Goal: Task Accomplishment & Management: Manage account settings

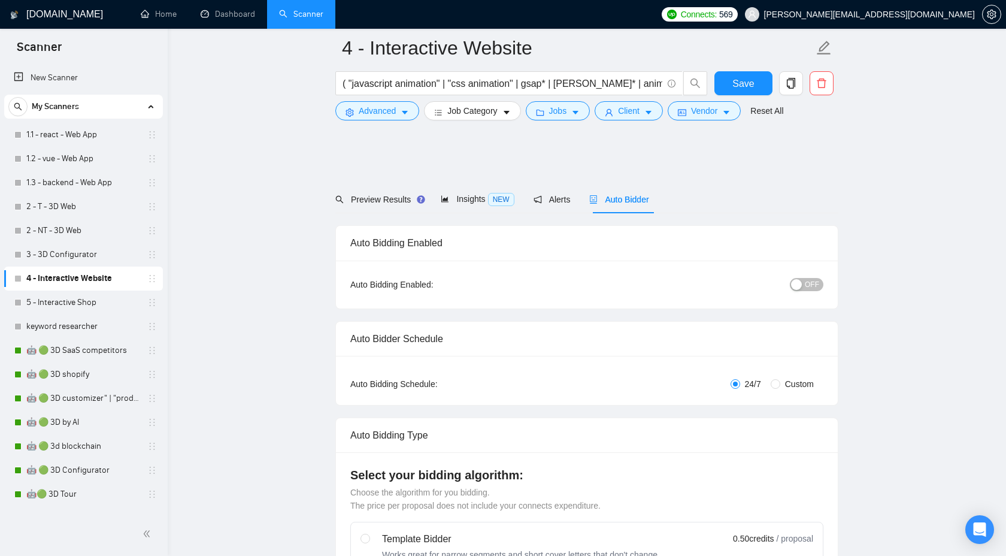
scroll to position [2423, 0]
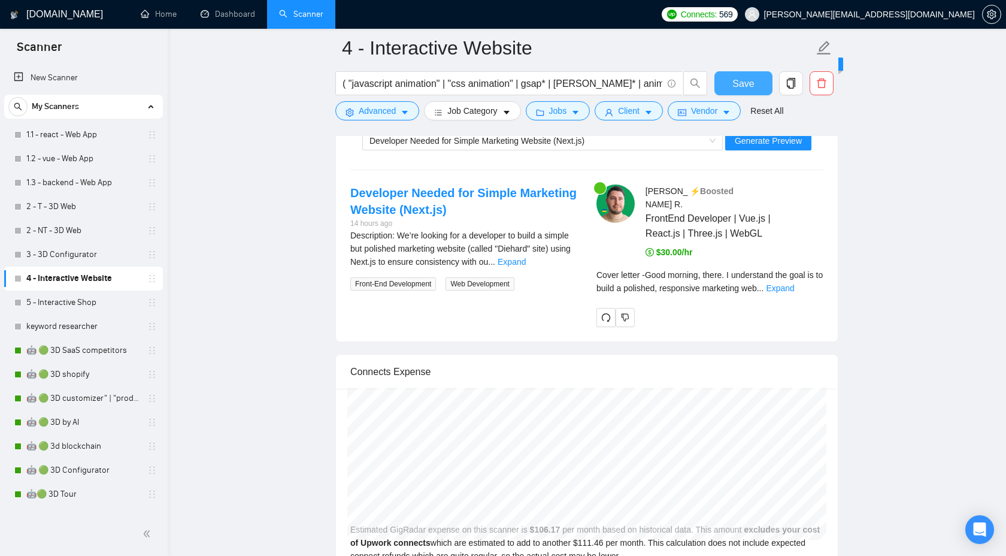
click at [745, 84] on span "Save" at bounding box center [743, 83] width 22 height 15
click at [235, 14] on link "Dashboard" at bounding box center [228, 14] width 54 height 10
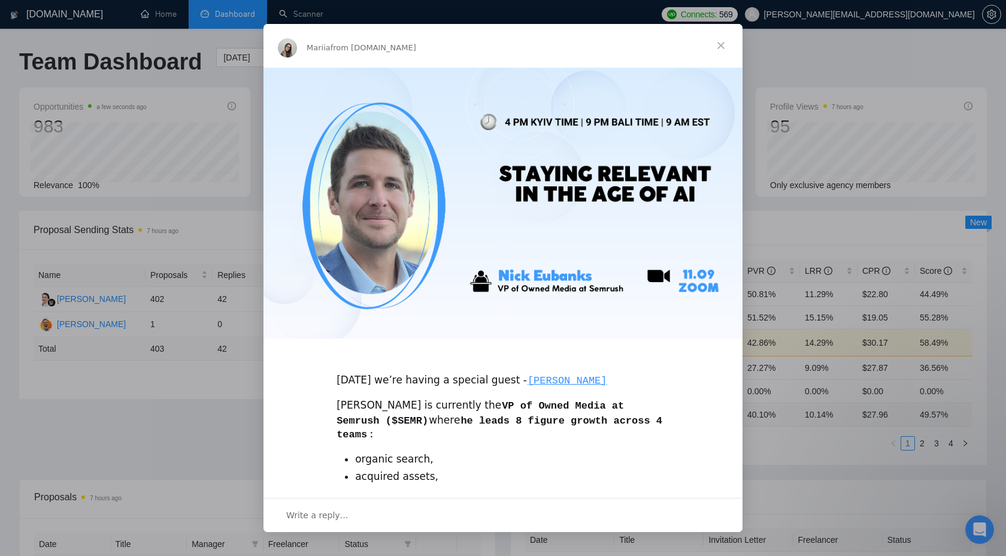
click at [720, 47] on span "Close" at bounding box center [720, 45] width 43 height 43
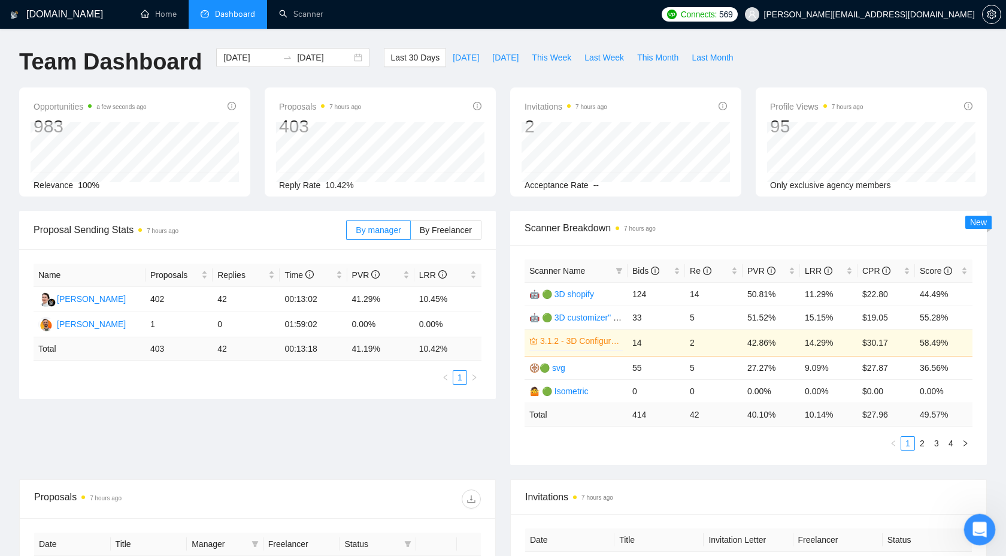
click at [972, 513] on div "Open Intercom Messenger" at bounding box center [978, 528] width 40 height 40
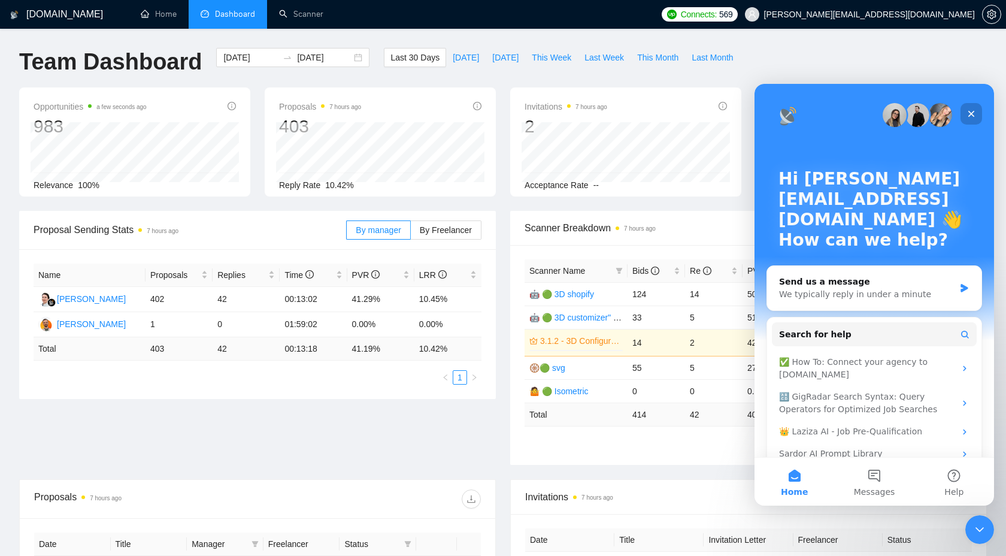
click at [974, 107] on div "Close" at bounding box center [971, 114] width 22 height 22
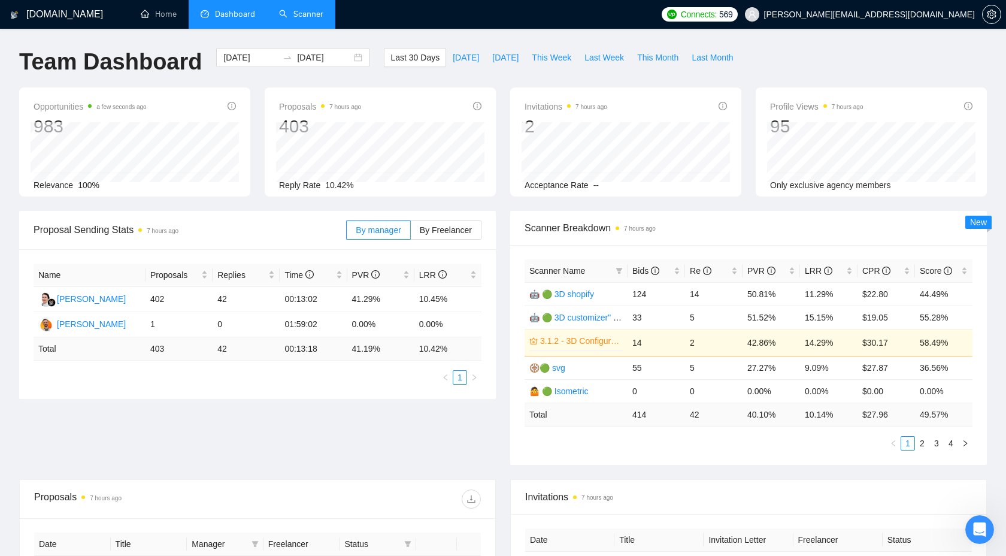
click at [302, 19] on link "Scanner" at bounding box center [301, 14] width 44 height 10
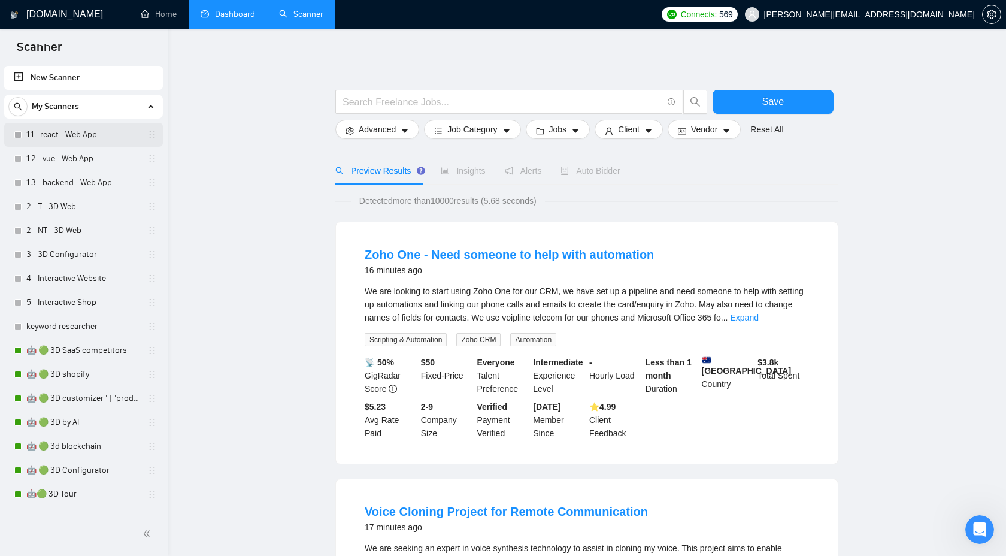
click at [91, 140] on link "1.1 - react - Web App" at bounding box center [83, 135] width 114 height 24
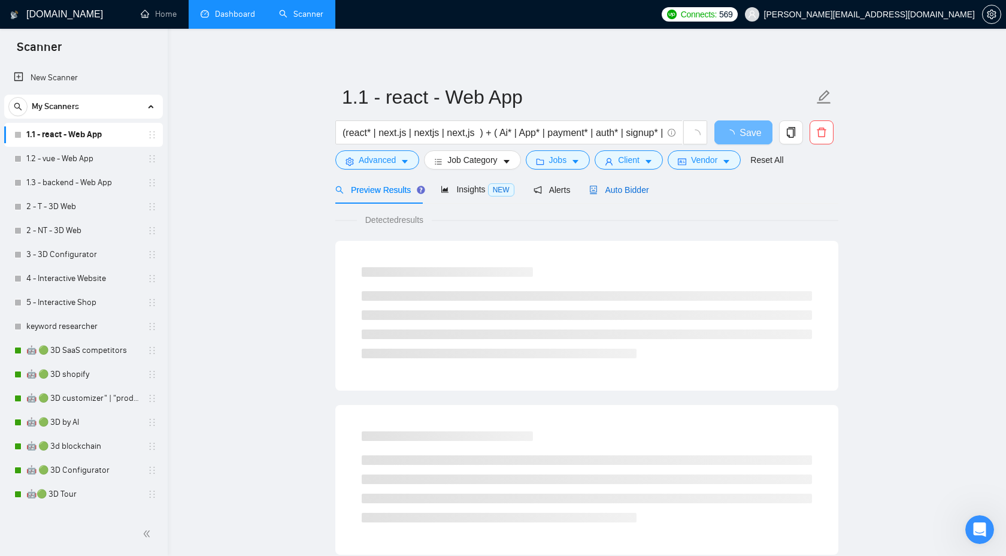
click at [612, 193] on span "Auto Bidder" at bounding box center [618, 190] width 59 height 10
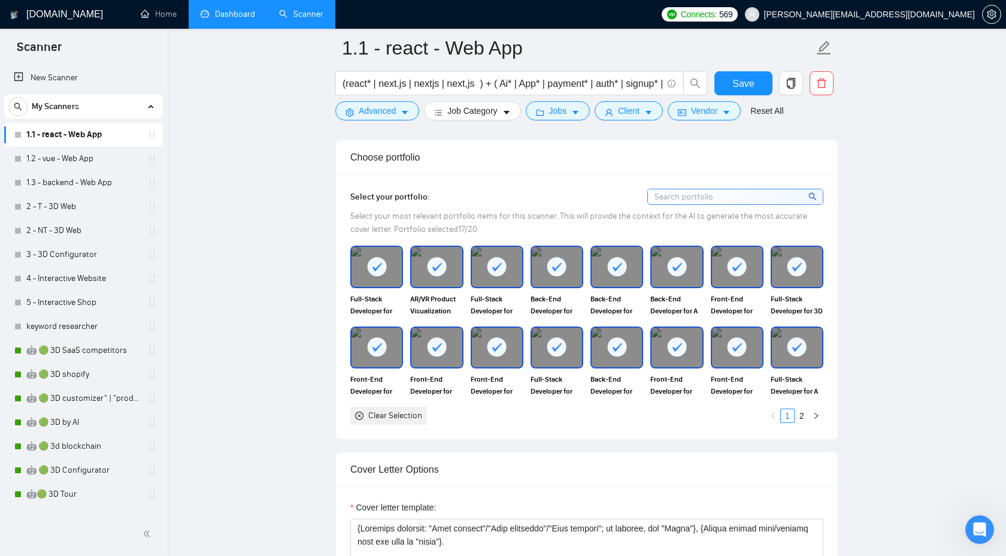
scroll to position [1036, 0]
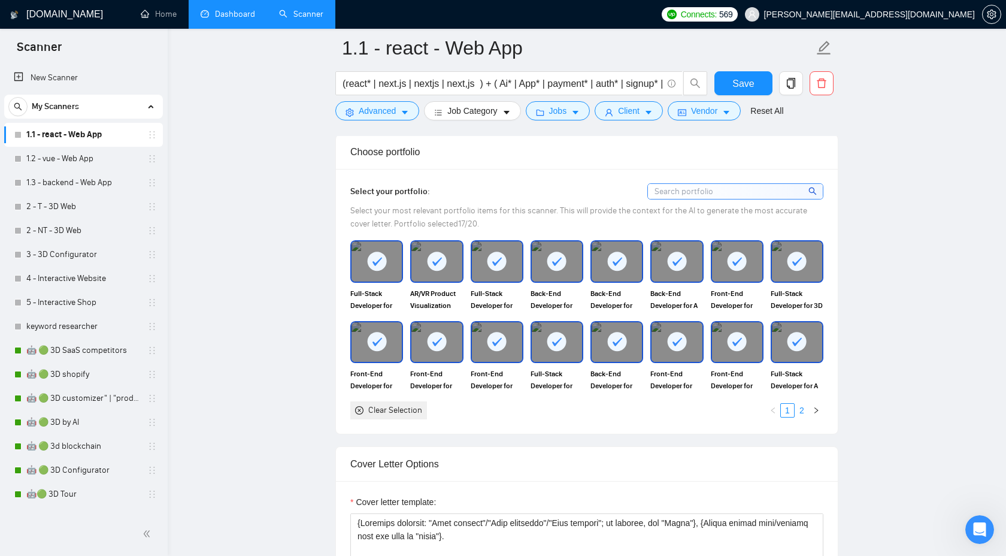
click at [801, 414] on link "2" at bounding box center [801, 409] width 13 height 13
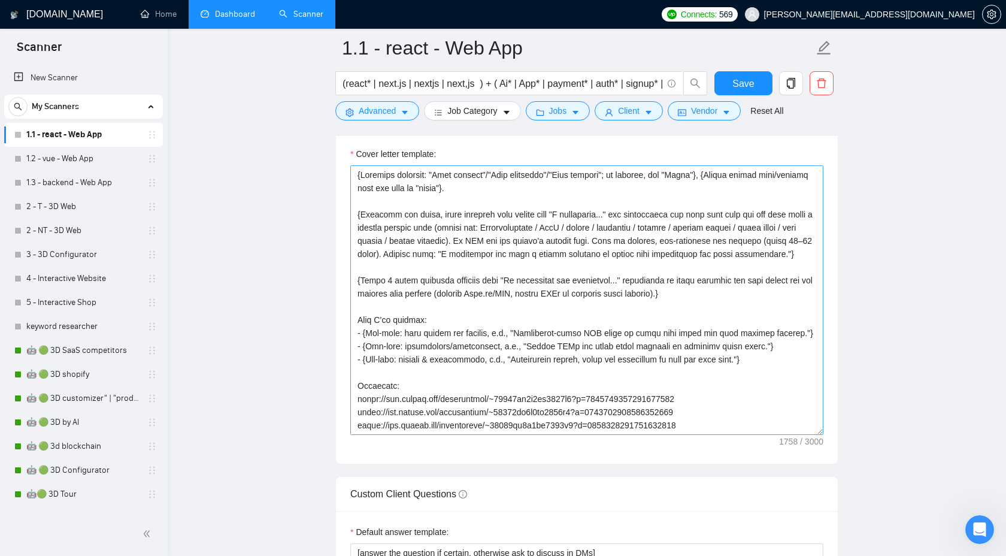
scroll to position [1366, 0]
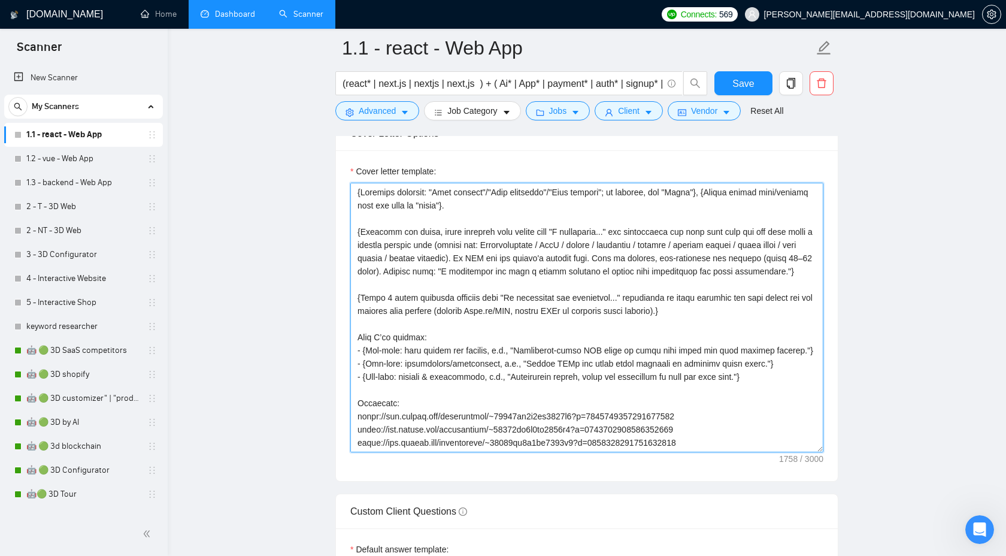
click at [750, 328] on textarea "Cover letter template:" at bounding box center [586, 317] width 473 height 269
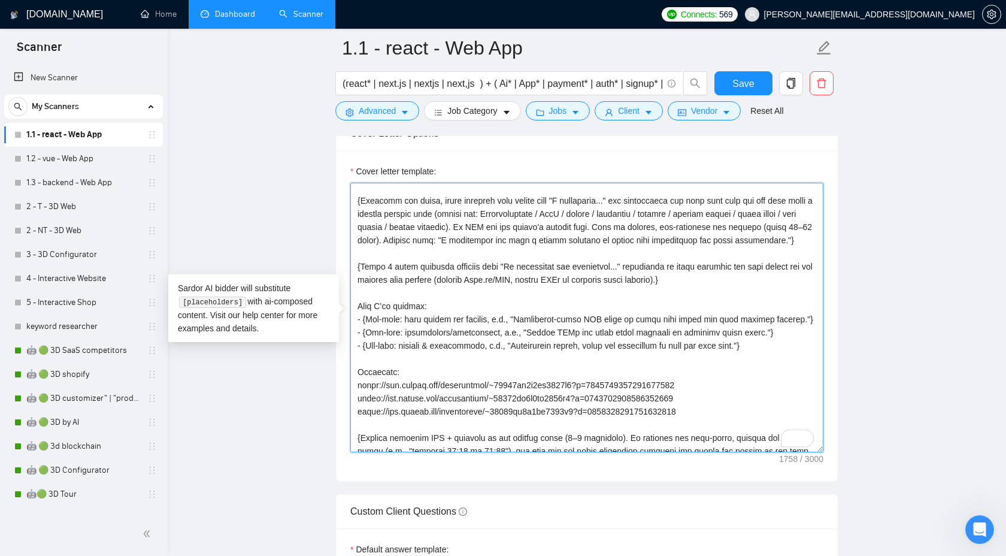
scroll to position [105, 0]
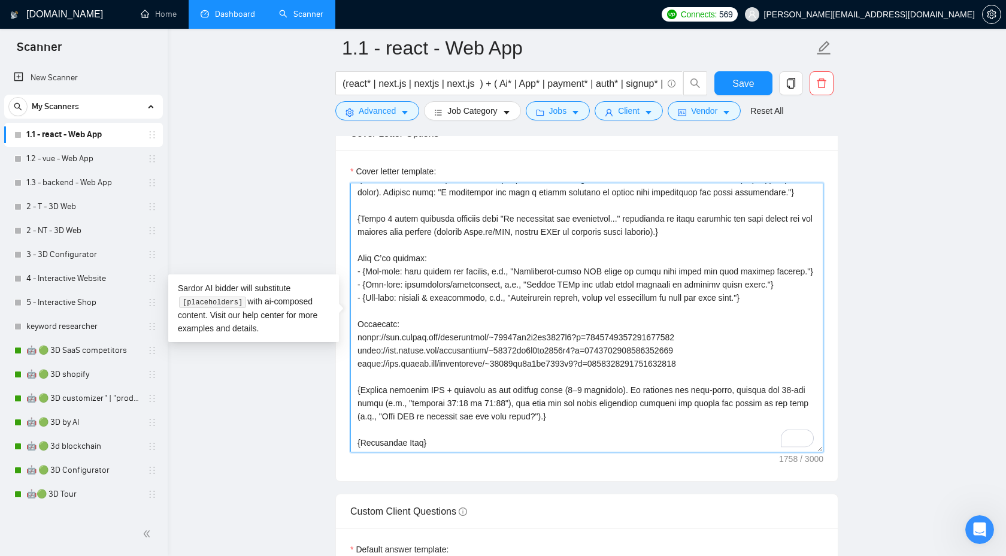
click at [509, 444] on textarea "Cover letter template:" at bounding box center [586, 317] width 473 height 269
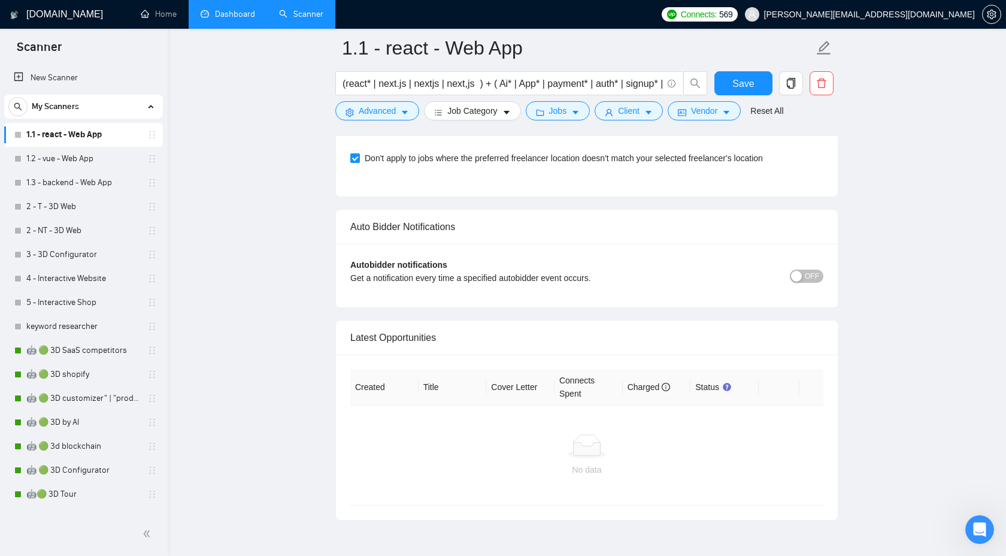
scroll to position [2898, 0]
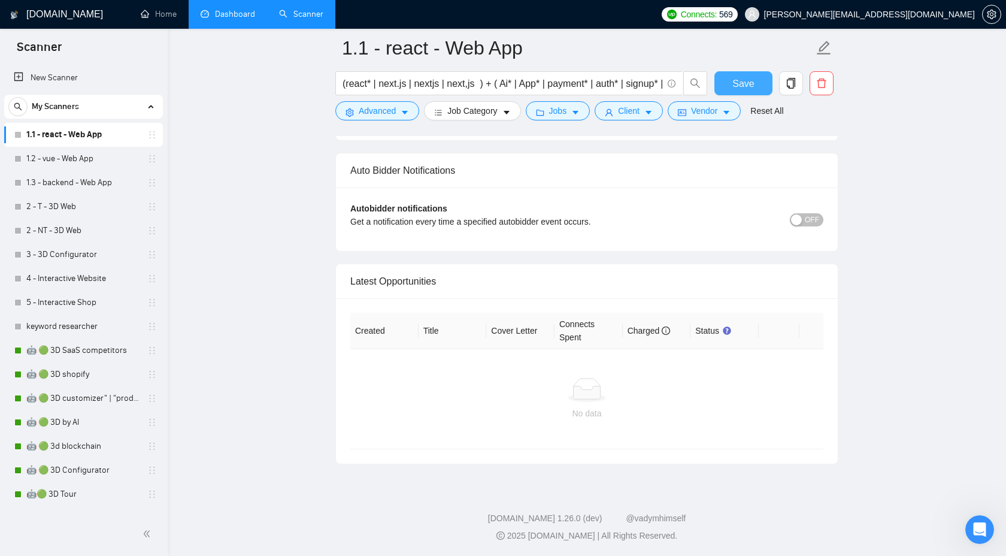
type textarea "{Generate greeting: "Good morning"/"Good afternoon"/"Good evening"; if unknown,…"
click at [750, 82] on span "Save" at bounding box center [743, 83] width 22 height 15
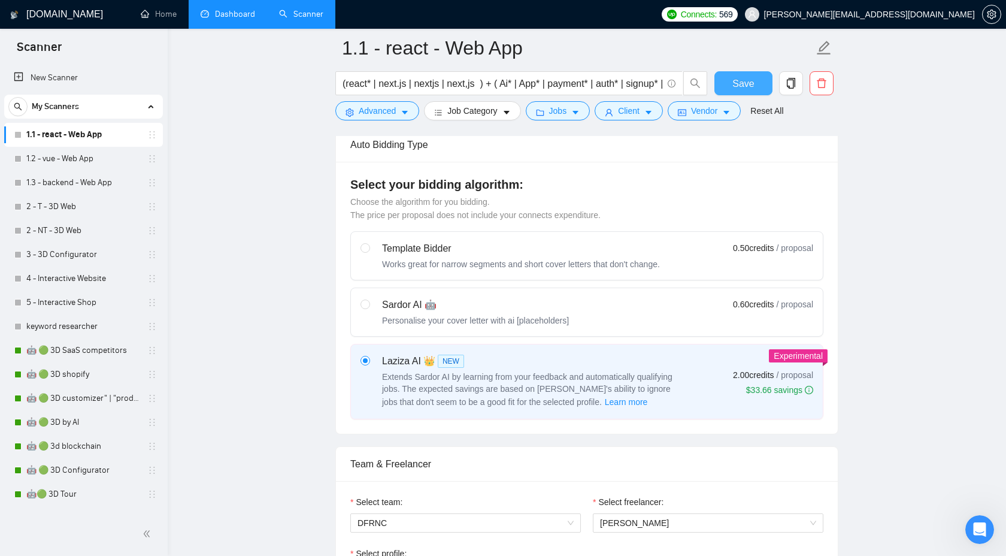
scroll to position [0, 0]
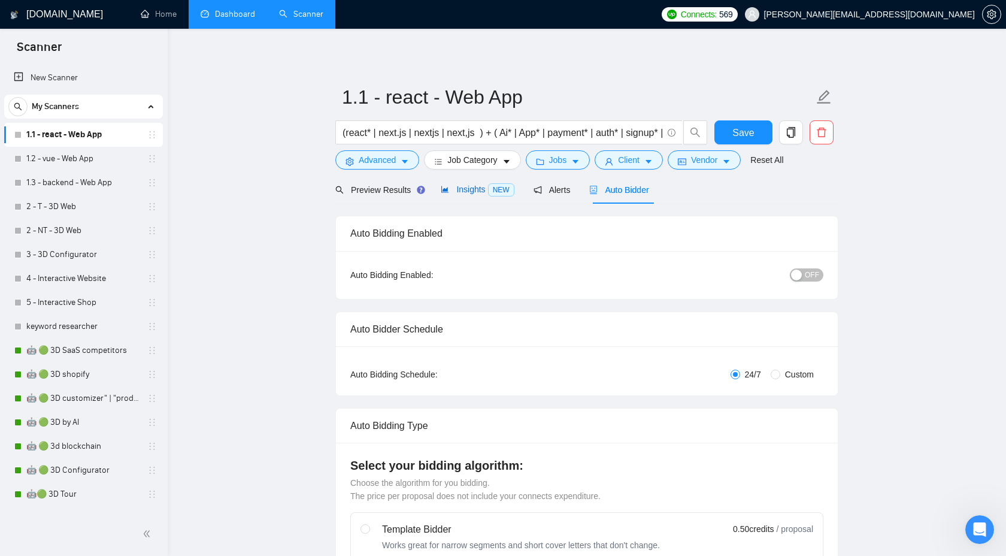
click at [472, 183] on div "Insights NEW" at bounding box center [477, 190] width 73 height 14
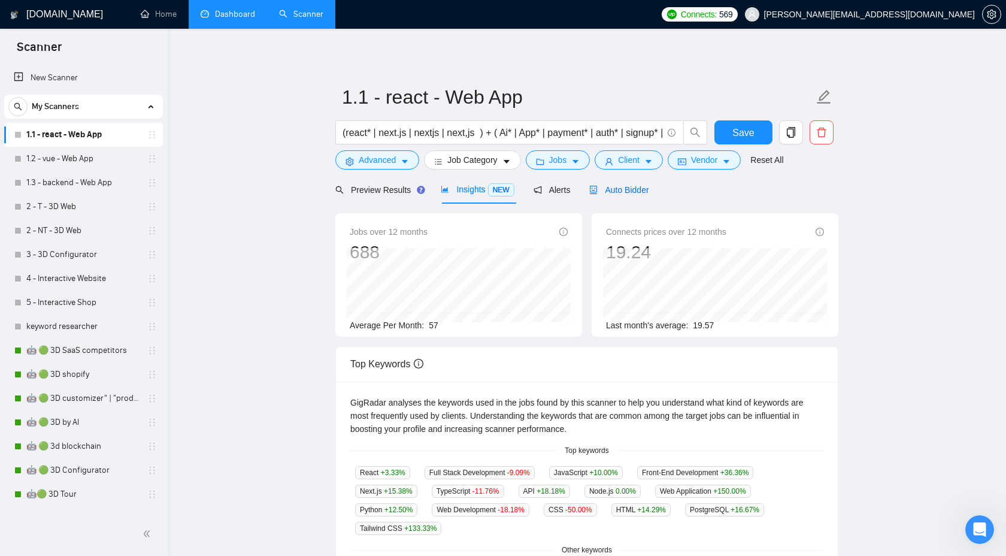
click at [639, 191] on span "Auto Bidder" at bounding box center [618, 190] width 59 height 10
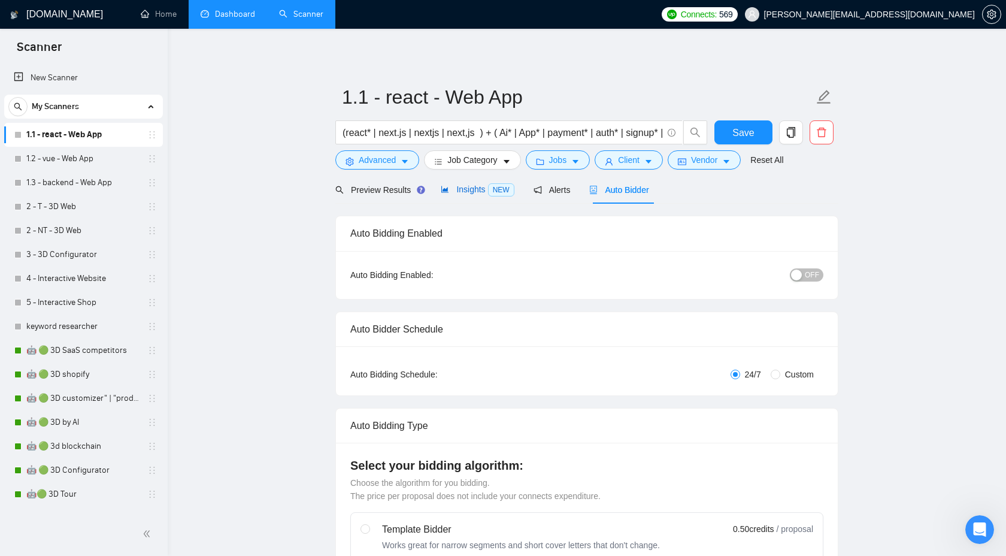
click at [474, 191] on span "Insights NEW" at bounding box center [477, 189] width 73 height 10
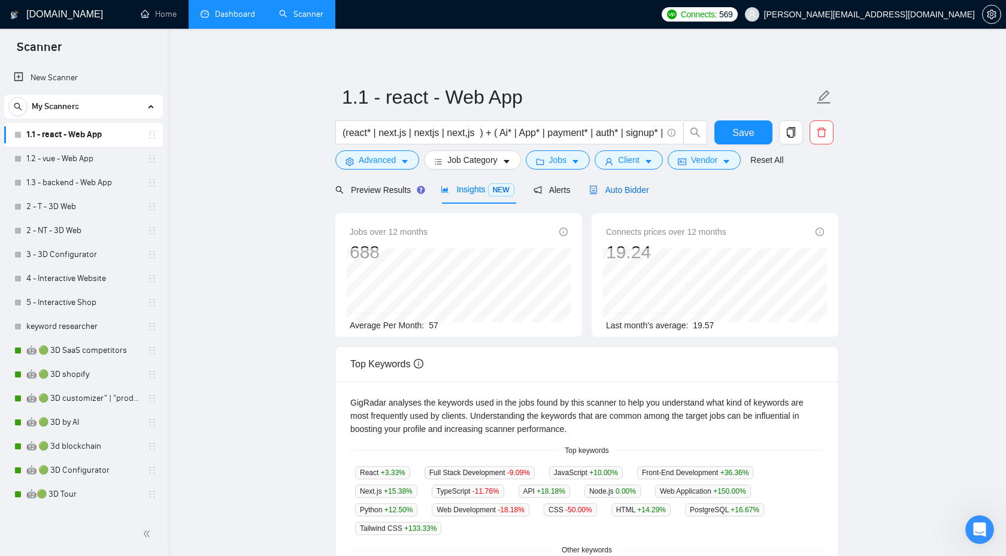
click at [597, 187] on icon "robot" at bounding box center [593, 190] width 8 height 8
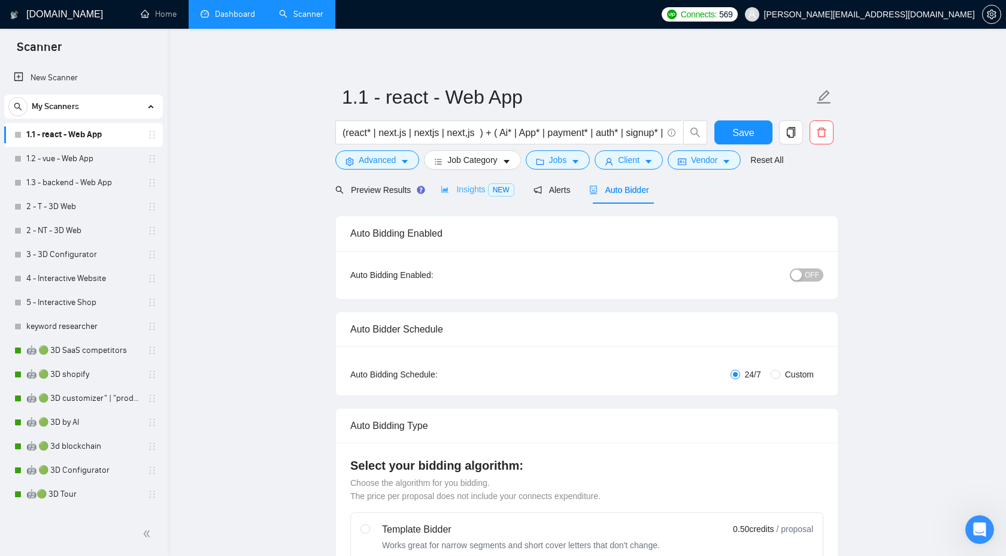
click at [462, 182] on div "Insights NEW" at bounding box center [477, 189] width 73 height 28
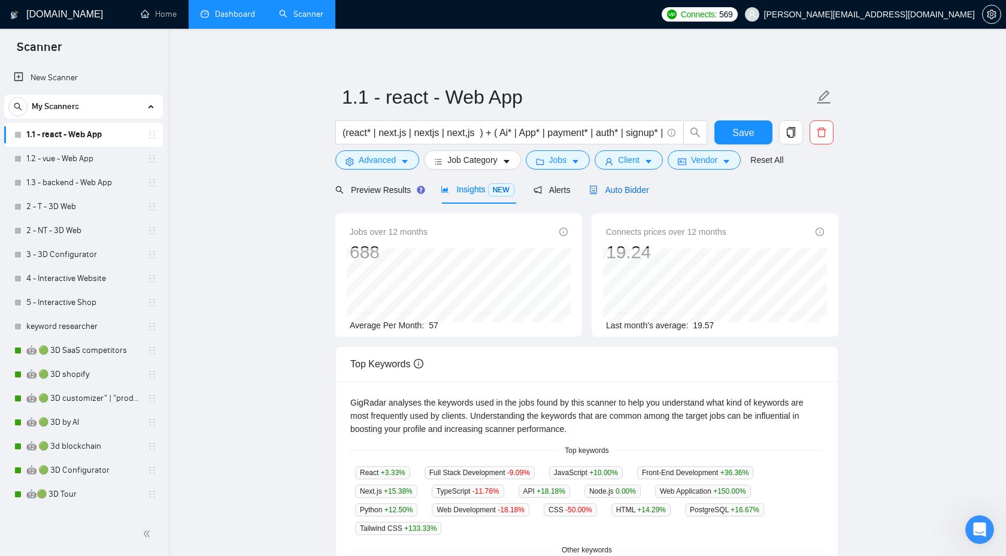
click at [638, 194] on span "Auto Bidder" at bounding box center [618, 190] width 59 height 10
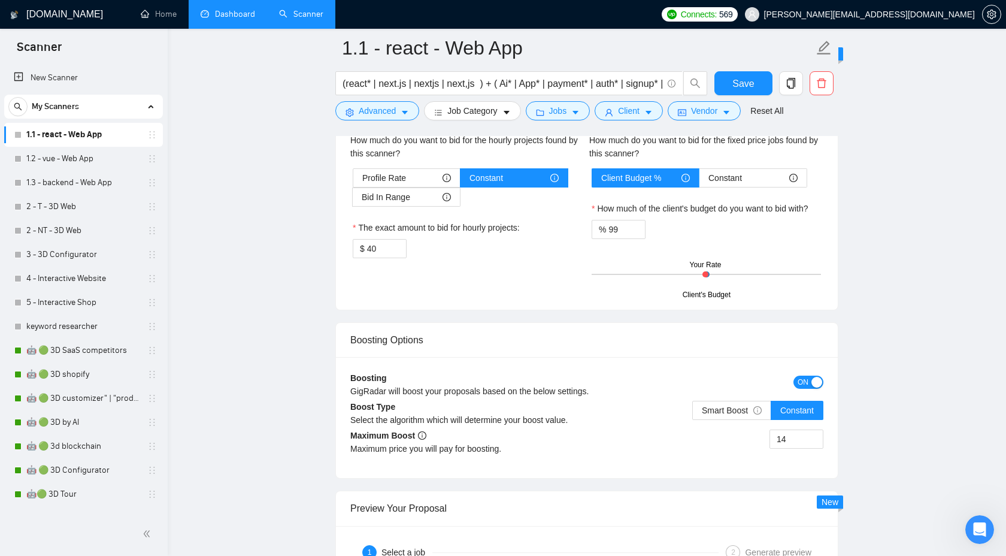
scroll to position [1993, 0]
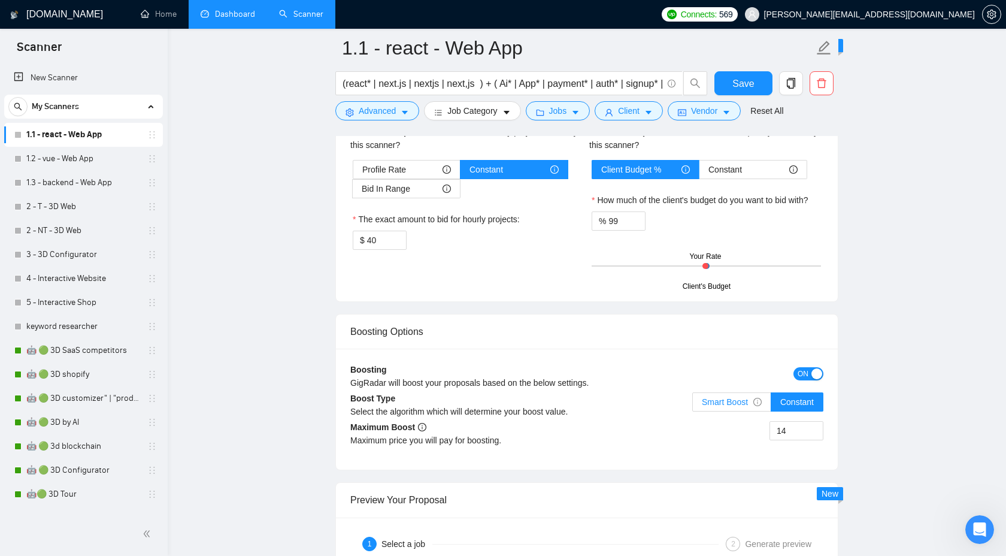
click at [745, 400] on span "Smart Boost" at bounding box center [732, 402] width 60 height 10
click at [693, 405] on input "Smart Boost" at bounding box center [693, 405] width 0 height 0
drag, startPoint x: 791, startPoint y: 429, endPoint x: 773, endPoint y: 429, distance: 18.6
click at [773, 429] on input "14" at bounding box center [796, 430] width 53 height 18
type input "23"
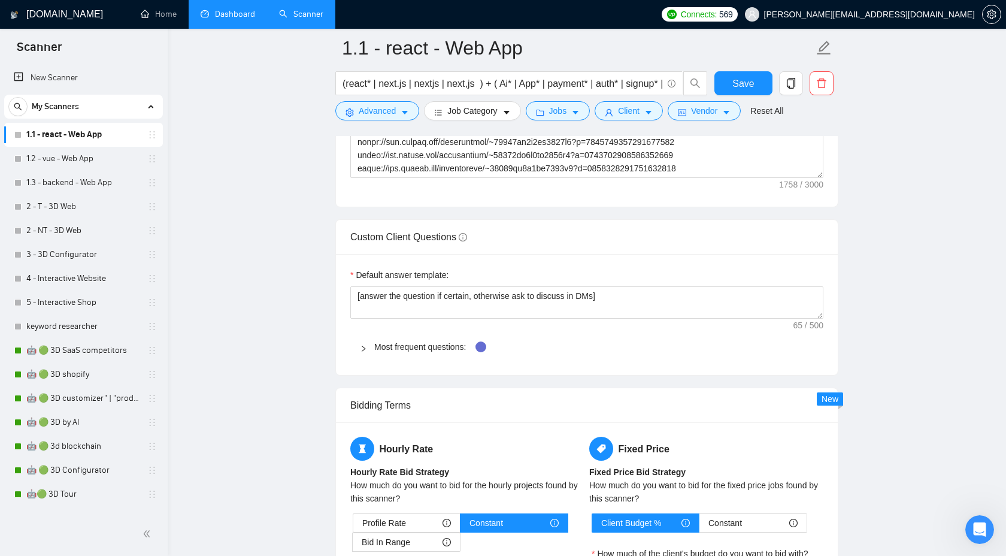
scroll to position [1509, 0]
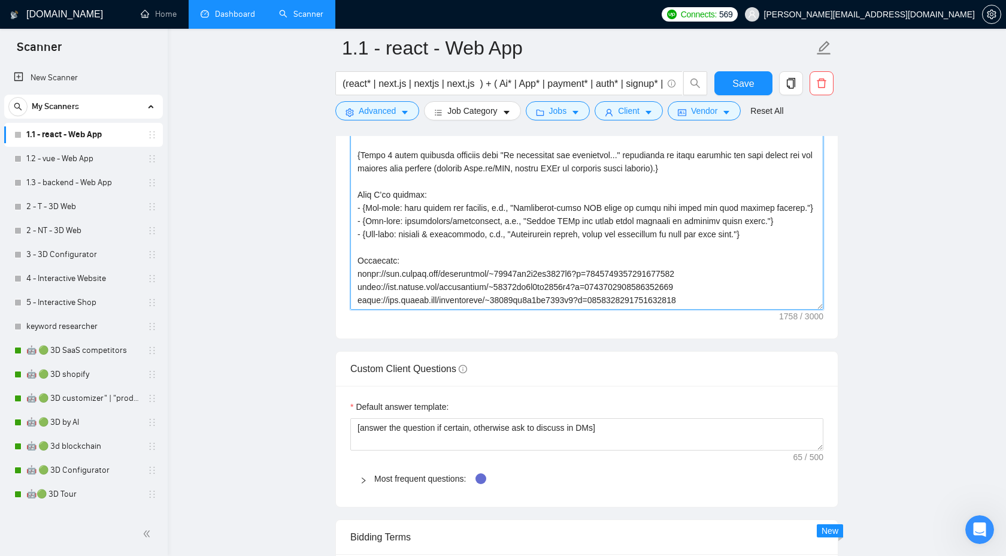
click at [639, 284] on textarea "Cover letter template:" at bounding box center [586, 174] width 473 height 269
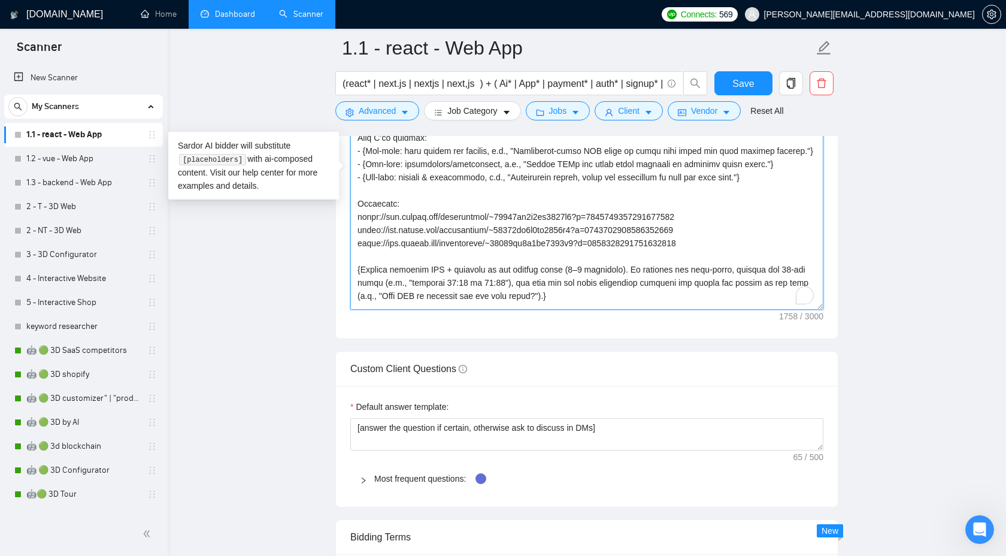
scroll to position [59, 0]
click at [639, 284] on textarea "Cover letter template:" at bounding box center [586, 174] width 473 height 269
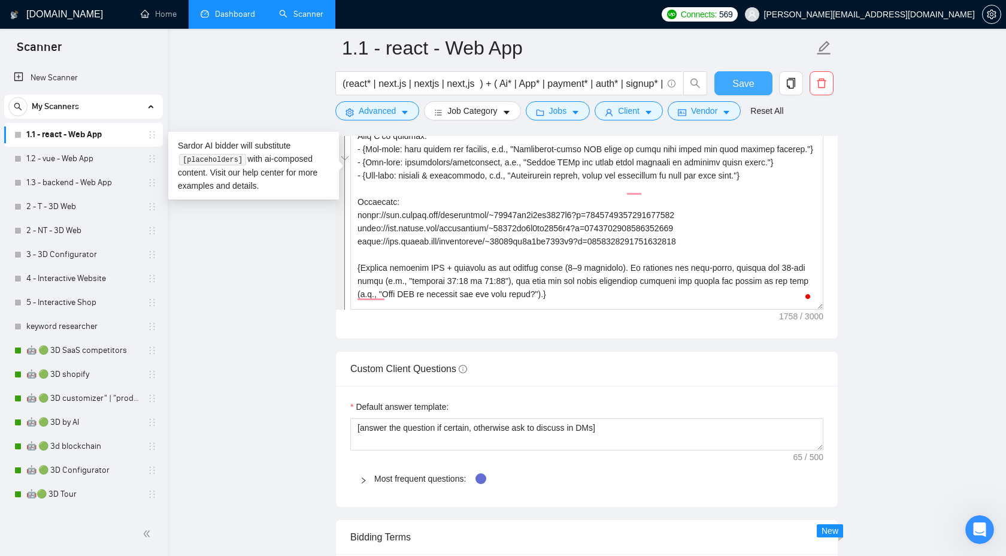
click at [742, 89] on span "Save" at bounding box center [743, 83] width 22 height 15
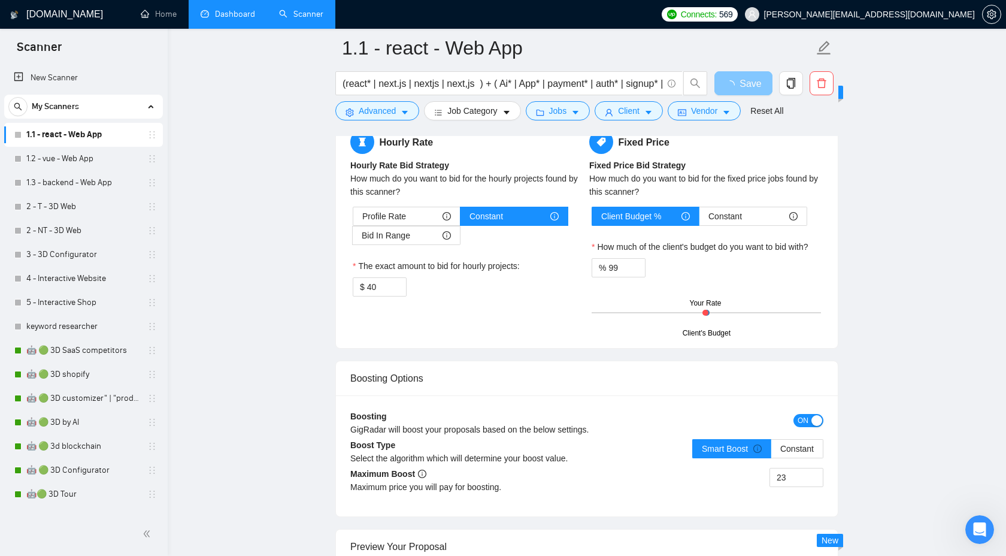
scroll to position [1949, 0]
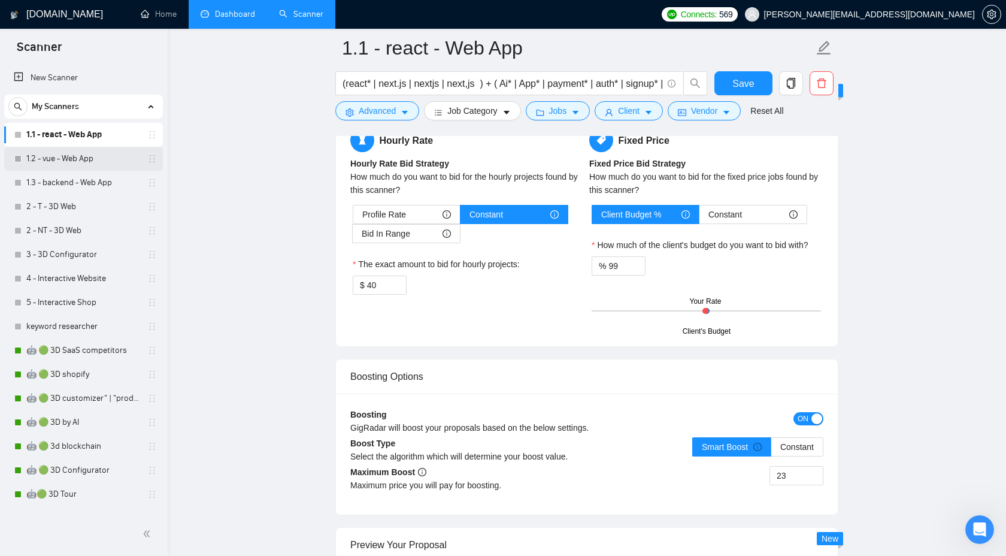
click at [56, 154] on link "1.2 - vue - Web App" at bounding box center [83, 159] width 114 height 24
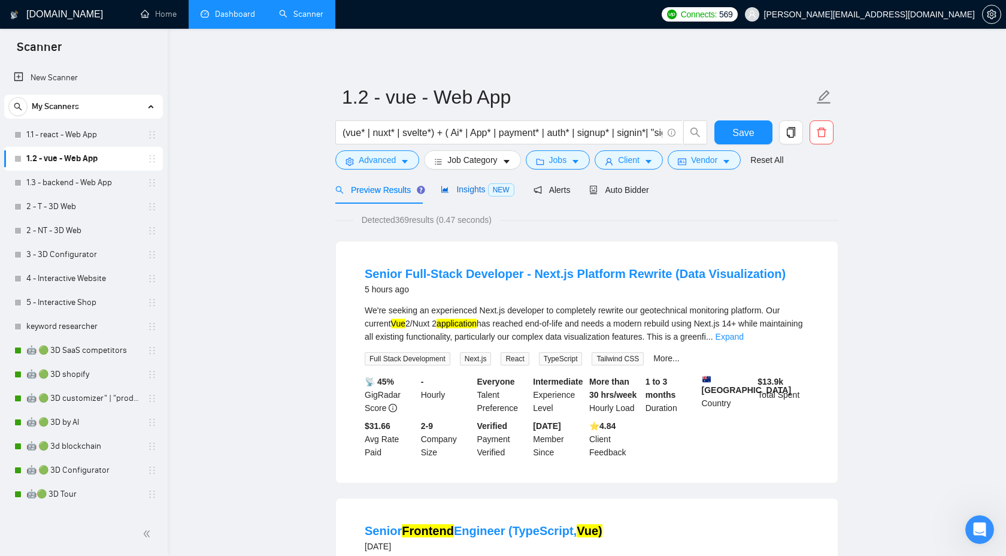
click at [474, 186] on span "Insights NEW" at bounding box center [477, 189] width 73 height 10
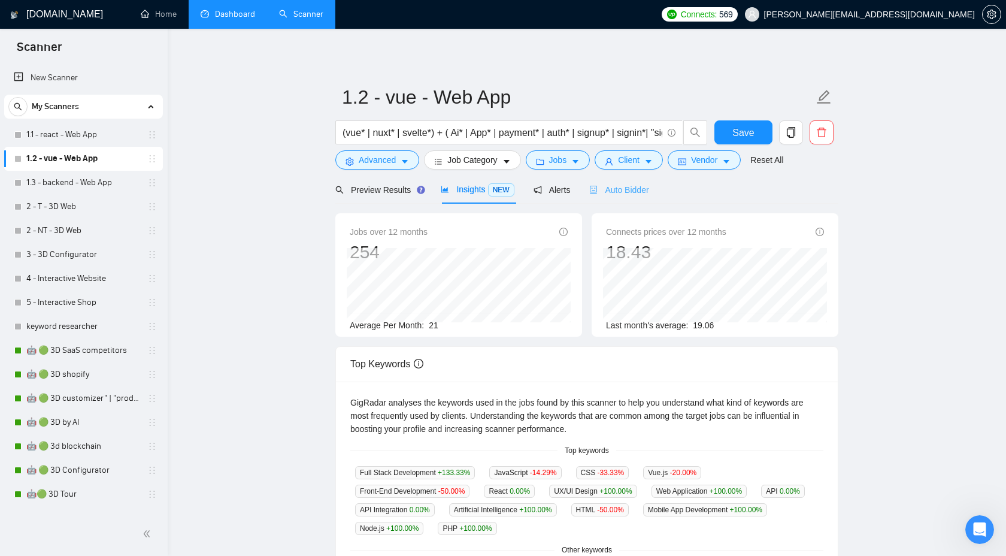
click at [630, 182] on div "Auto Bidder" at bounding box center [618, 189] width 59 height 28
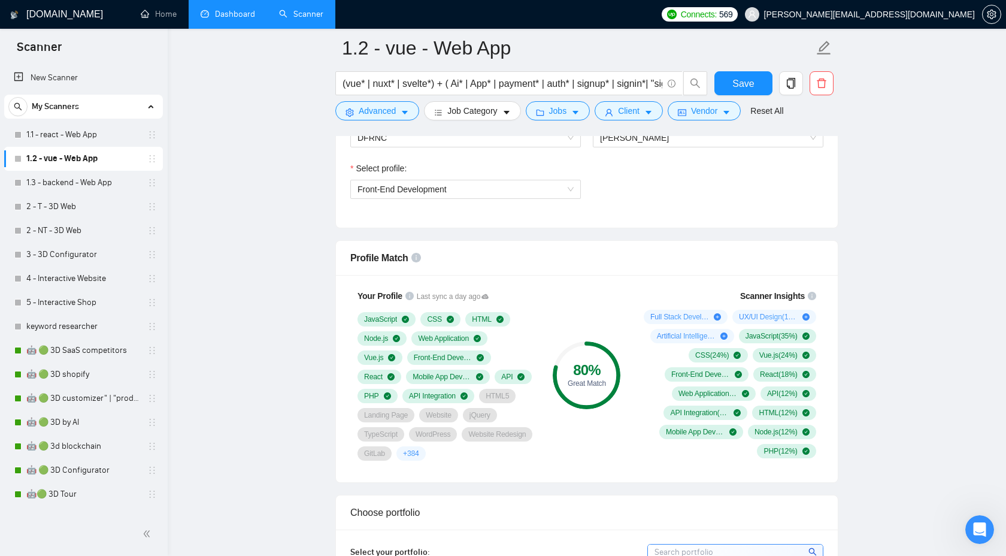
scroll to position [676, 0]
click at [539, 192] on span "Front-End Development" at bounding box center [465, 189] width 216 height 18
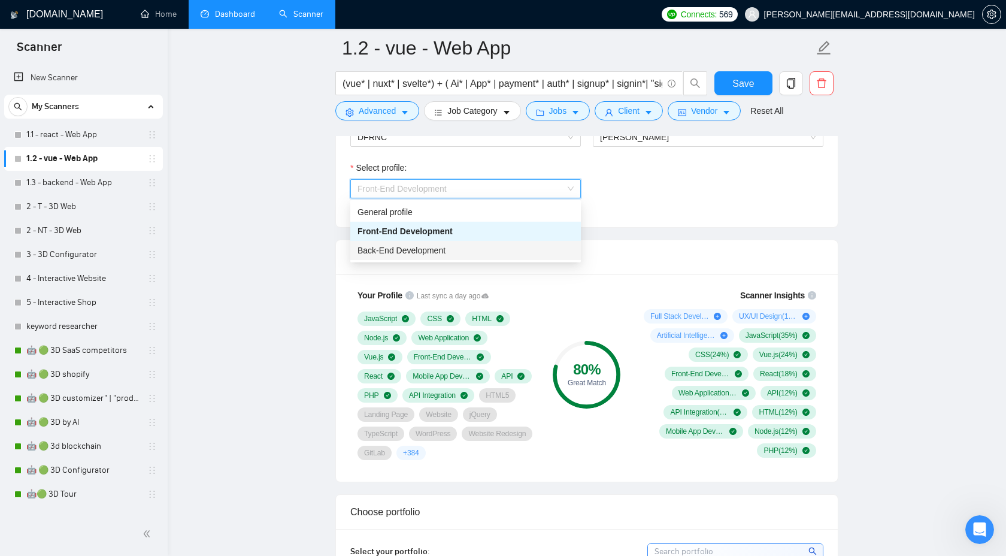
click at [484, 245] on div "Back-End Development" at bounding box center [465, 250] width 216 height 13
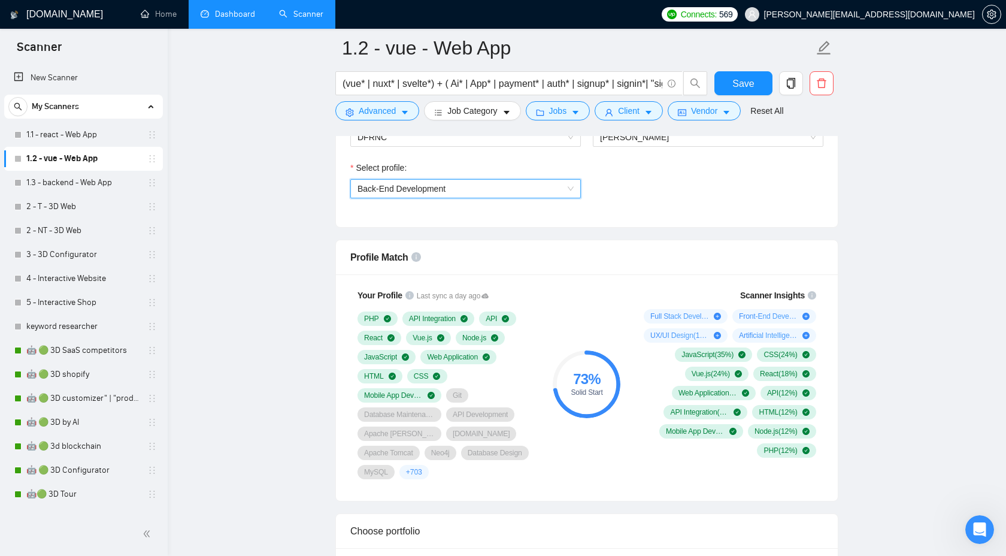
click at [492, 187] on span "Back-End Development" at bounding box center [465, 189] width 216 height 18
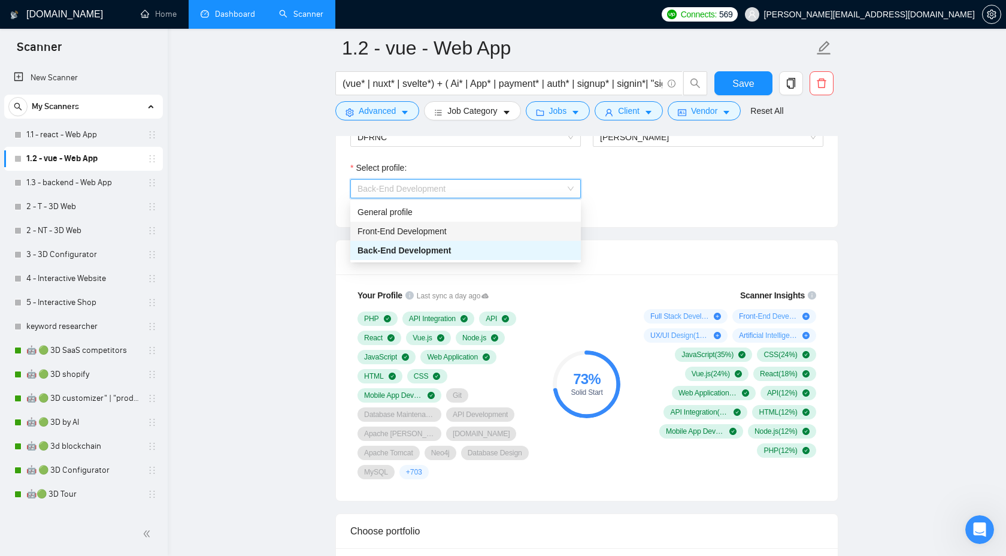
click at [454, 232] on div "Front-End Development" at bounding box center [465, 230] width 216 height 13
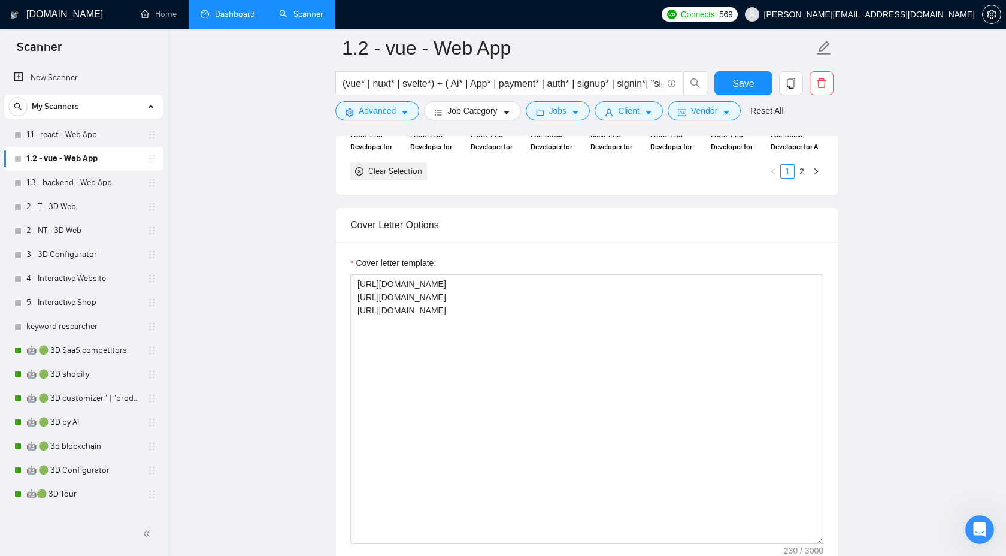
scroll to position [1277, 0]
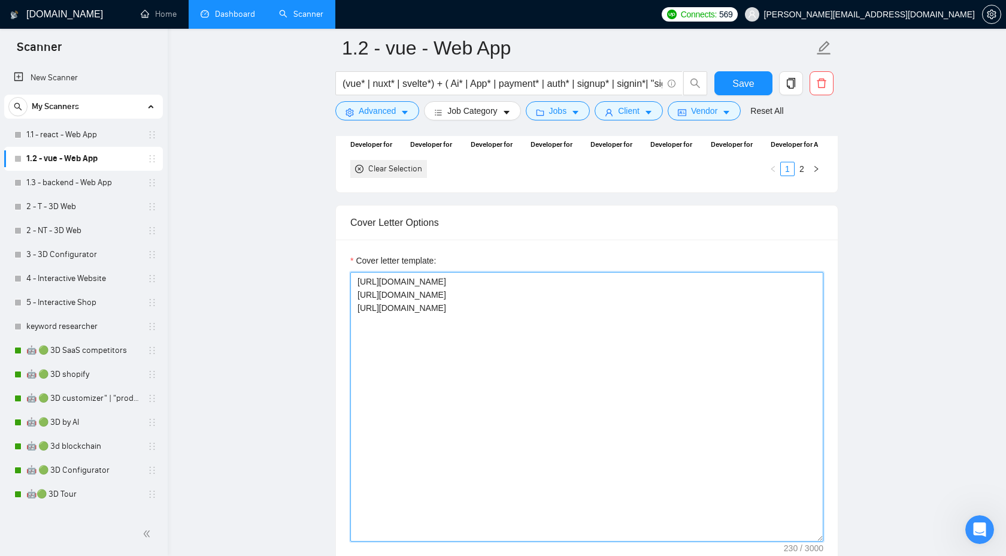
click at [575, 439] on textarea "https://www.upwork.com/freelancers/~01888aa2d1bf4783e8?p=1910242444792553472 ht…" at bounding box center [586, 406] width 473 height 269
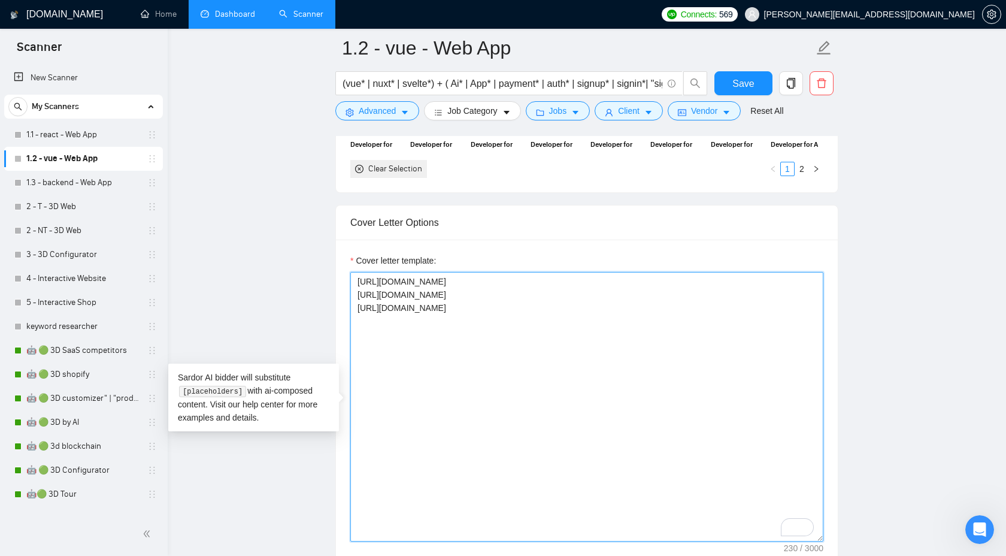
paste textarea "{Generate greeting: "Good morning"/"Good afternoon"/"Good evening"; if unknown,…"
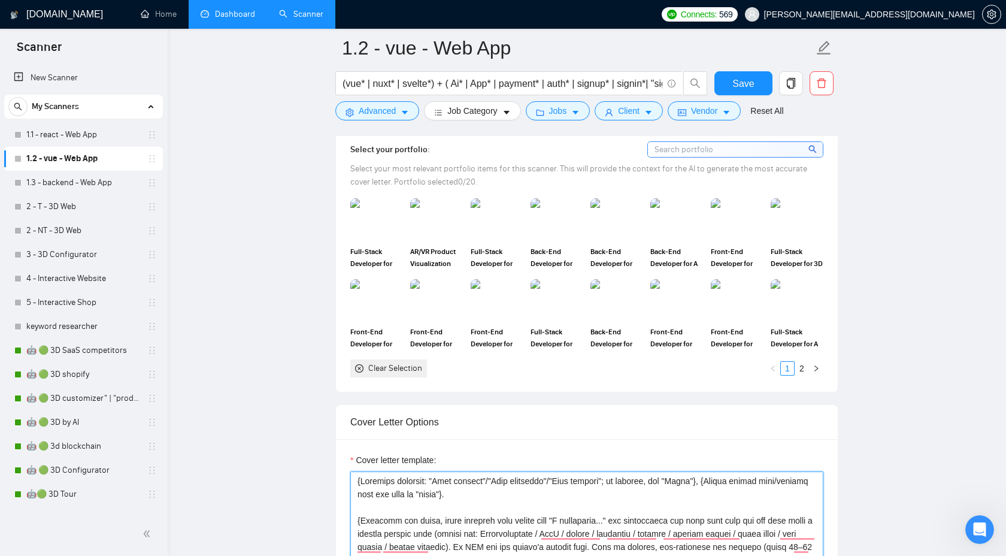
scroll to position [0, 0]
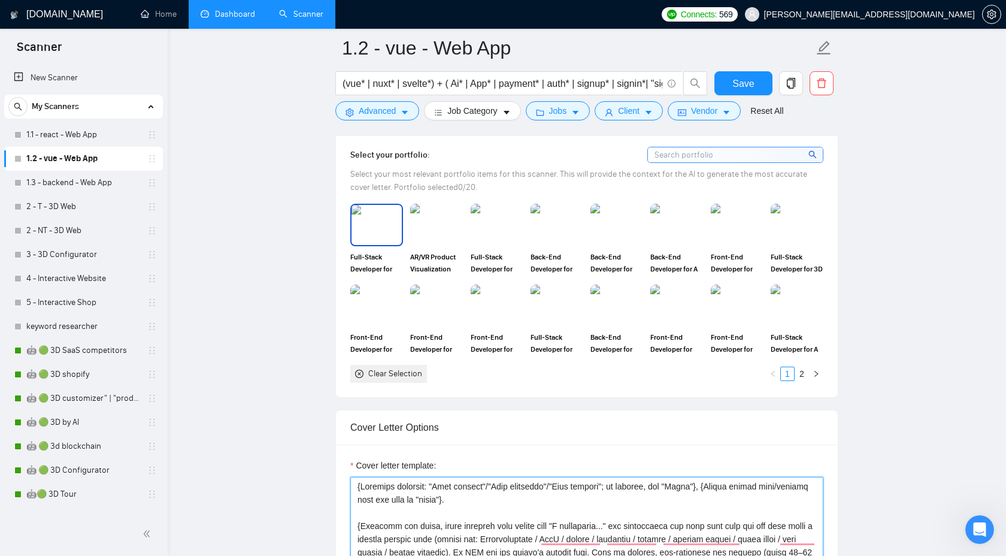
type textarea "{Generate greeting: "Good morning"/"Good afternoon"/"Good evening"; if unknown,…"
click at [390, 234] on img at bounding box center [376, 225] width 50 height 40
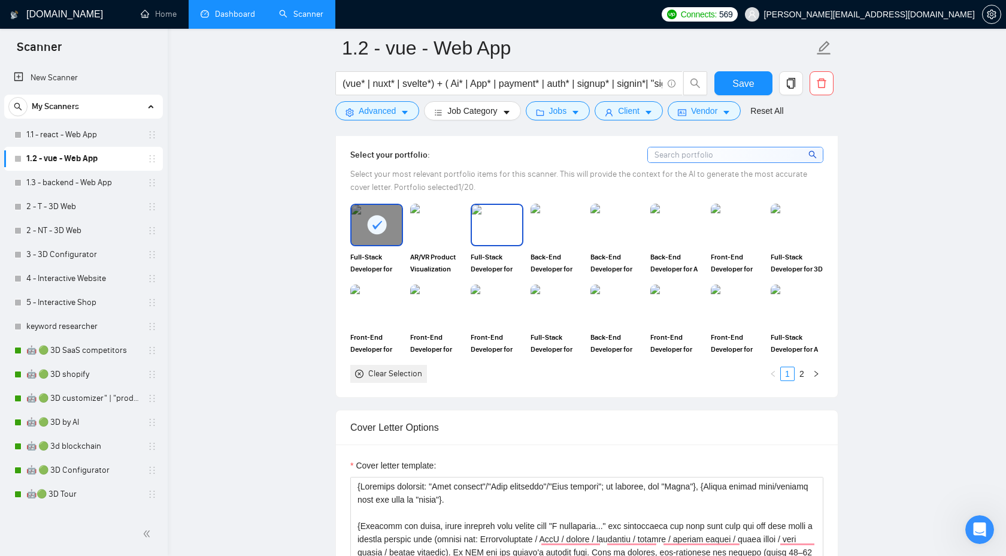
click at [505, 230] on img at bounding box center [497, 225] width 50 height 40
click at [574, 229] on img at bounding box center [557, 225] width 50 height 40
click at [617, 229] on img at bounding box center [616, 225] width 50 height 40
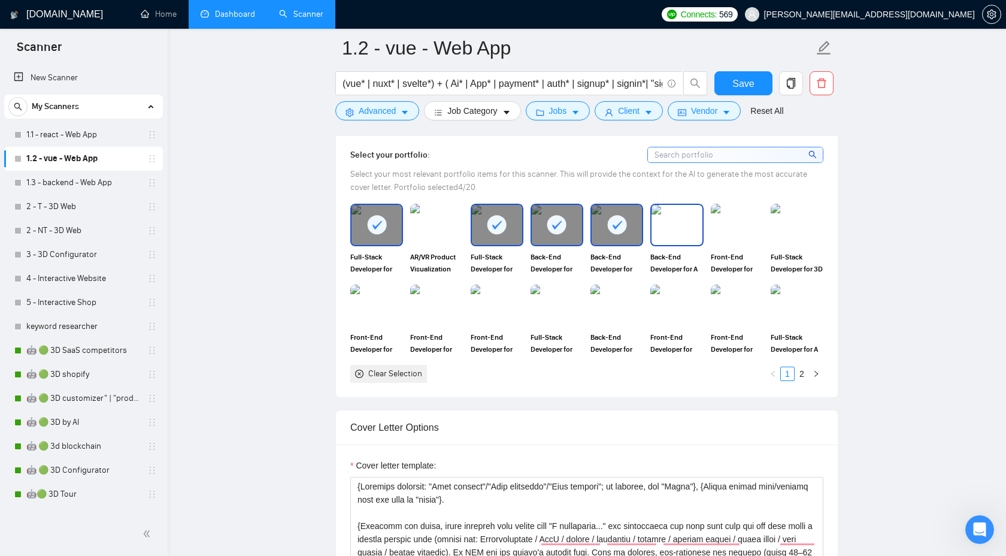
click at [681, 228] on img at bounding box center [676, 225] width 50 height 40
click at [739, 229] on img at bounding box center [737, 225] width 50 height 40
click at [785, 229] on img at bounding box center [797, 225] width 50 height 40
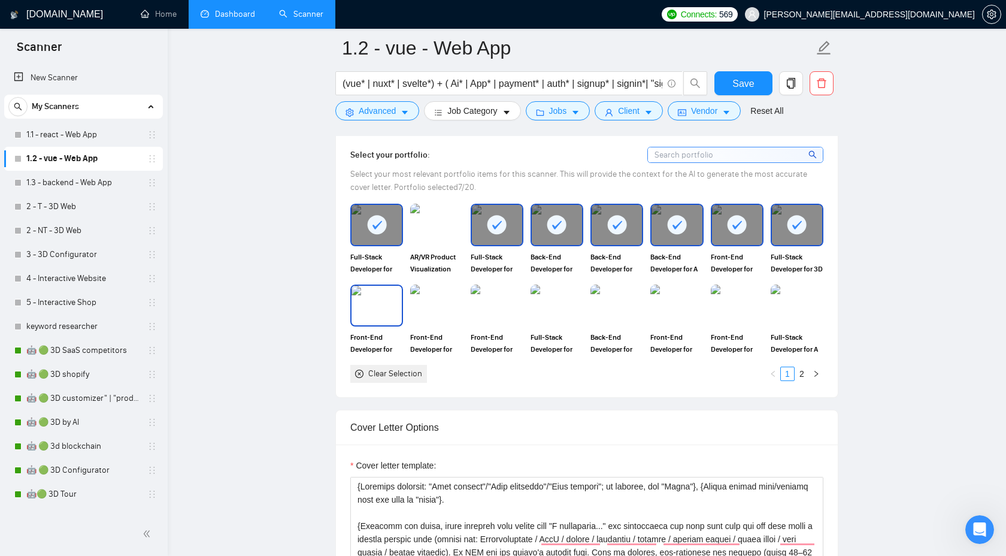
click at [362, 316] on img at bounding box center [376, 306] width 50 height 40
click at [427, 314] on img at bounding box center [436, 306] width 50 height 40
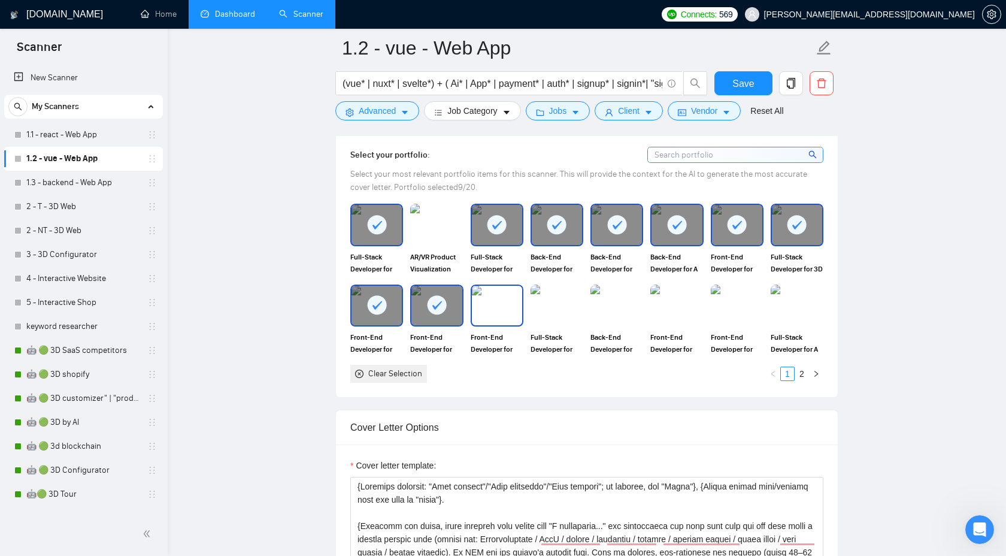
click at [483, 308] on img at bounding box center [497, 306] width 50 height 40
click at [556, 304] on img at bounding box center [557, 306] width 50 height 40
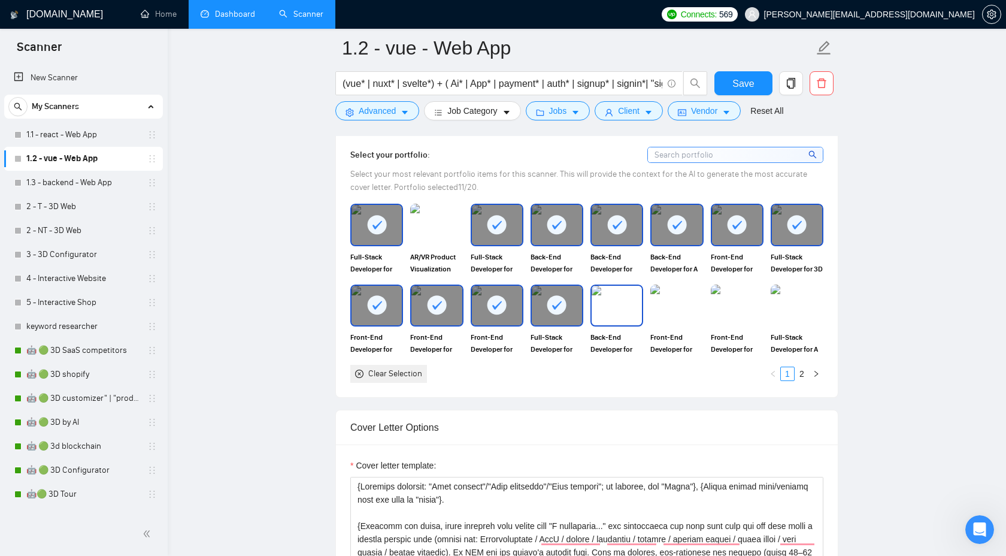
click at [614, 304] on img at bounding box center [616, 306] width 50 height 40
click at [675, 302] on img at bounding box center [676, 306] width 50 height 40
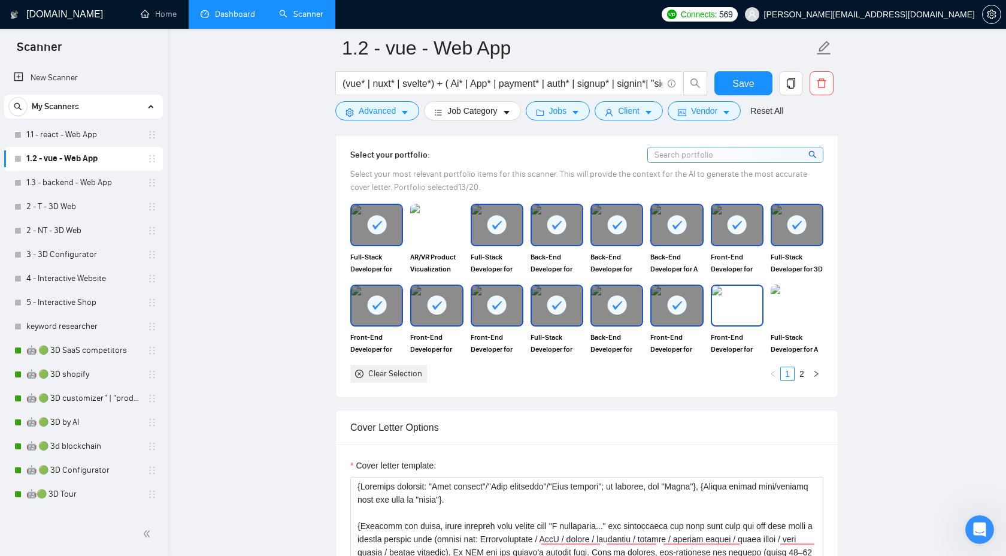
click at [724, 303] on img at bounding box center [737, 306] width 50 height 40
click at [784, 303] on img at bounding box center [797, 306] width 50 height 40
click at [801, 373] on link "2" at bounding box center [801, 373] width 13 height 13
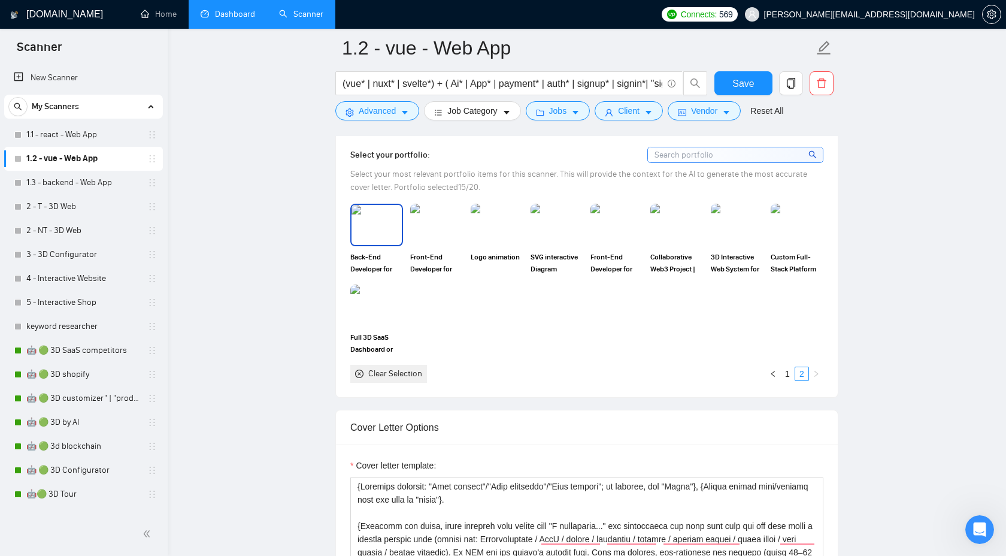
click at [363, 231] on img at bounding box center [376, 225] width 50 height 40
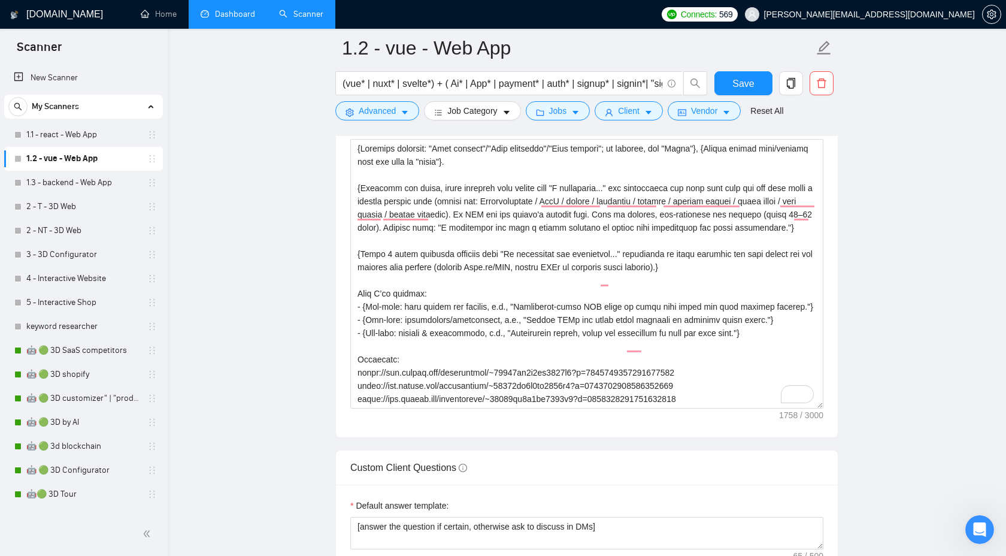
scroll to position [11, 0]
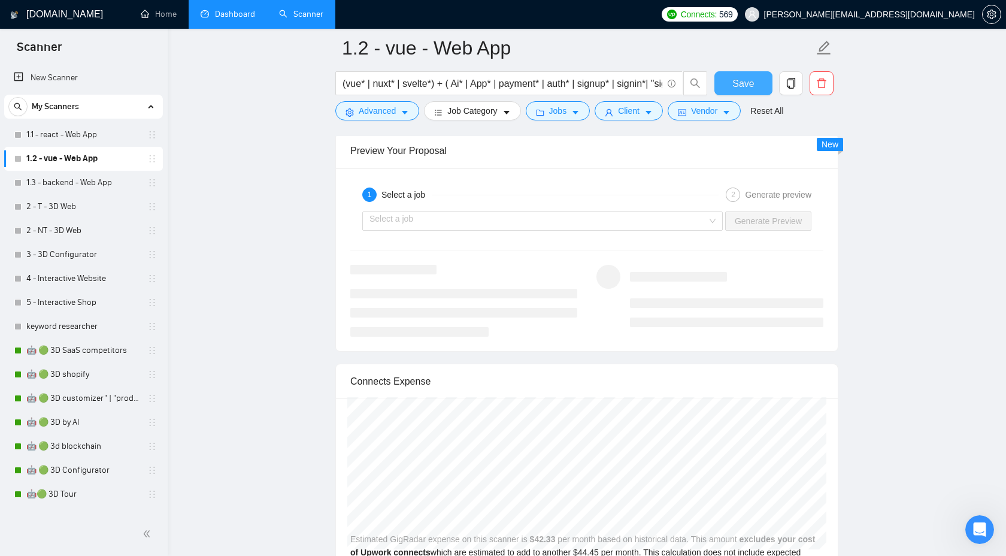
click at [740, 80] on span "Save" at bounding box center [743, 83] width 22 height 15
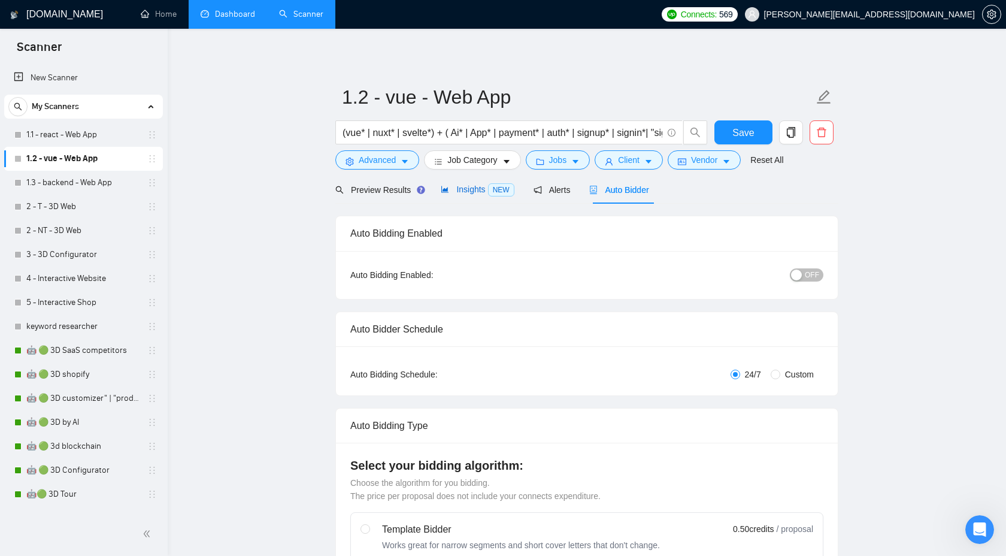
click at [482, 187] on span "Insights NEW" at bounding box center [477, 189] width 73 height 10
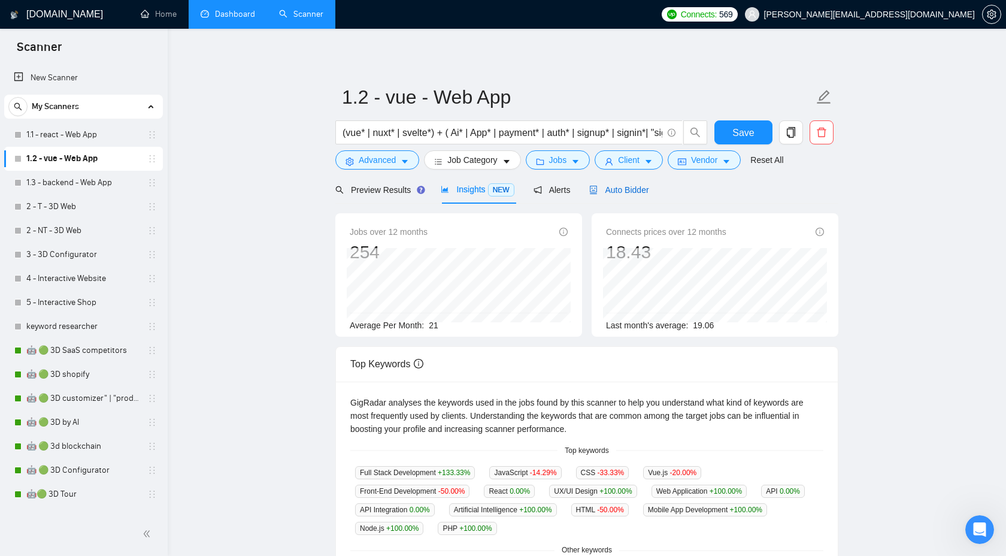
click at [638, 193] on span "Auto Bidder" at bounding box center [618, 190] width 59 height 10
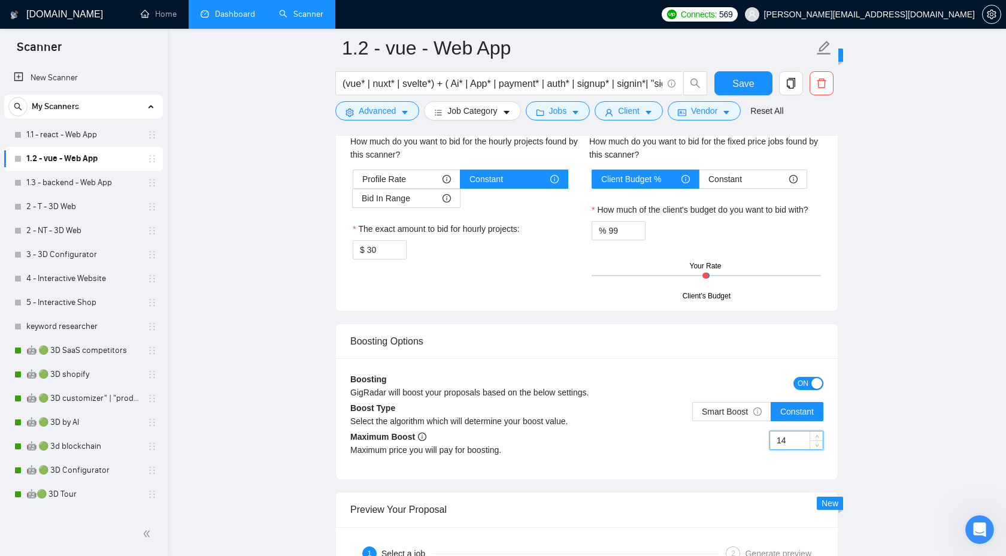
drag, startPoint x: 788, startPoint y: 441, endPoint x: 755, endPoint y: 441, distance: 33.5
click at [755, 441] on div "14" at bounding box center [705, 447] width 236 height 34
type input "20"
click at [739, 75] on button "Save" at bounding box center [743, 83] width 58 height 24
click at [93, 181] on link "1.3 - backend - Web App" at bounding box center [83, 183] width 114 height 24
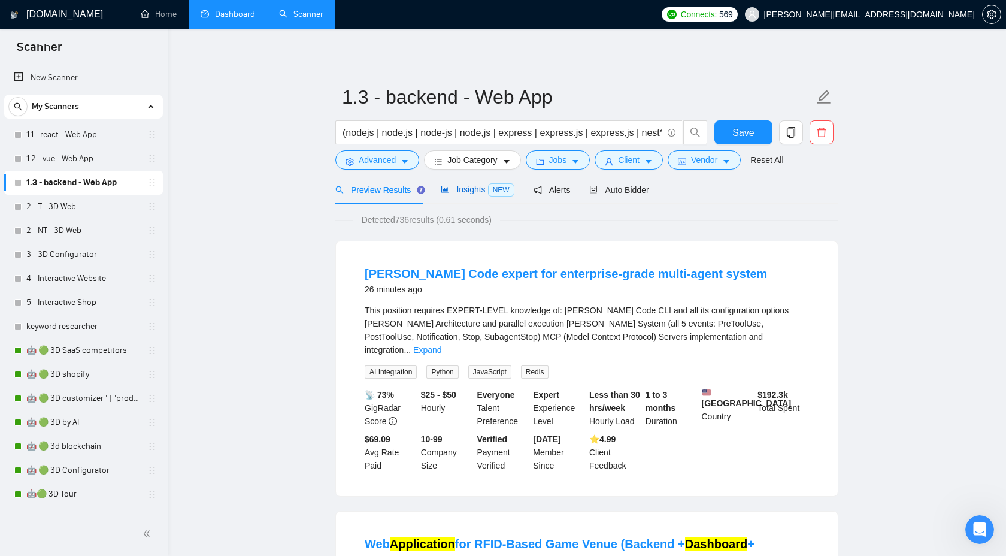
click at [472, 195] on div "Insights NEW" at bounding box center [477, 190] width 73 height 14
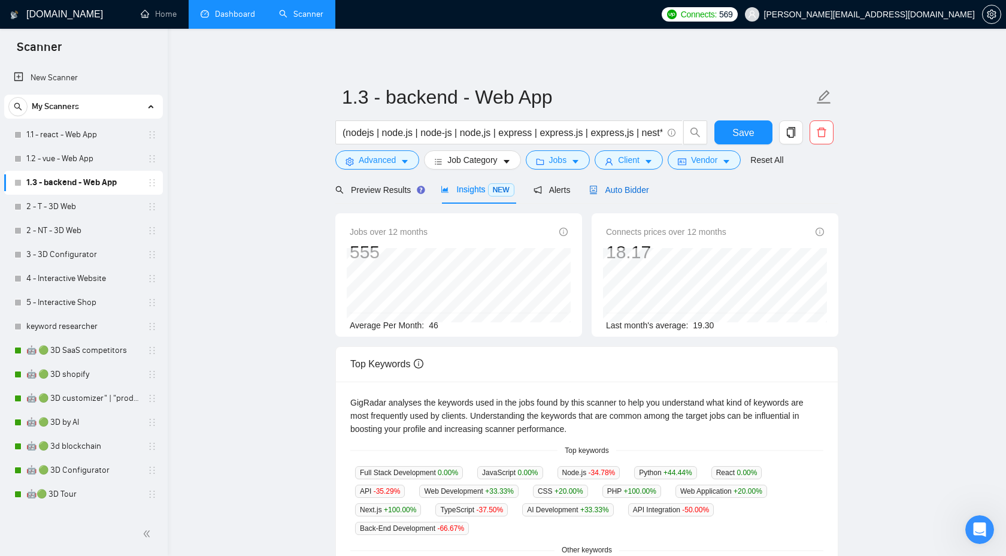
click at [627, 193] on span "Auto Bidder" at bounding box center [618, 190] width 59 height 10
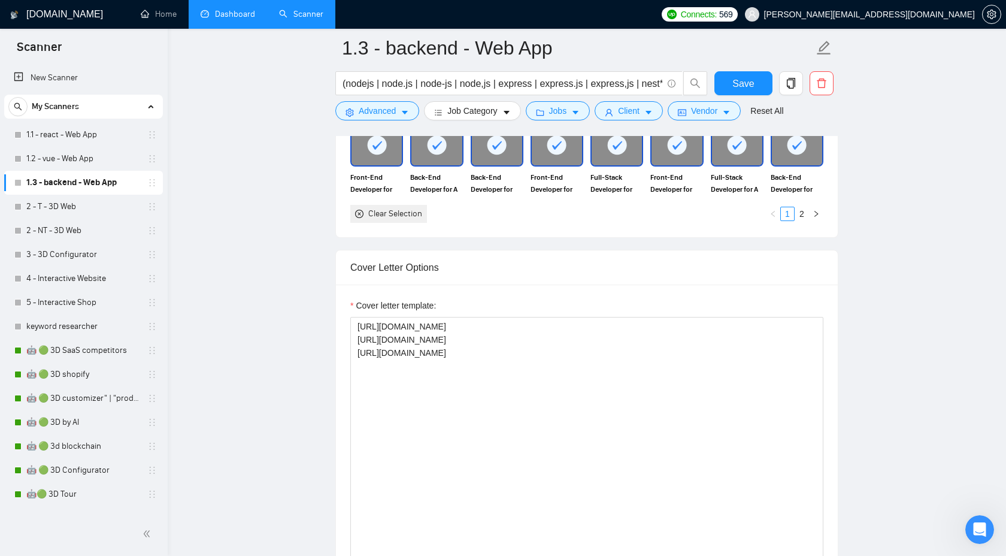
scroll to position [1306, 0]
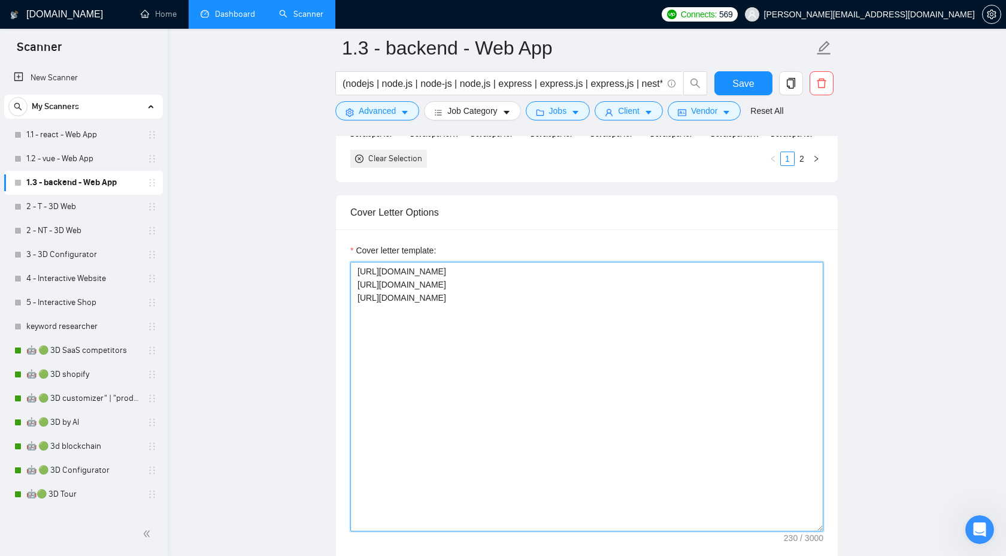
click at [673, 353] on textarea "https://www.upwork.com/freelancers/~01888aa2d1bf4783e8?p=1910242444792553472 ht…" at bounding box center [586, 396] width 473 height 269
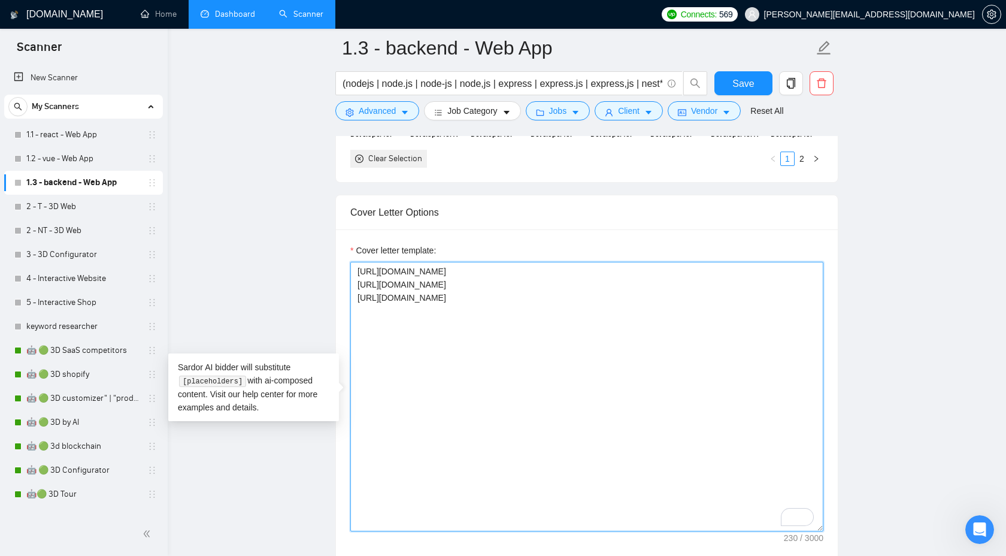
paste textarea "{Generate greeting: "Good morning"/"Good afternoon"/"Good evening"; if unknown,…"
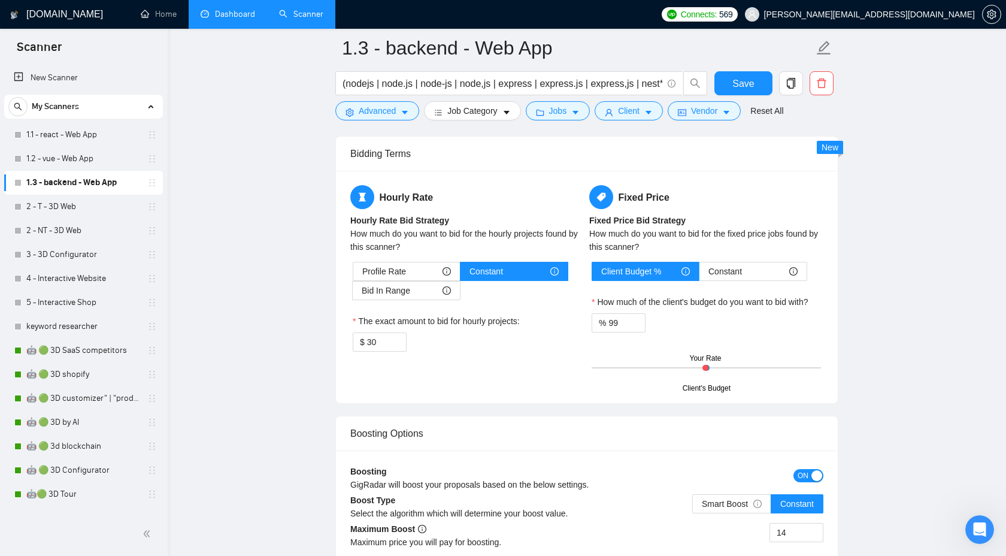
scroll to position [1913, 0]
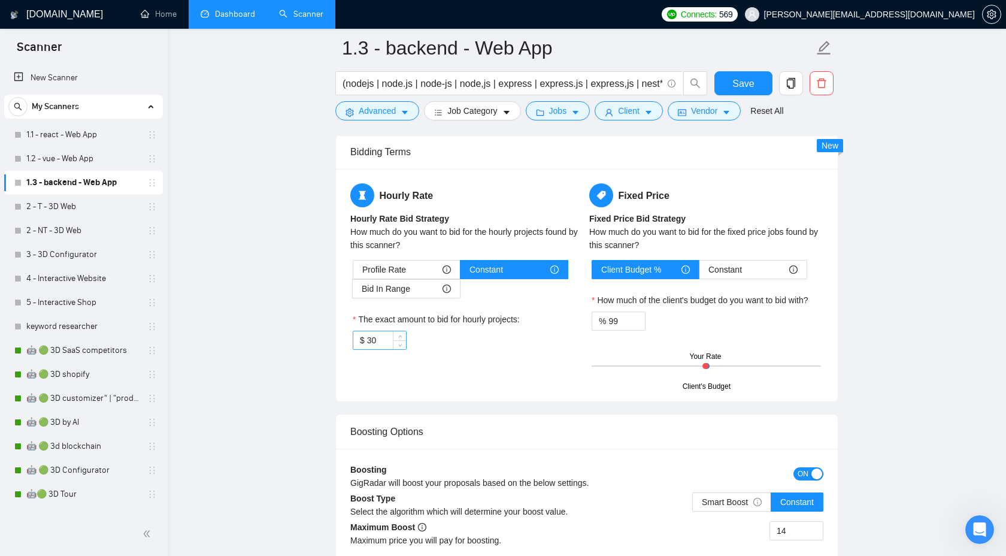
type textarea "{Generate greeting: "Good morning"/"Good afternoon"/"Good evening"; if unknown,…"
drag, startPoint x: 391, startPoint y: 335, endPoint x: 370, endPoint y: 335, distance: 21.0
click at [369, 335] on input "30" at bounding box center [386, 340] width 39 height 18
drag, startPoint x: 392, startPoint y: 344, endPoint x: 354, endPoint y: 343, distance: 37.7
click at [354, 344] on div "$ 30" at bounding box center [380, 339] width 54 height 19
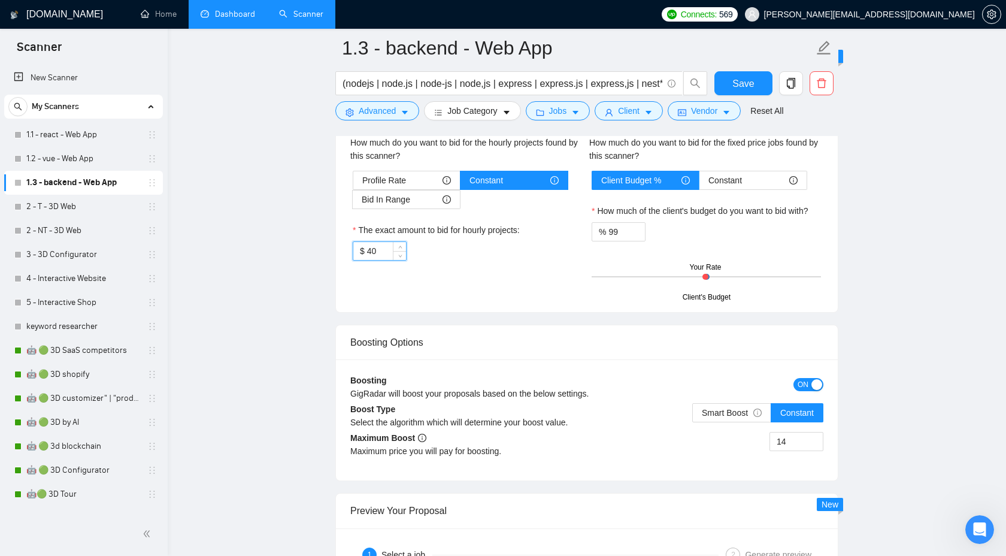
scroll to position [2102, 0]
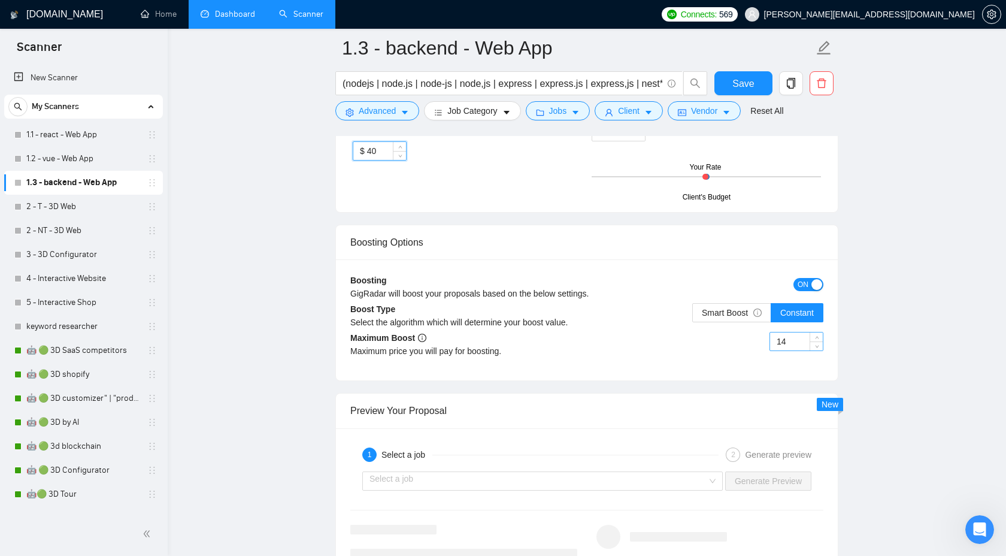
type input "40"
drag, startPoint x: 794, startPoint y: 338, endPoint x: 772, endPoint y: 338, distance: 22.7
click at [773, 338] on input "14" at bounding box center [796, 341] width 53 height 18
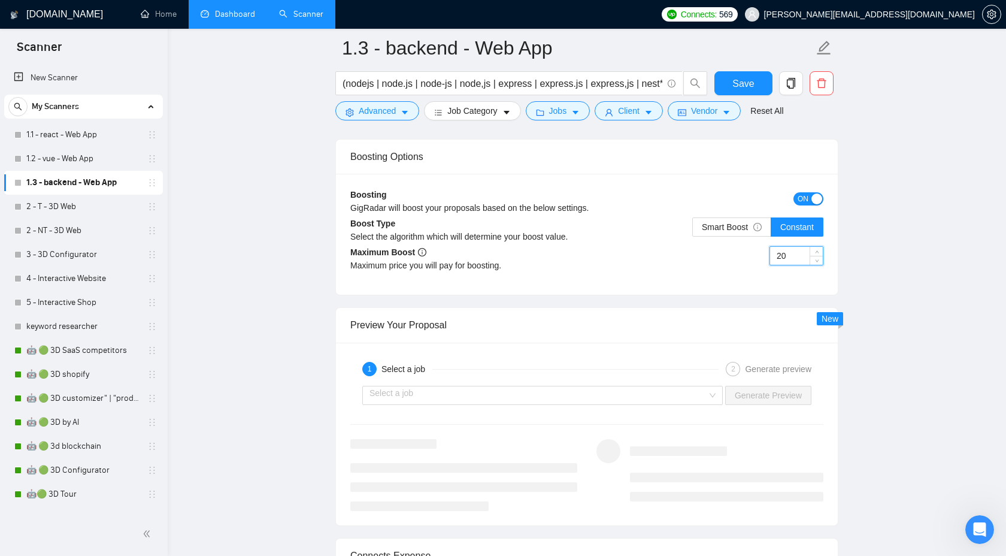
scroll to position [2197, 0]
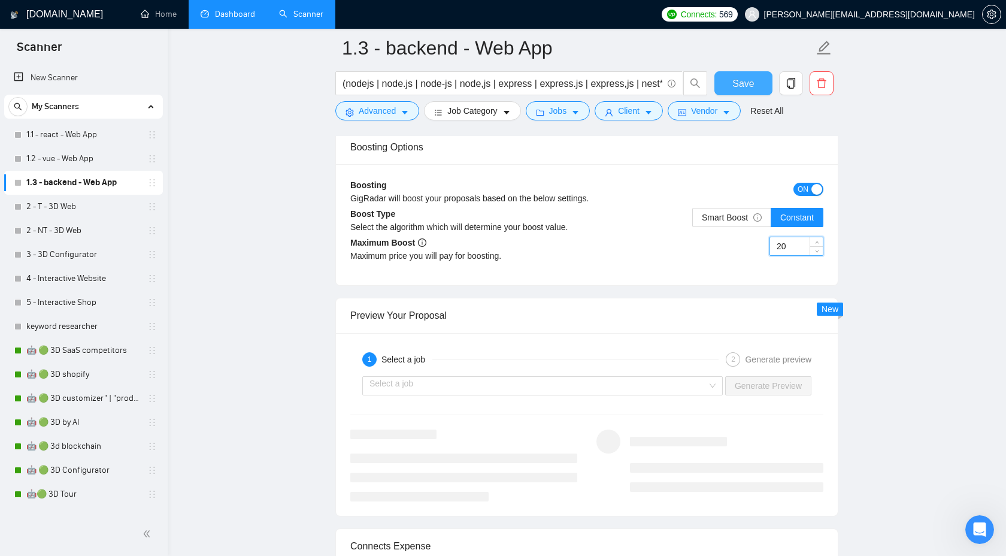
type input "20"
click at [744, 89] on span "Save" at bounding box center [743, 83] width 22 height 15
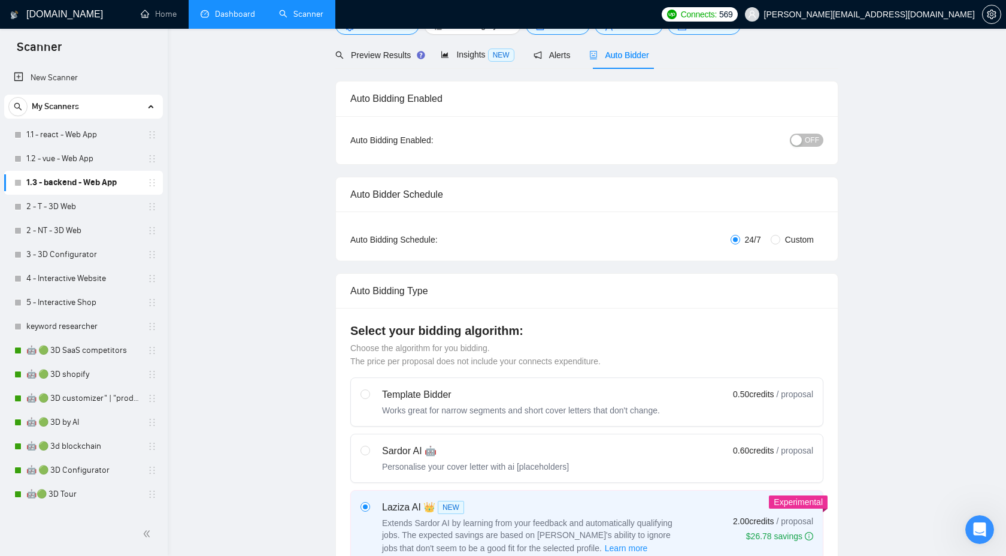
scroll to position [0, 0]
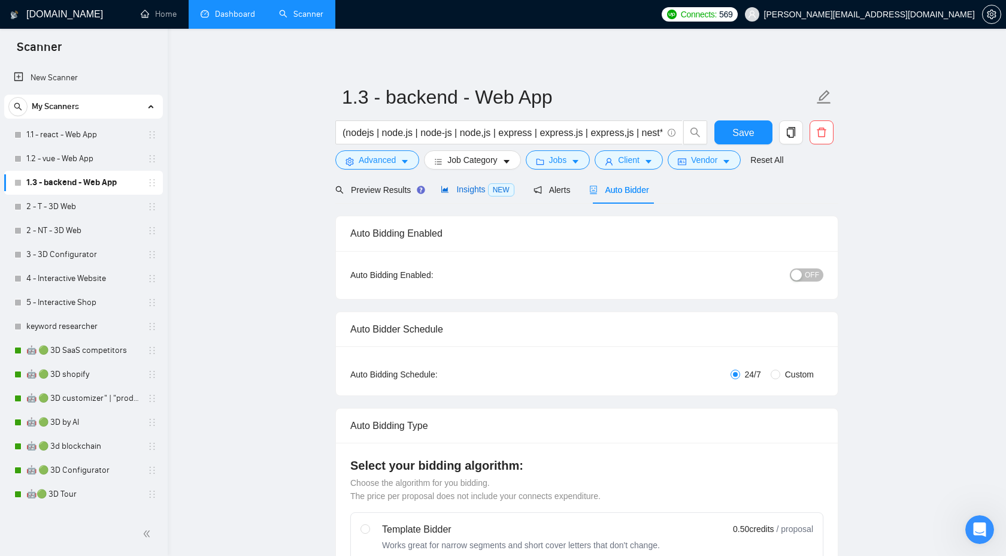
click at [499, 193] on span "NEW" at bounding box center [501, 189] width 26 height 13
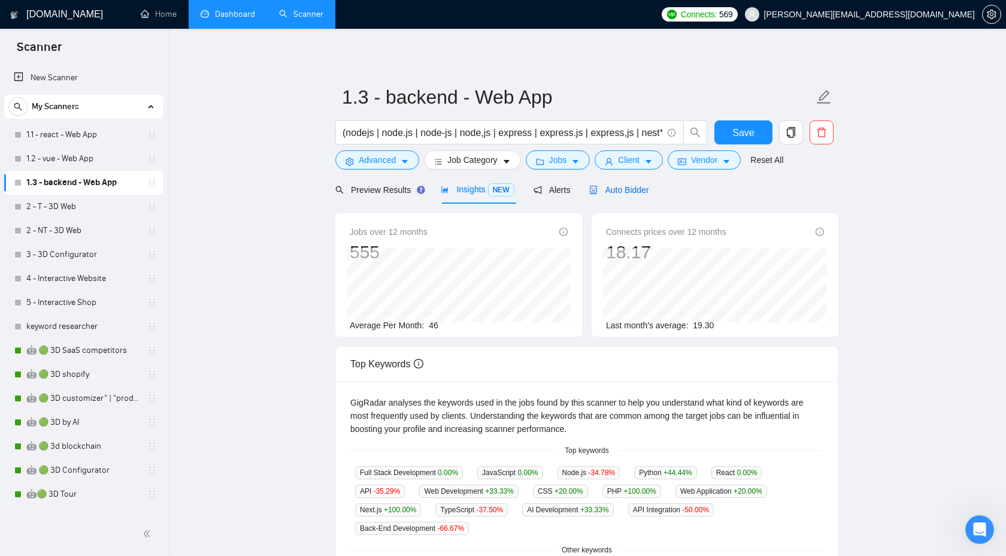
click at [633, 192] on span "Auto Bidder" at bounding box center [618, 190] width 59 height 10
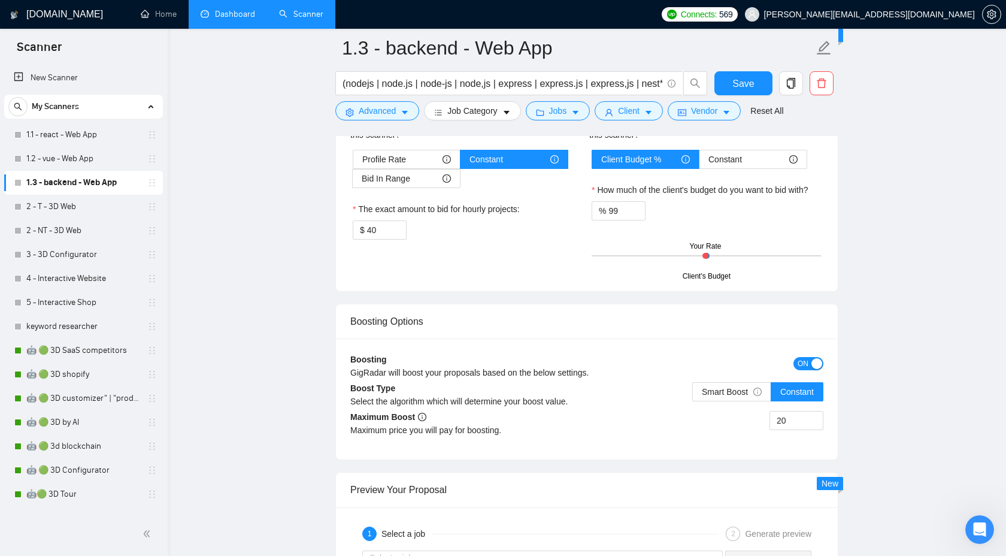
scroll to position [2023, 0]
click at [755, 394] on icon "info-circle" at bounding box center [757, 391] width 8 height 8
click at [693, 394] on input "Smart Boost" at bounding box center [693, 394] width 0 height 0
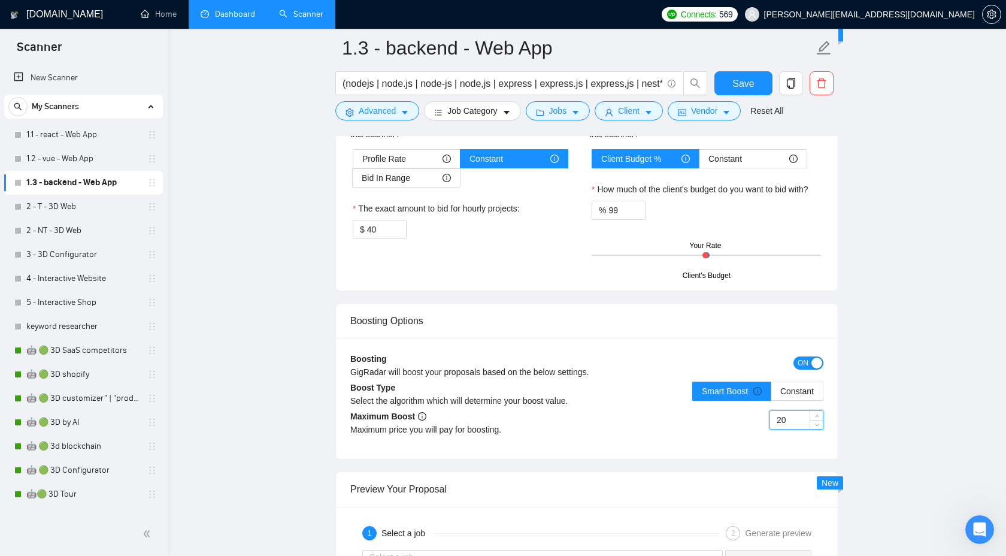
drag, startPoint x: 789, startPoint y: 424, endPoint x: 774, endPoint y: 424, distance: 15.0
click at [774, 424] on input "20" at bounding box center [796, 420] width 53 height 18
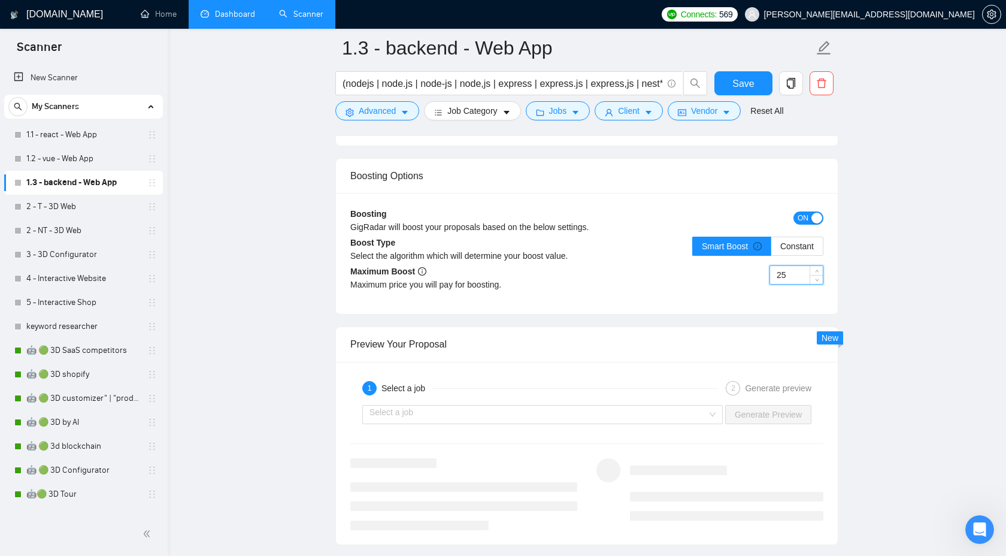
scroll to position [2198, 0]
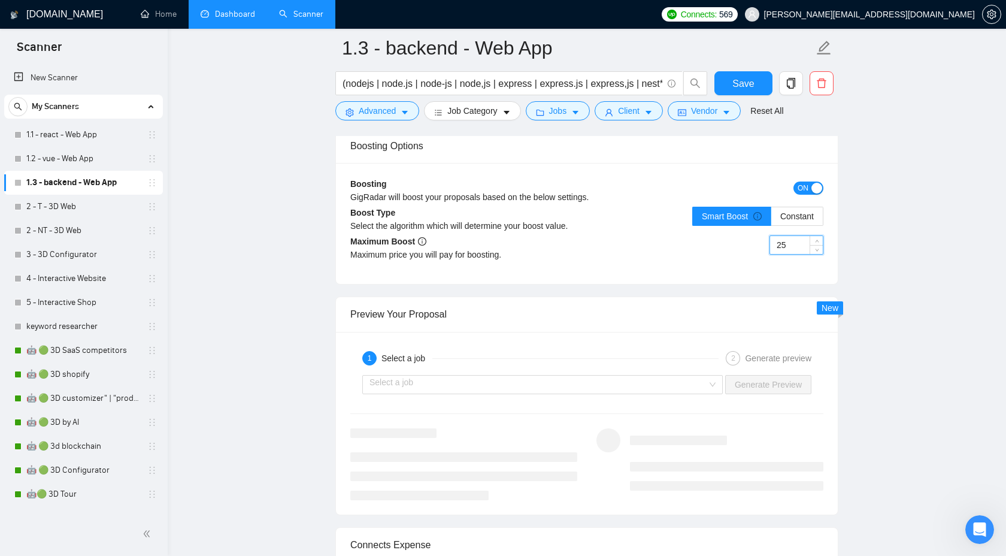
type input "25"
click at [742, 96] on div "Save" at bounding box center [743, 86] width 63 height 30
click at [742, 90] on span "Save" at bounding box center [743, 83] width 22 height 15
click at [61, 164] on link "1.2 - vue - Web App" at bounding box center [83, 159] width 114 height 24
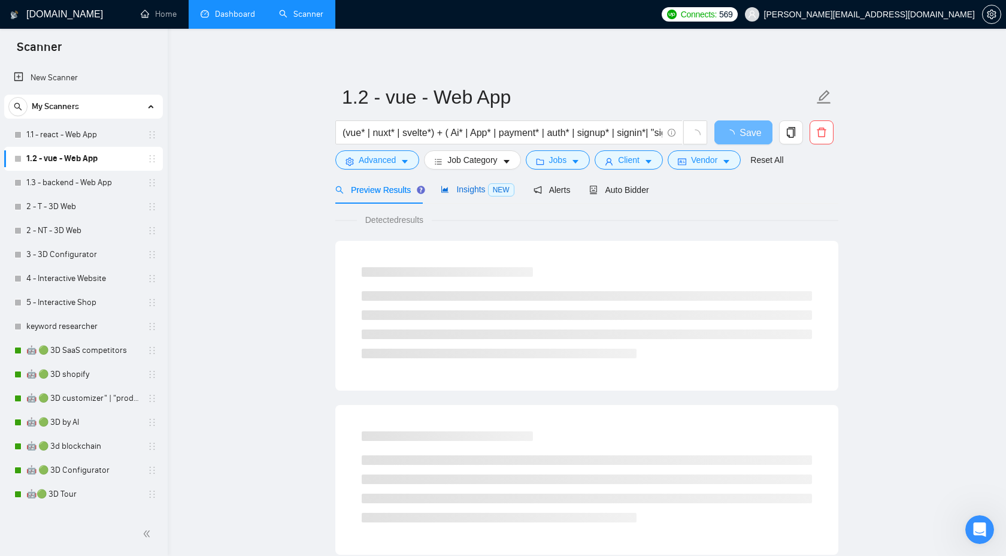
click at [481, 193] on span "Insights NEW" at bounding box center [477, 189] width 73 height 10
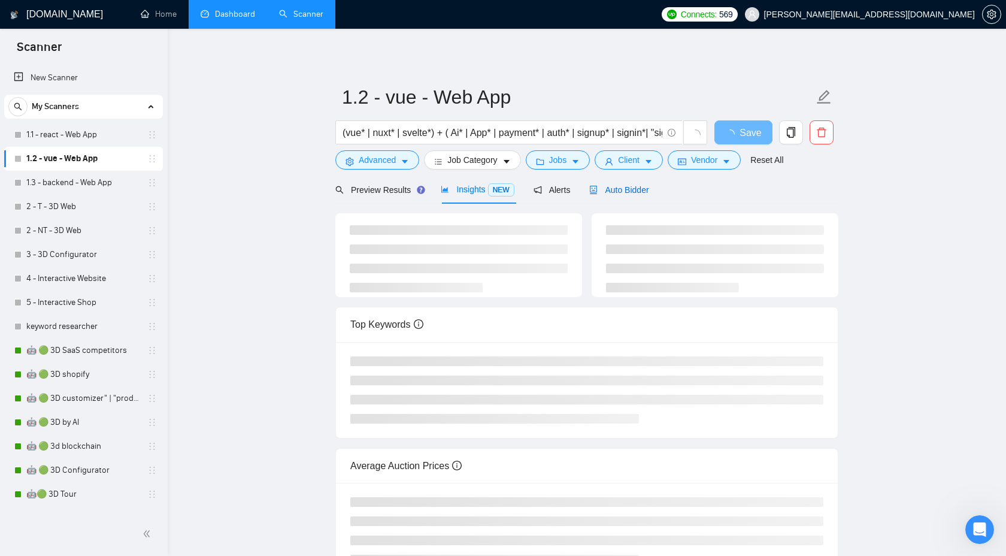
click at [638, 189] on span "Auto Bidder" at bounding box center [618, 190] width 59 height 10
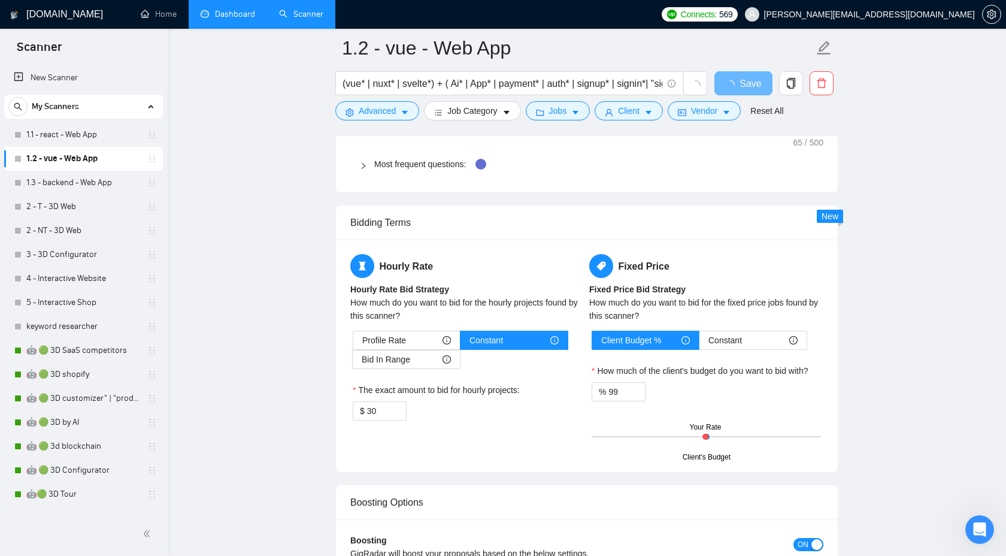
scroll to position [1806, 0]
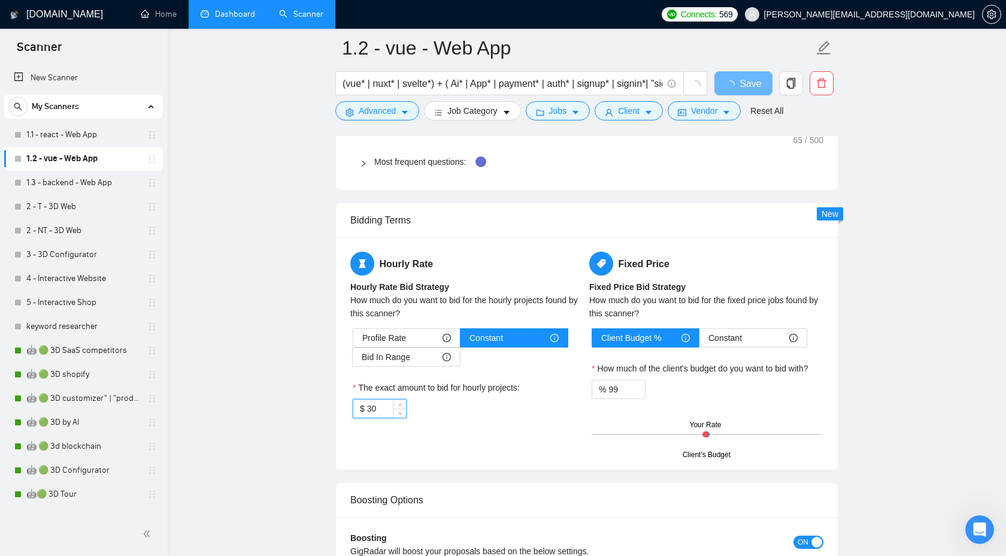
drag, startPoint x: 388, startPoint y: 409, endPoint x: 349, endPoint y: 408, distance: 38.9
click at [350, 408] on div "Hourly Rate Hourly Rate Bid Strategy How much do you want to bid for the hourly…" at bounding box center [467, 341] width 239 height 181
type input "40"
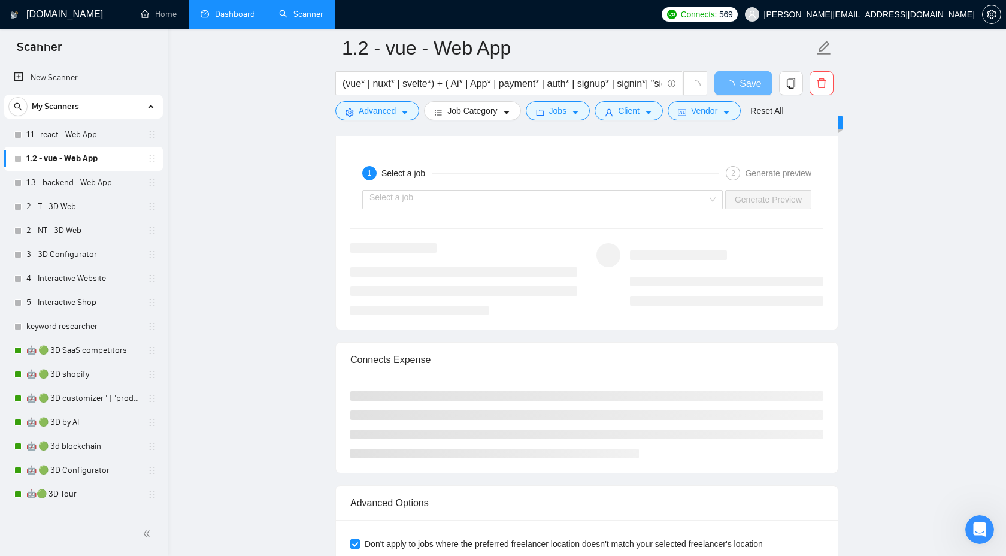
scroll to position [2345, 0]
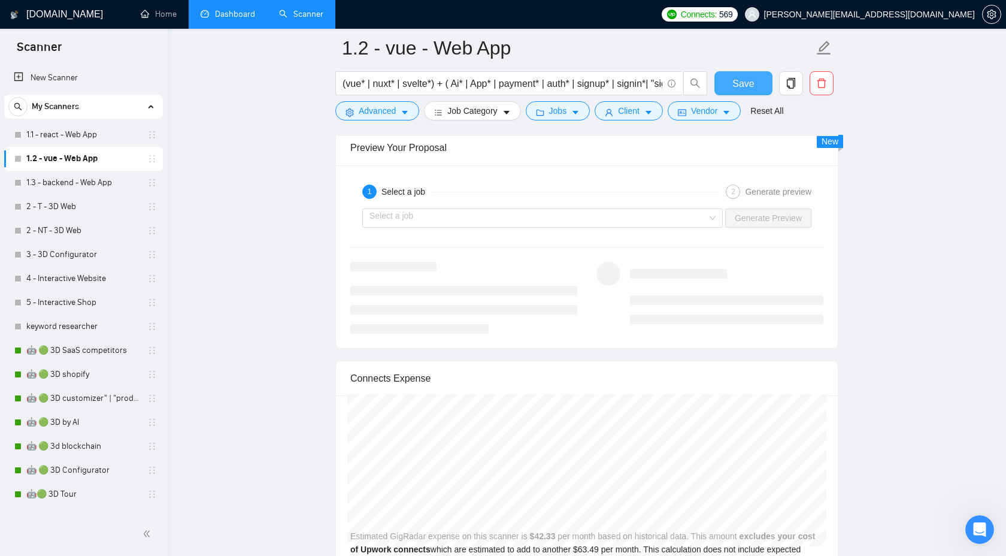
type input "40"
click at [741, 90] on span "Save" at bounding box center [743, 83] width 22 height 15
click at [86, 147] on link "1.2 - vue - Web App" at bounding box center [83, 159] width 114 height 24
click at [89, 141] on link "1.1 - react - Web App" at bounding box center [83, 135] width 114 height 24
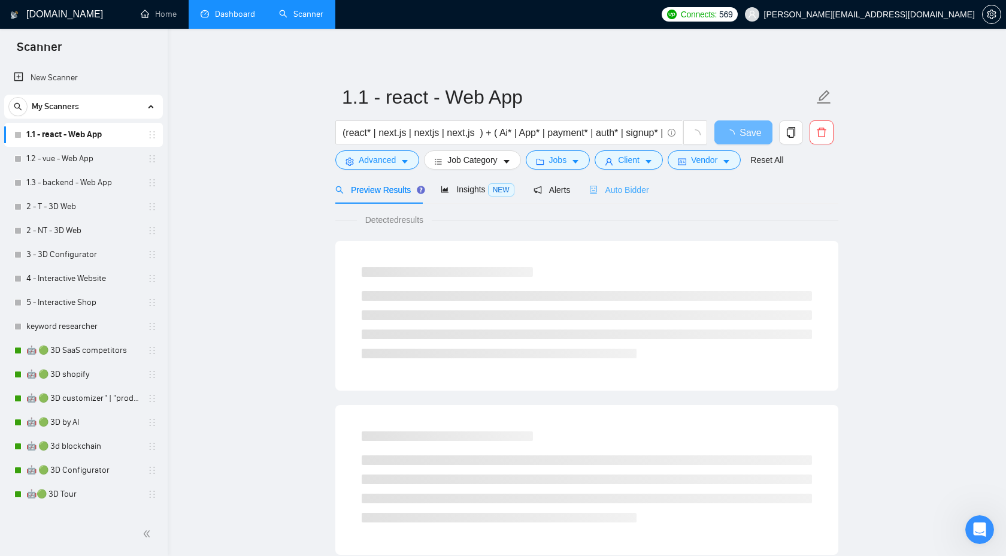
click at [617, 201] on div "Auto Bidder" at bounding box center [618, 189] width 59 height 28
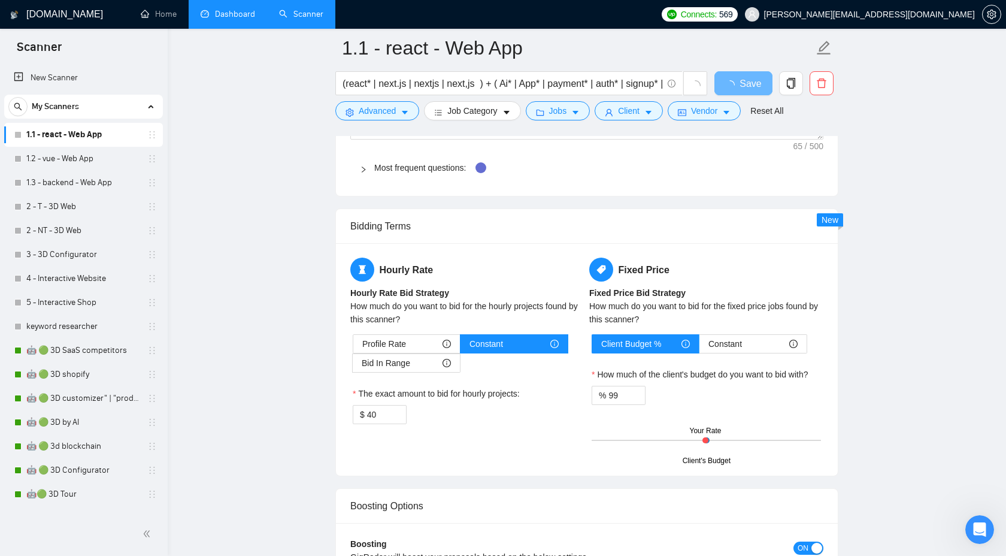
scroll to position [1893, 0]
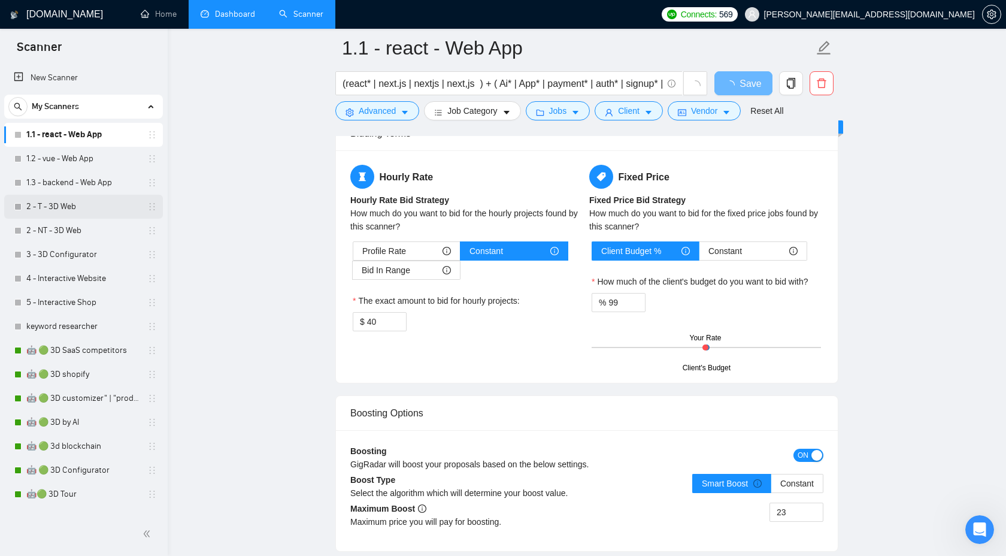
click at [94, 210] on link "2 - T - 3D Web" at bounding box center [83, 207] width 114 height 24
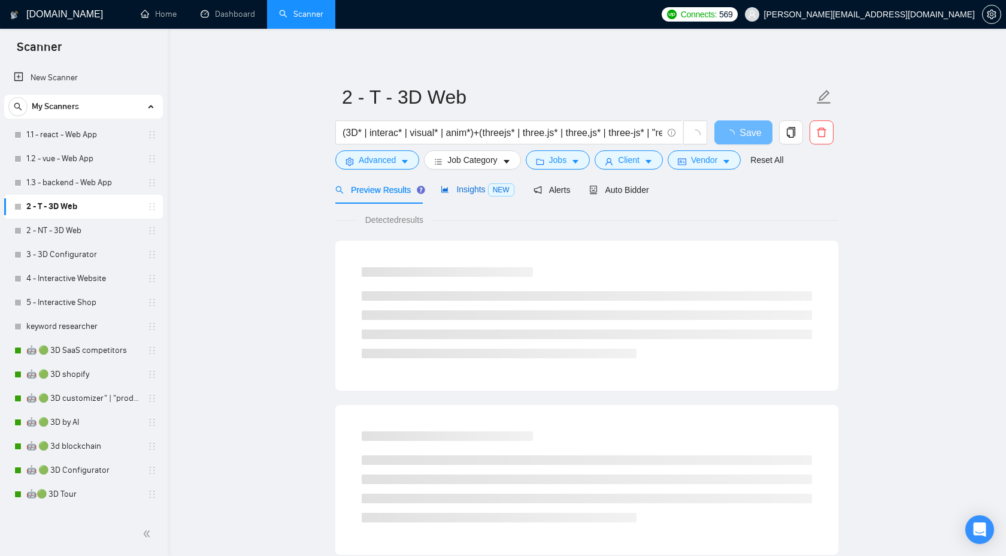
click at [469, 188] on span "Insights NEW" at bounding box center [477, 189] width 73 height 10
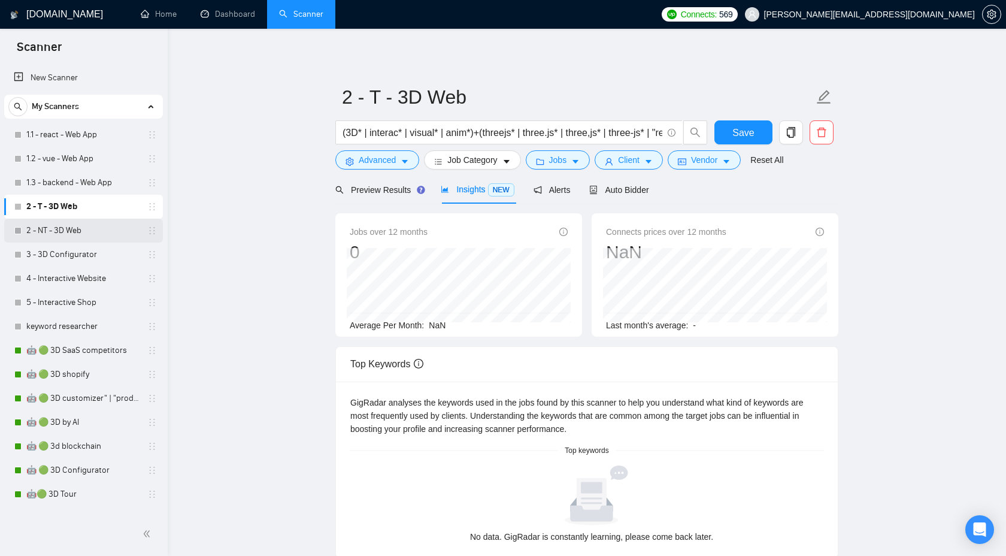
click at [98, 227] on link "2 - NT - 3D Web" at bounding box center [83, 231] width 114 height 24
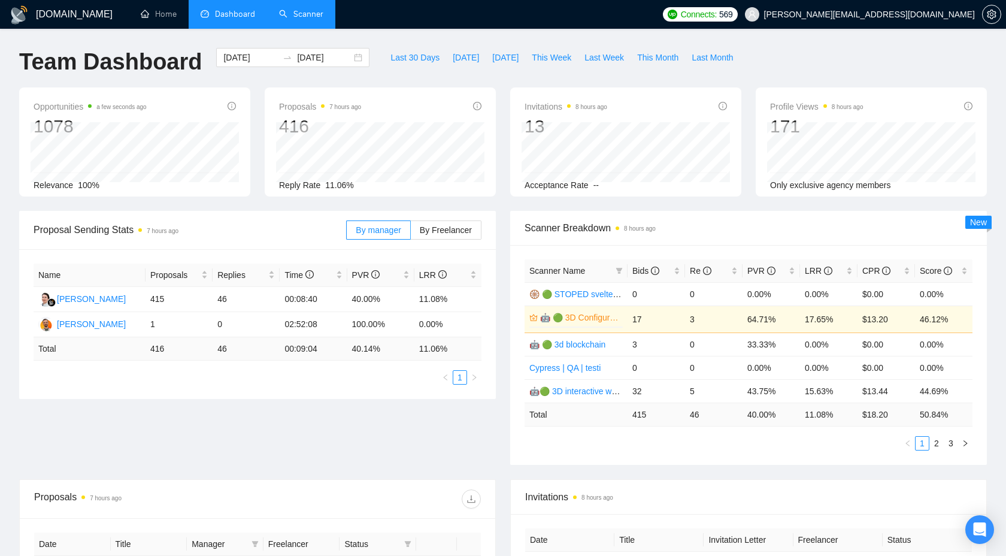
click at [307, 19] on link "Scanner" at bounding box center [301, 14] width 44 height 10
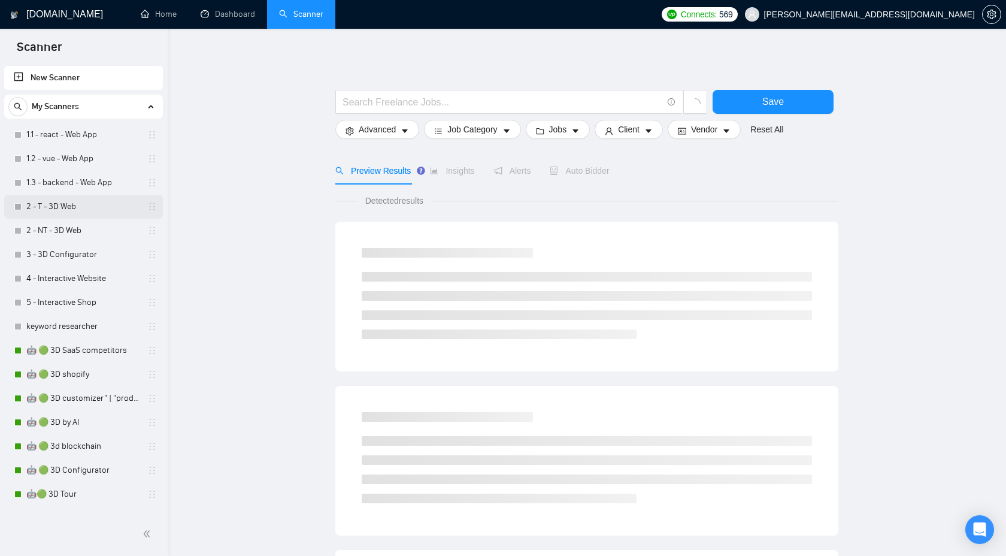
click at [113, 204] on link "2 - T - 3D Web" at bounding box center [83, 207] width 114 height 24
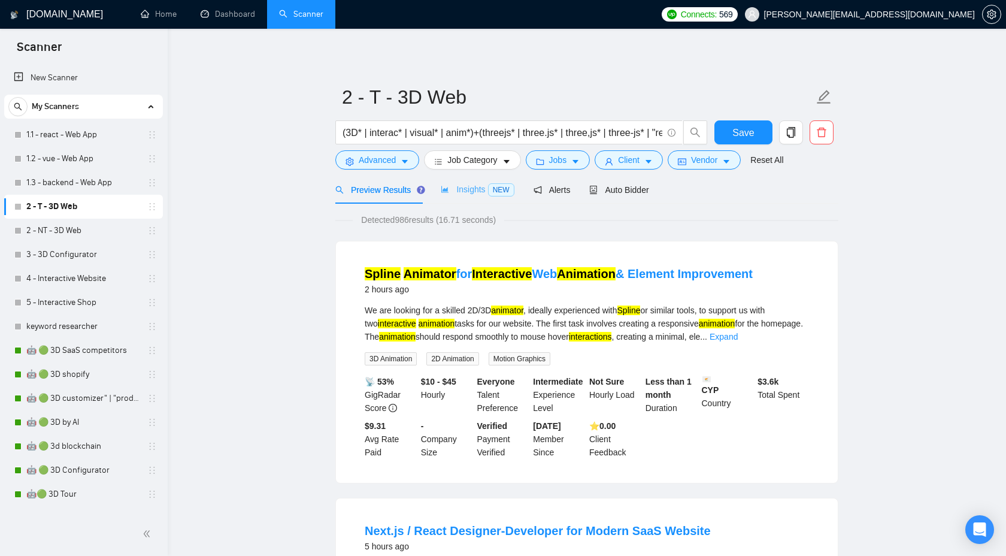
click at [451, 181] on div "Insights NEW" at bounding box center [477, 189] width 73 height 28
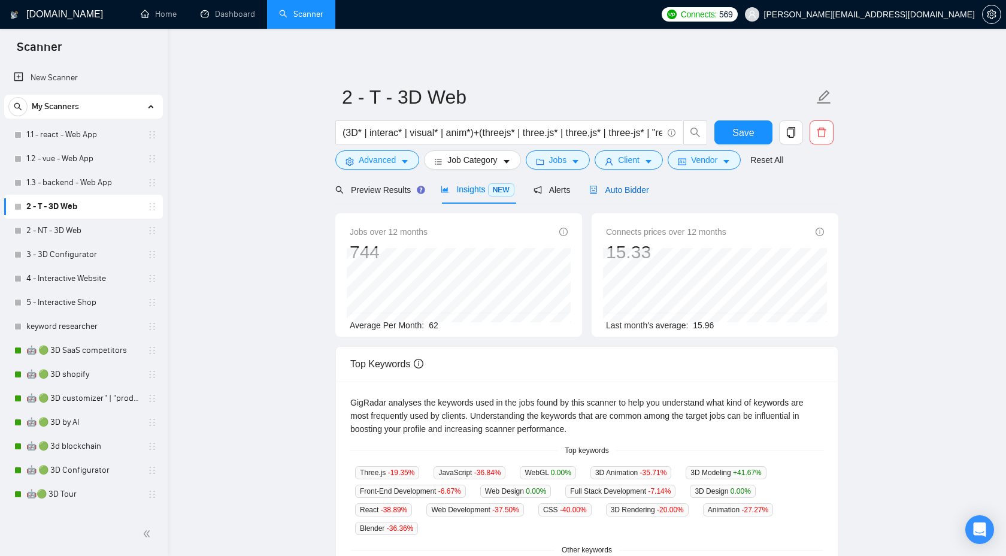
click at [639, 195] on div "Auto Bidder" at bounding box center [618, 189] width 59 height 13
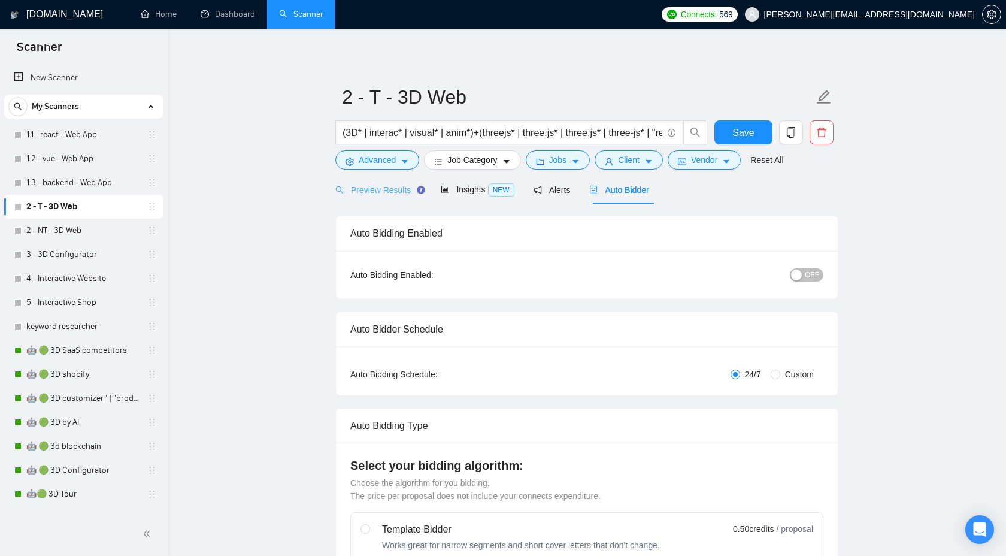
click at [417, 187] on icon "Tooltip anchor" at bounding box center [421, 190] width 10 height 10
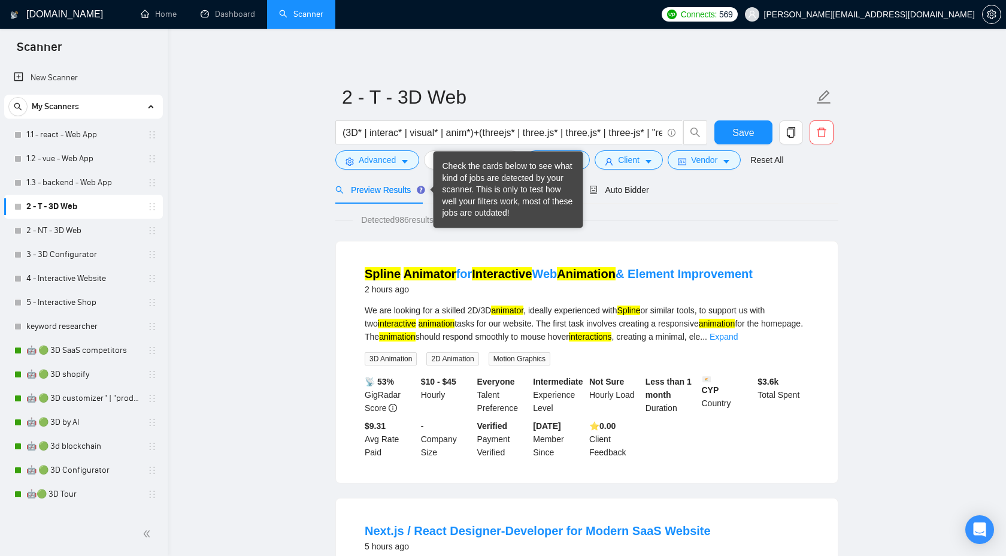
click at [456, 186] on div "Check the cards below to see what kind of jobs are detected by your scanner. Th…" at bounding box center [508, 189] width 132 height 59
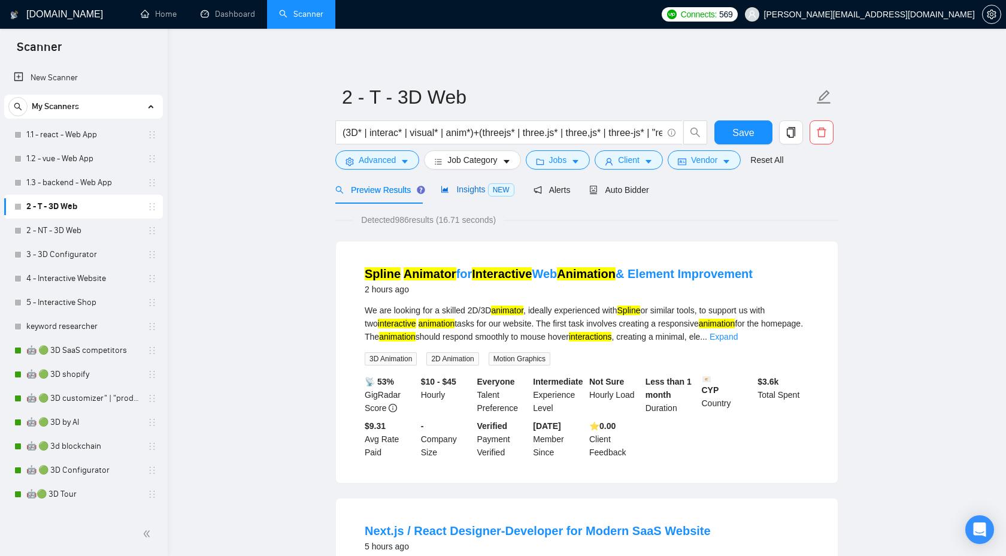
click at [477, 192] on span "Insights NEW" at bounding box center [477, 189] width 73 height 10
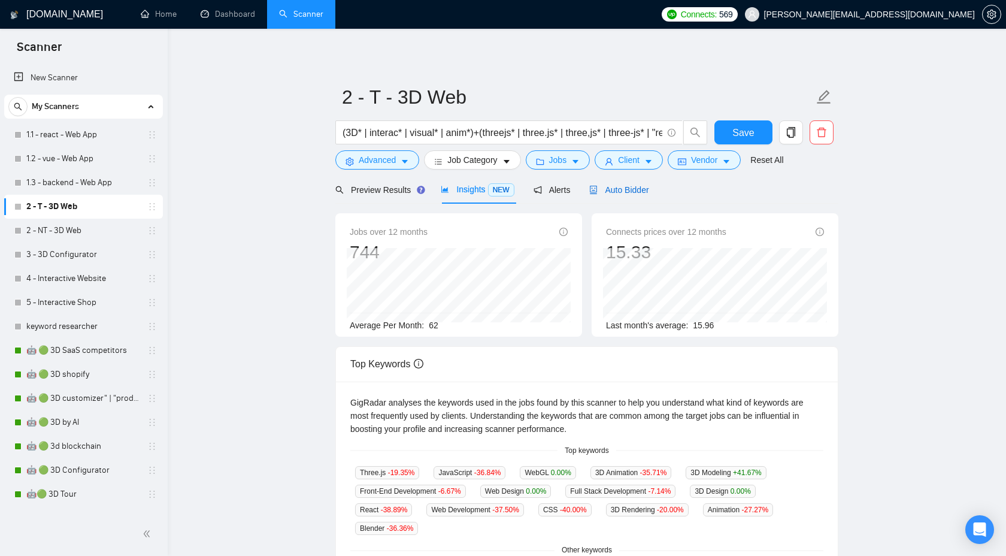
click at [642, 189] on span "Auto Bidder" at bounding box center [618, 190] width 59 height 10
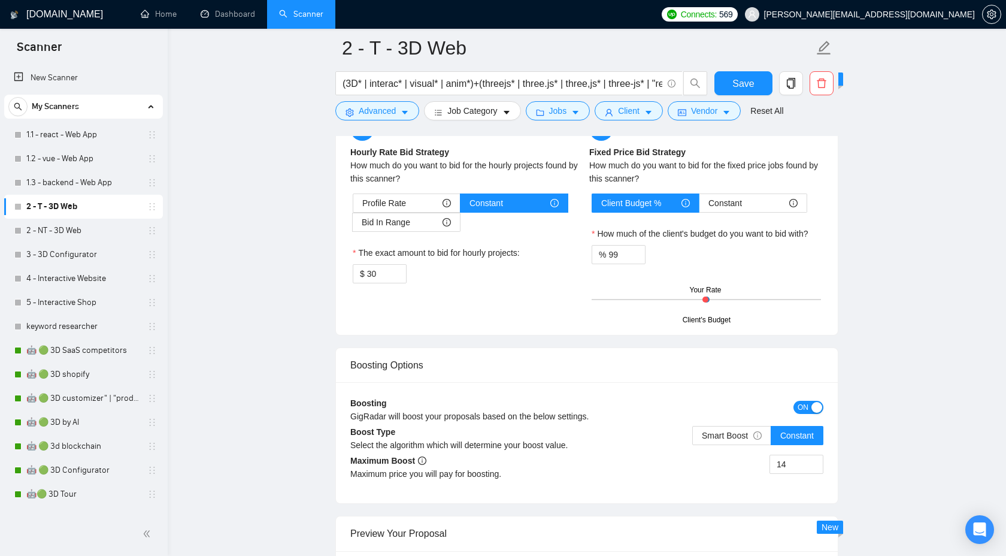
scroll to position [1958, 0]
drag, startPoint x: 793, startPoint y: 463, endPoint x: 778, endPoint y: 463, distance: 15.0
click at [778, 463] on input "14" at bounding box center [796, 463] width 53 height 18
type input "12"
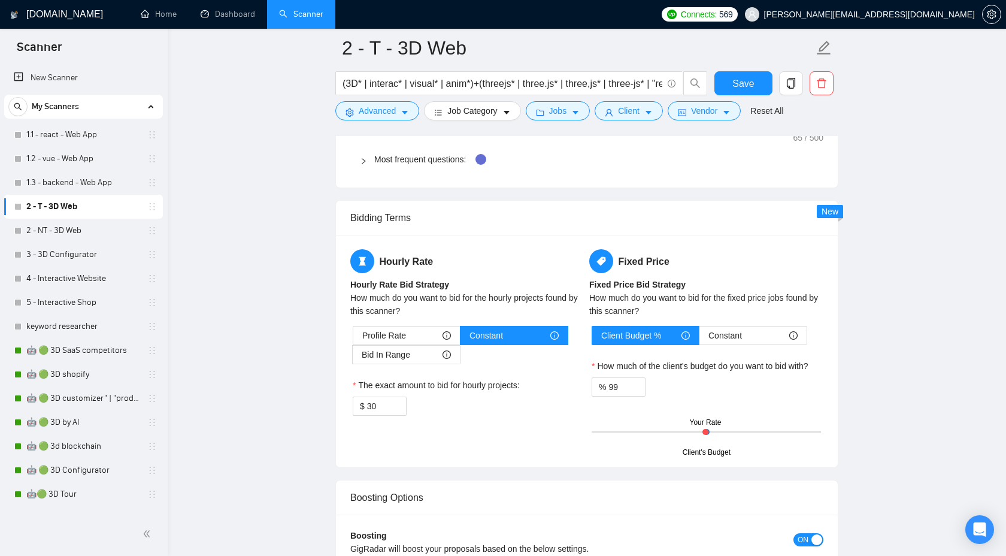
scroll to position [1818, 0]
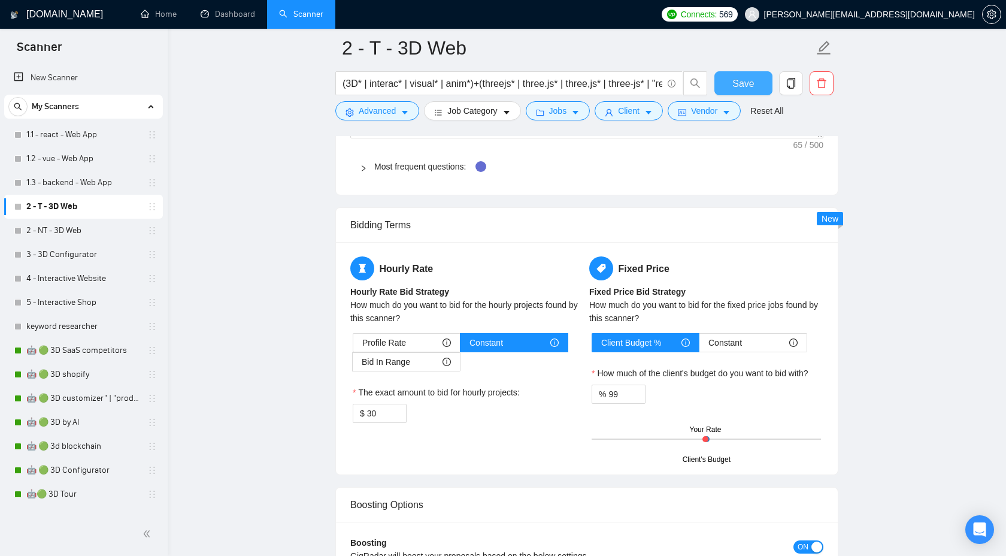
click at [729, 80] on button "Save" at bounding box center [743, 83] width 58 height 24
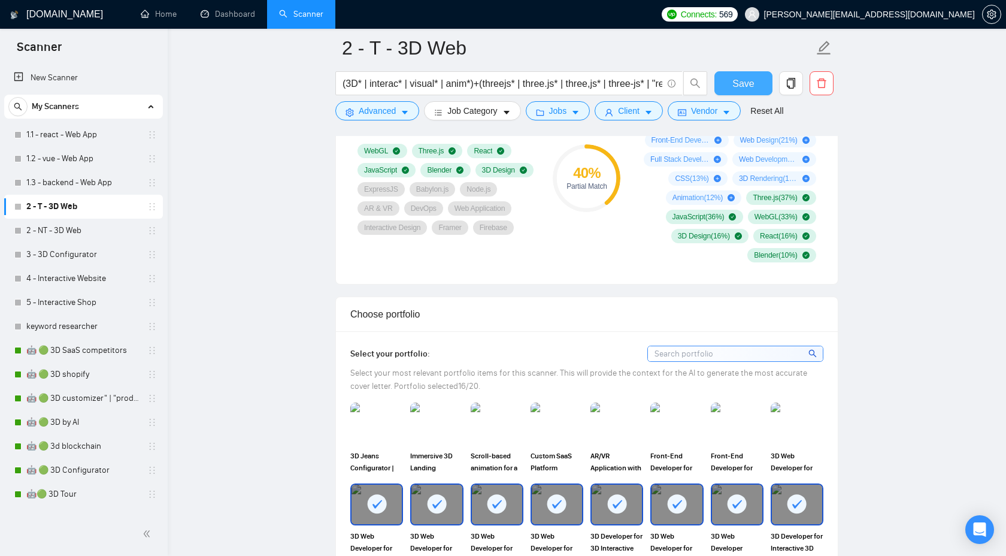
scroll to position [1018, 0]
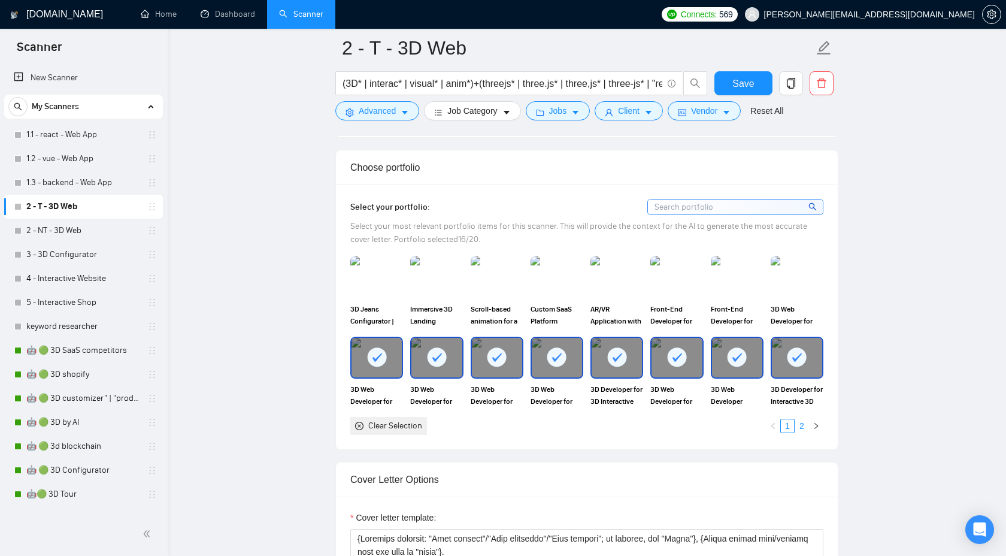
click at [800, 431] on link "2" at bounding box center [801, 425] width 13 height 13
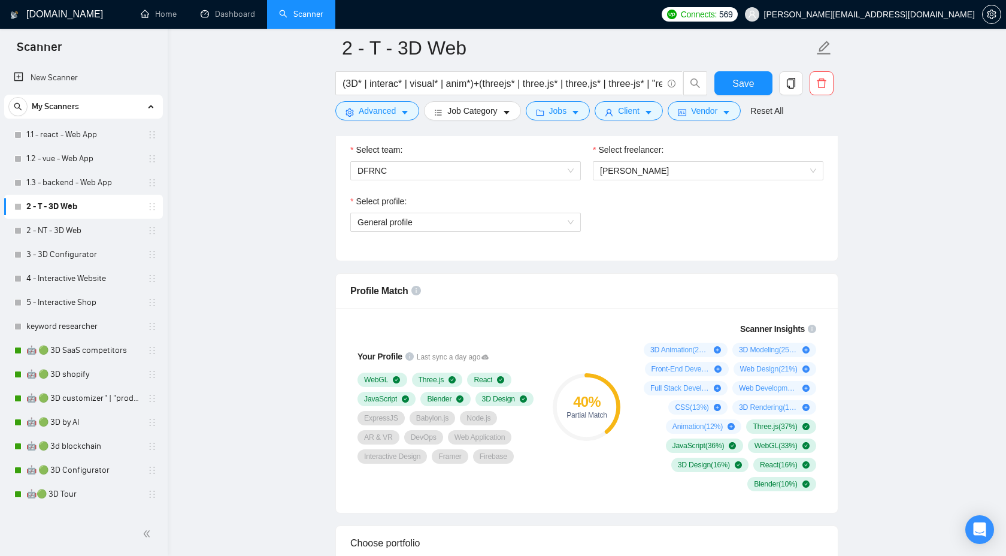
scroll to position [644, 0]
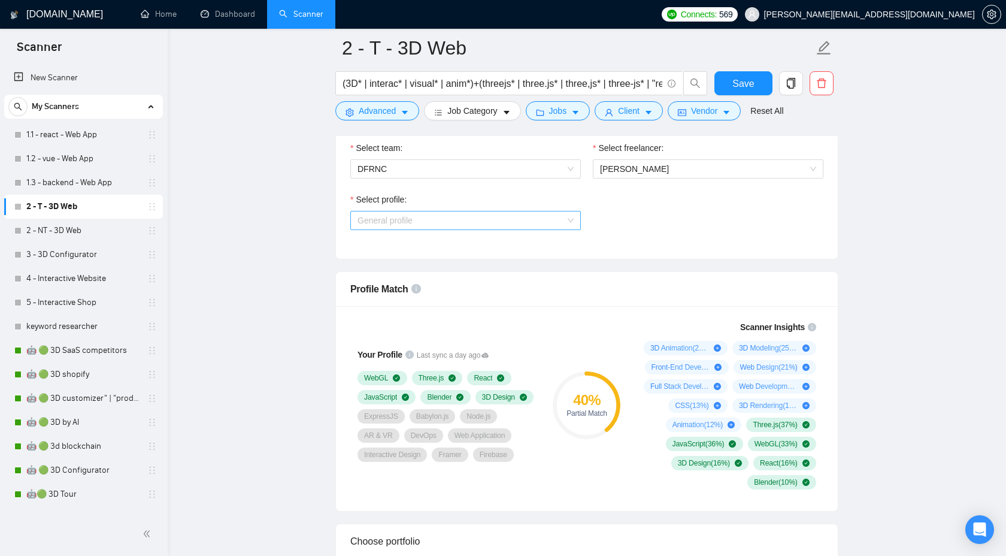
click at [508, 226] on span "General profile" at bounding box center [465, 220] width 216 height 18
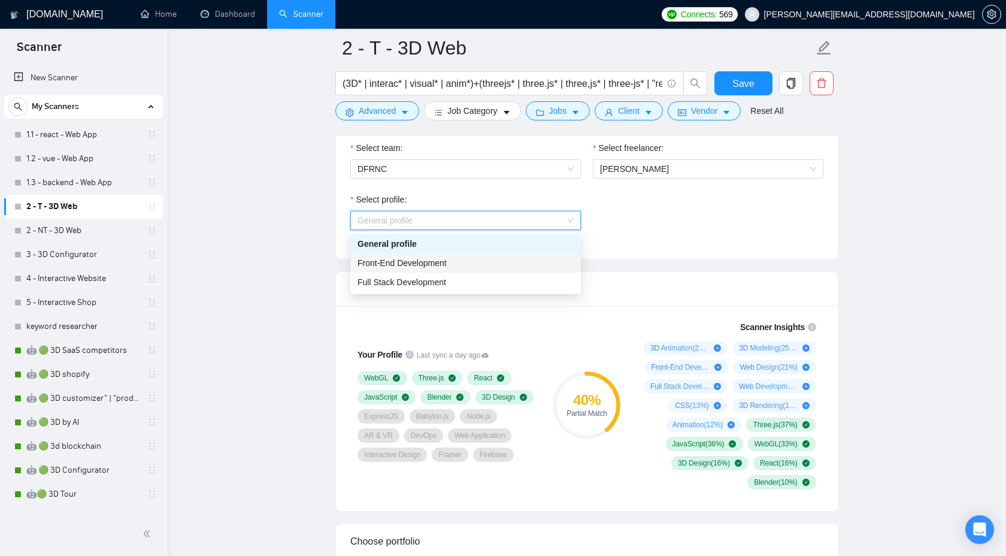
click at [490, 257] on div "Front-End Development" at bounding box center [465, 262] width 216 height 13
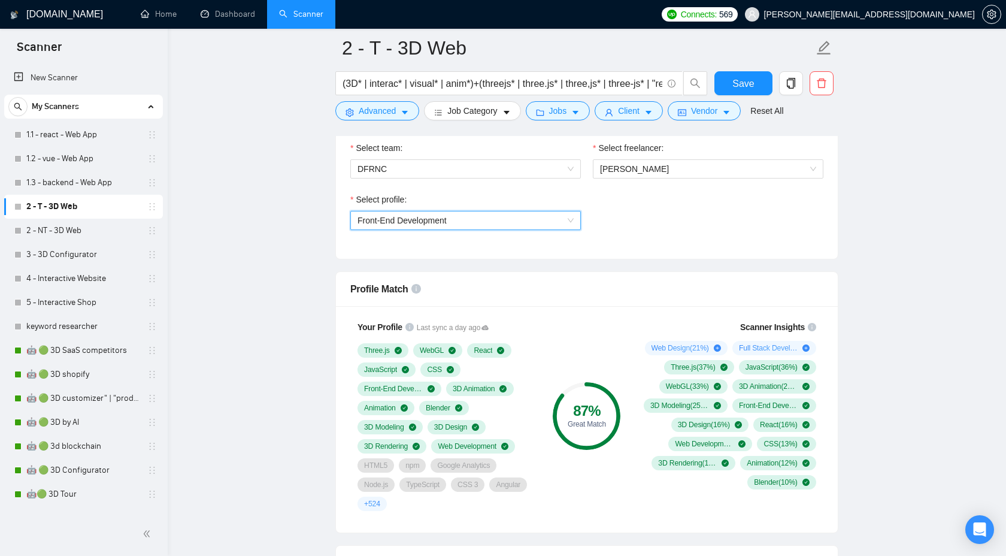
click at [487, 223] on span "Front-End Development" at bounding box center [465, 220] width 216 height 18
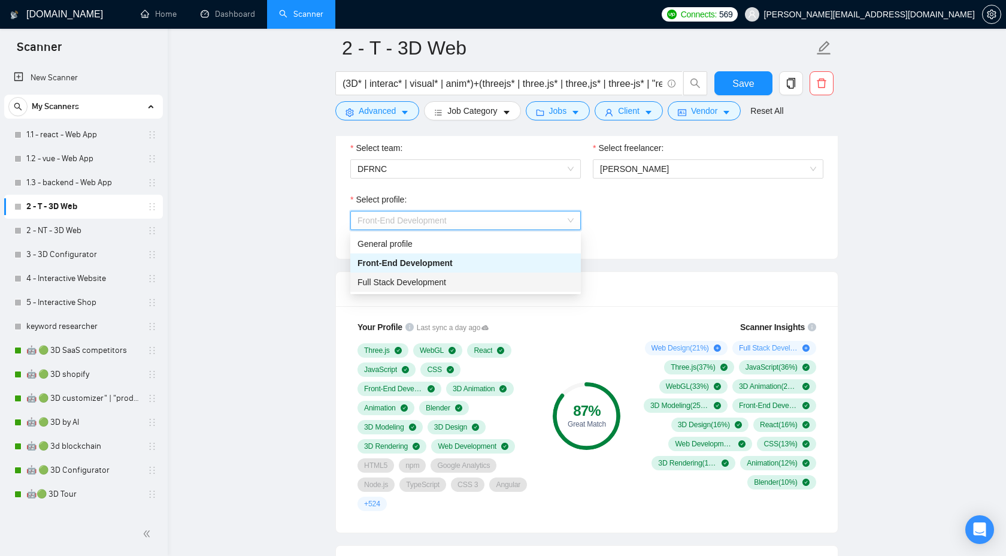
click at [468, 290] on div "Full Stack Development" at bounding box center [465, 281] width 230 height 19
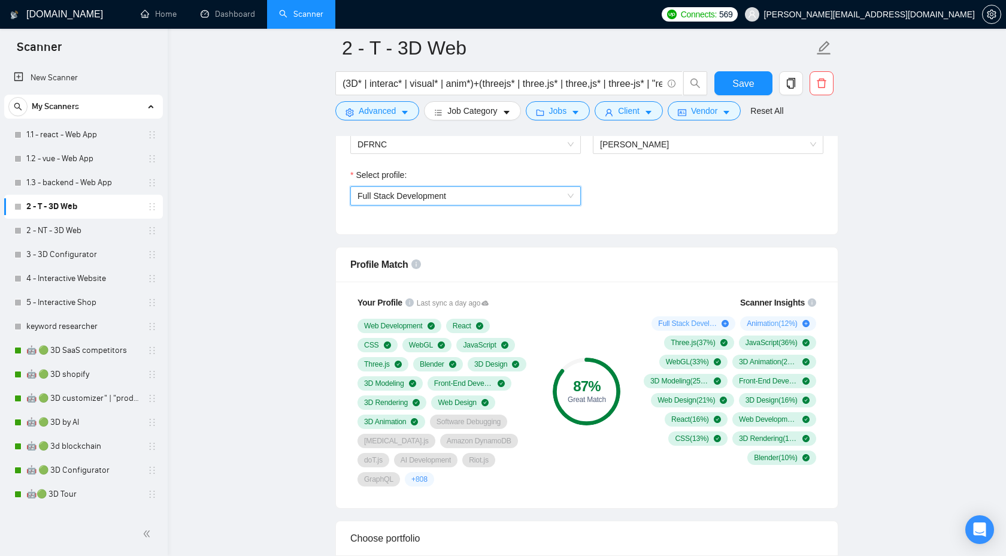
scroll to position [623, 0]
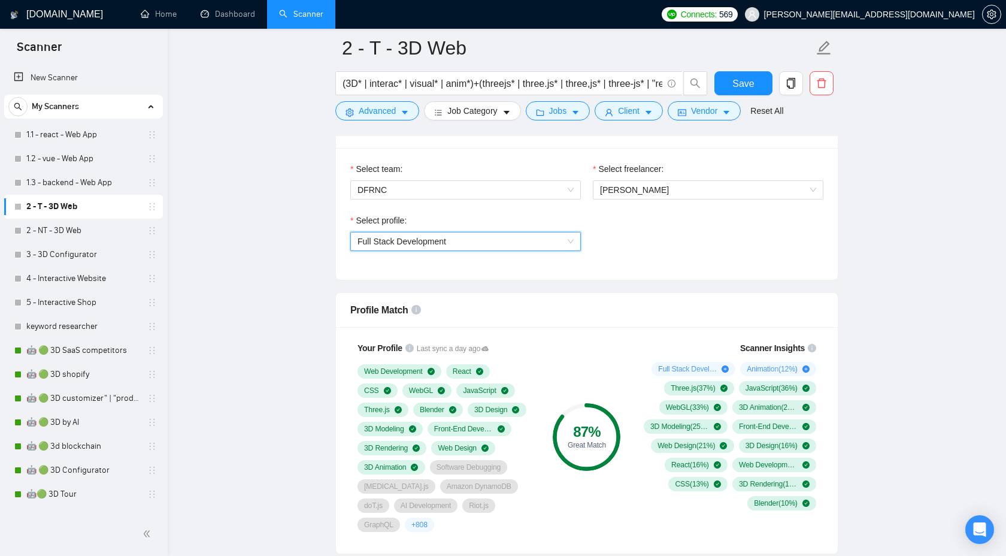
click at [518, 243] on span "Full Stack Development" at bounding box center [465, 241] width 216 height 18
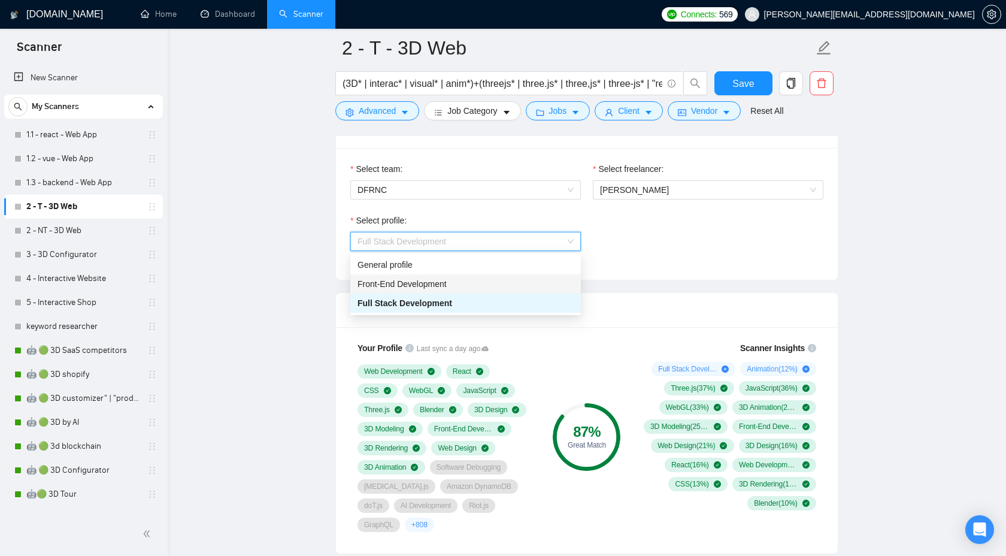
click at [497, 283] on div "Front-End Development" at bounding box center [465, 283] width 216 height 13
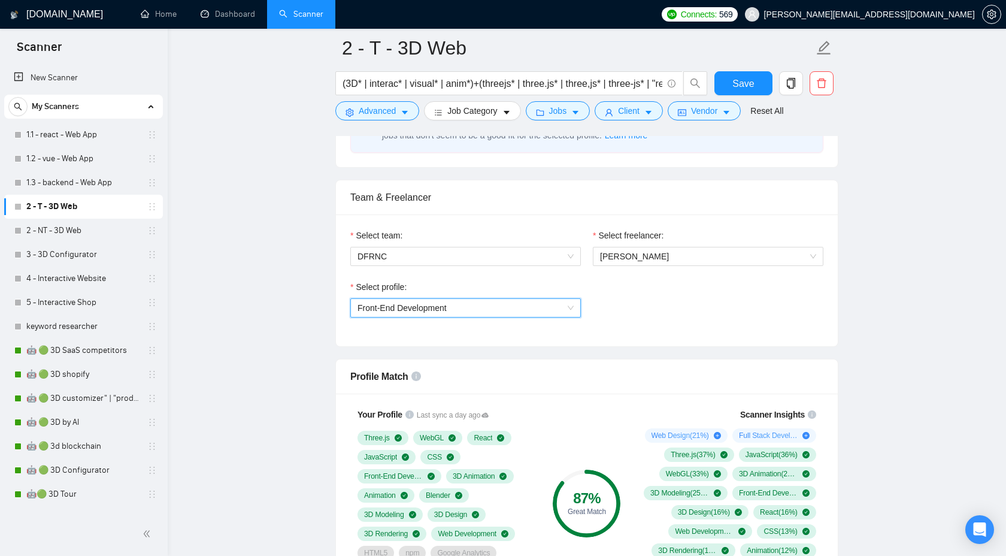
scroll to position [559, 0]
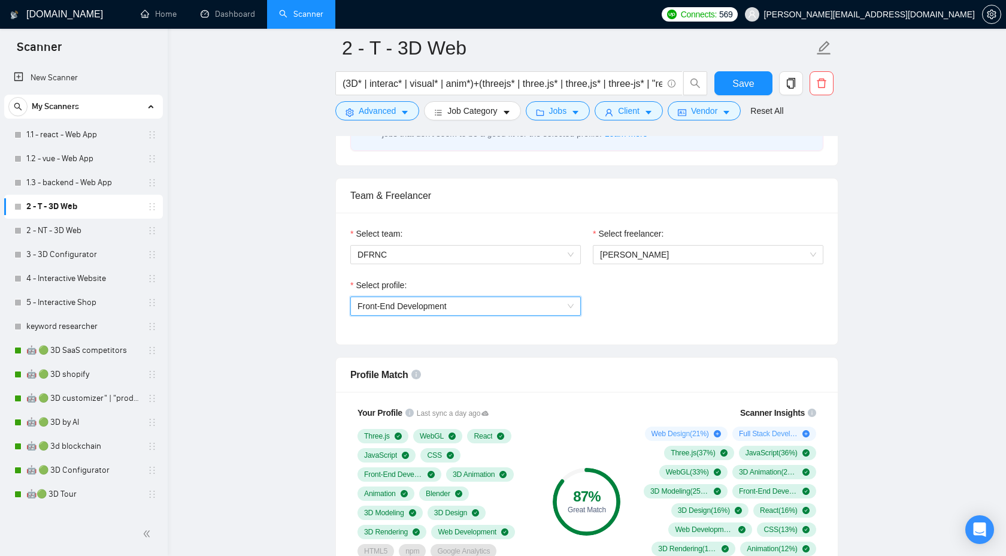
click at [533, 303] on span "Front-End Development" at bounding box center [465, 306] width 216 height 18
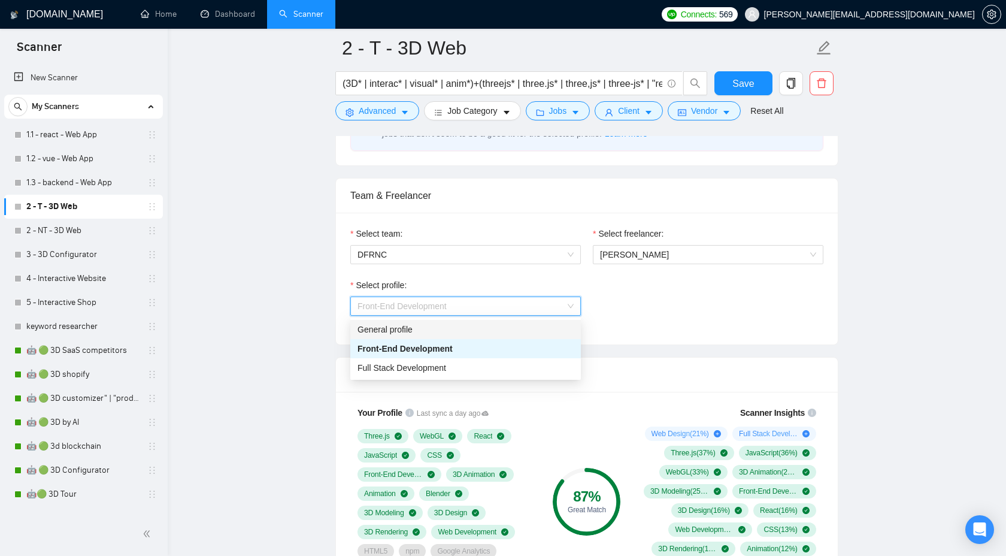
click at [506, 332] on div "General profile" at bounding box center [465, 329] width 216 height 13
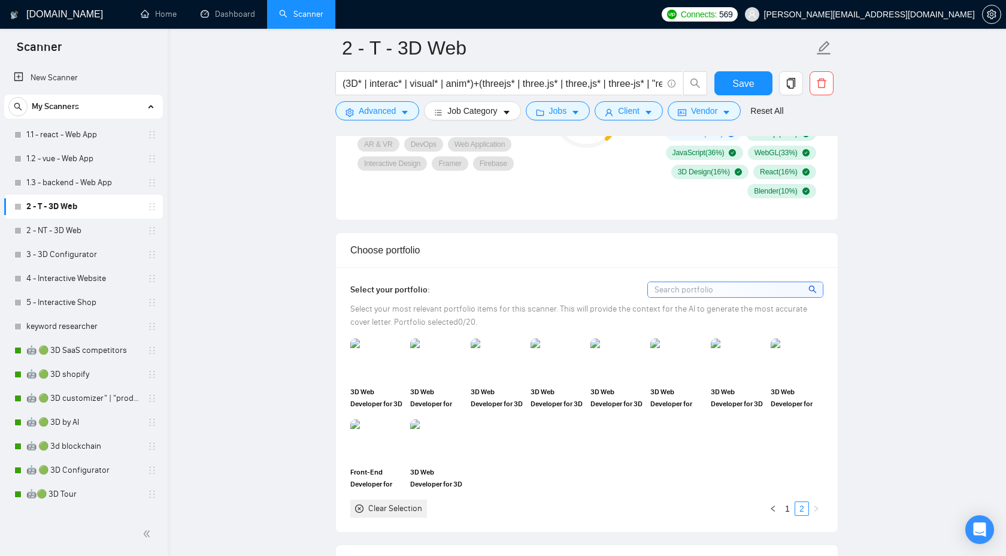
scroll to position [939, 0]
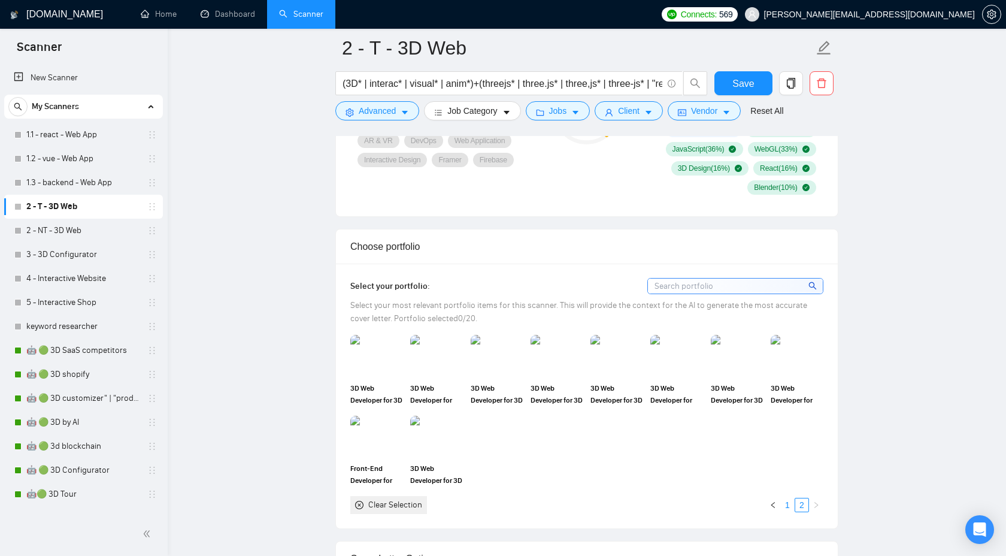
click at [782, 508] on link "1" at bounding box center [787, 504] width 13 height 13
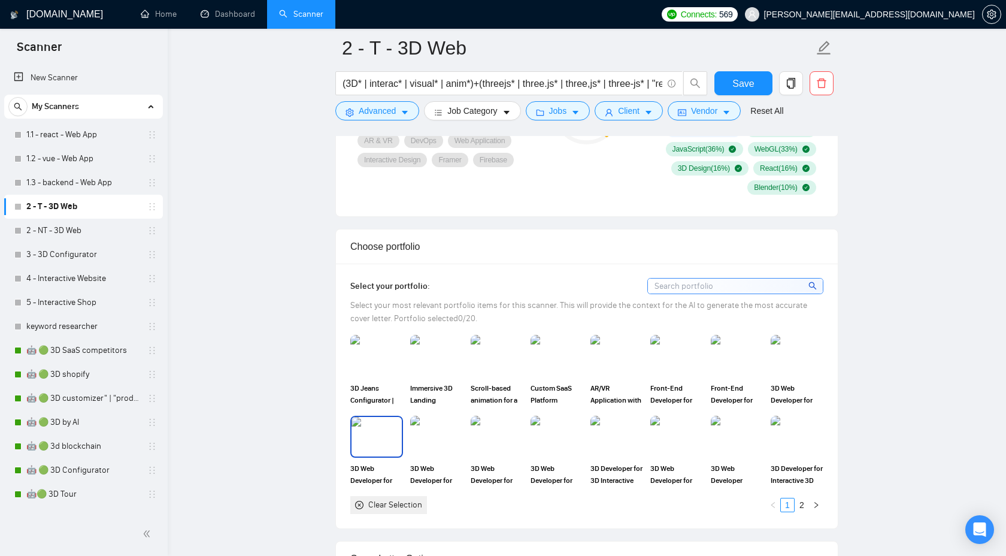
click at [375, 436] on img at bounding box center [376, 437] width 50 height 40
click at [432, 436] on img at bounding box center [436, 437] width 50 height 40
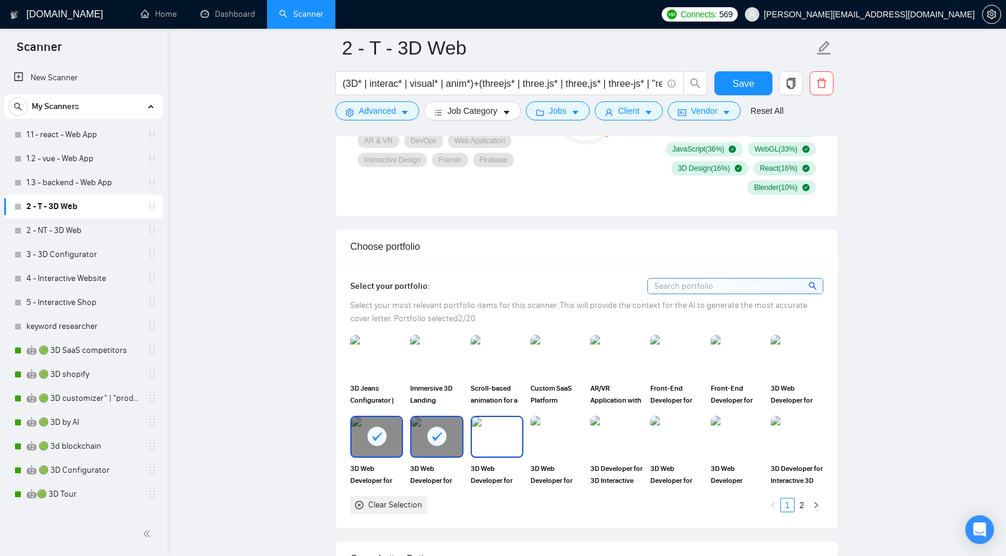
click at [498, 433] on img at bounding box center [497, 437] width 50 height 40
click at [548, 431] on img at bounding box center [557, 437] width 50 height 40
click at [611, 432] on img at bounding box center [616, 437] width 50 height 40
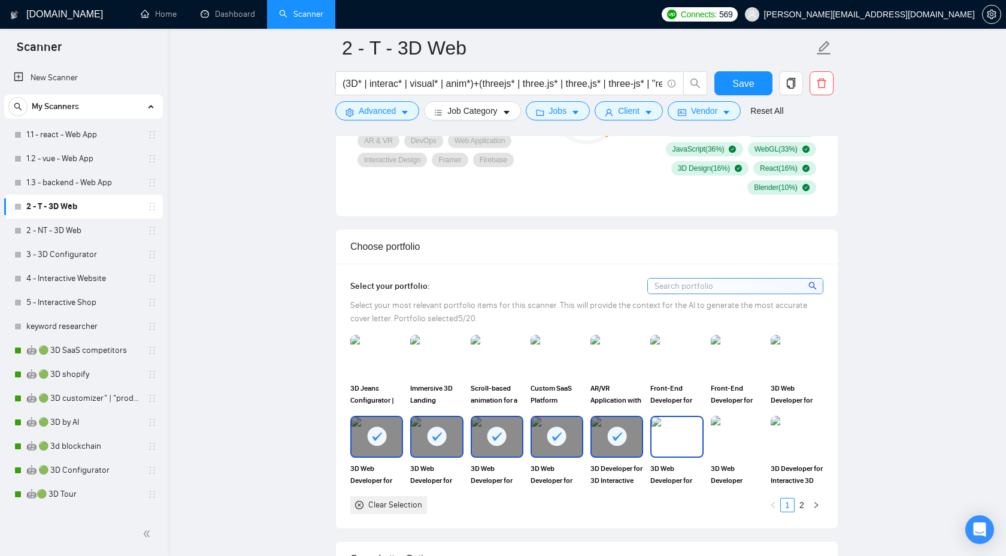
click at [670, 433] on img at bounding box center [676, 437] width 50 height 40
click at [724, 433] on img at bounding box center [737, 437] width 50 height 40
click at [796, 433] on img at bounding box center [797, 437] width 50 height 40
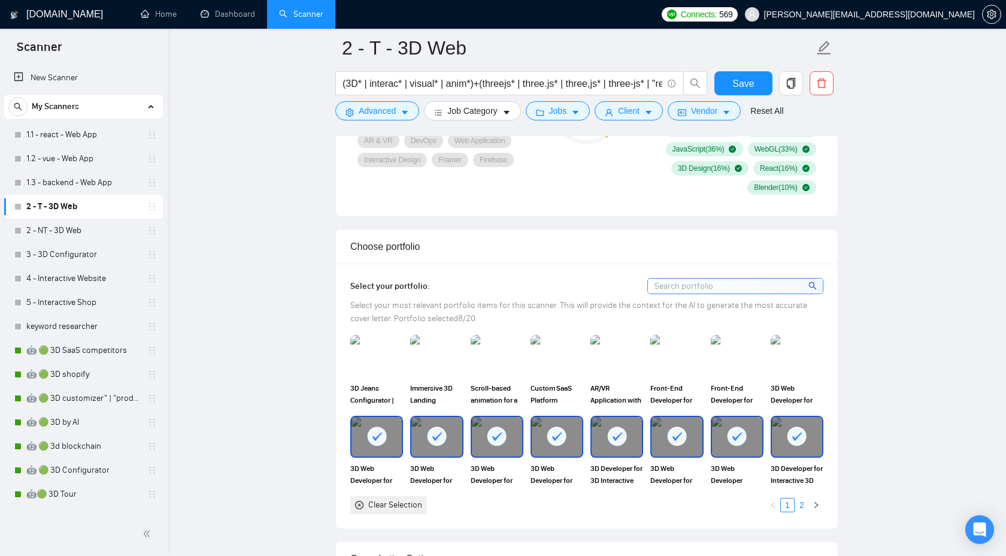
click at [806, 505] on link "2" at bounding box center [801, 504] width 13 height 13
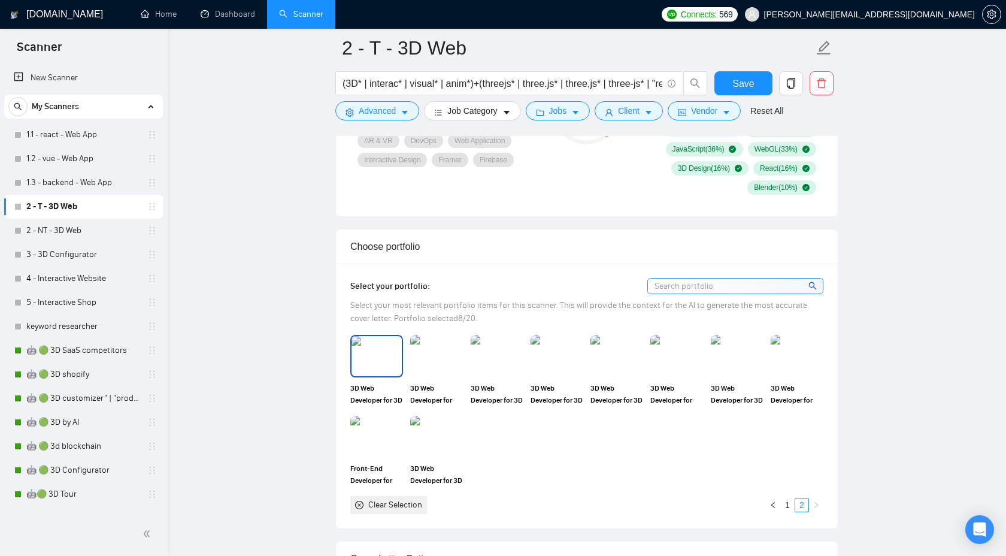
click at [374, 356] on img at bounding box center [376, 356] width 50 height 40
click at [427, 354] on img at bounding box center [436, 356] width 50 height 40
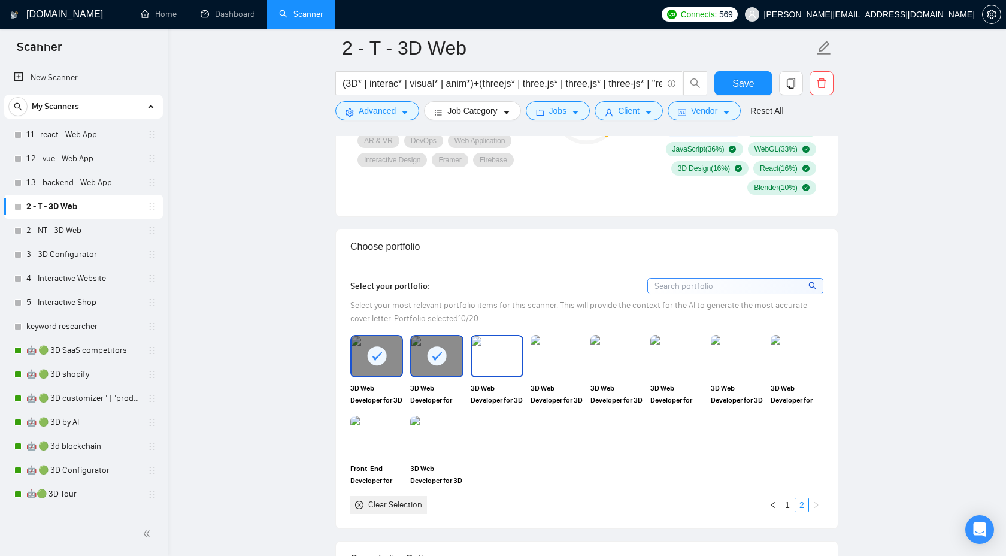
click at [497, 354] on img at bounding box center [497, 356] width 50 height 40
click at [542, 354] on img at bounding box center [556, 356] width 53 height 42
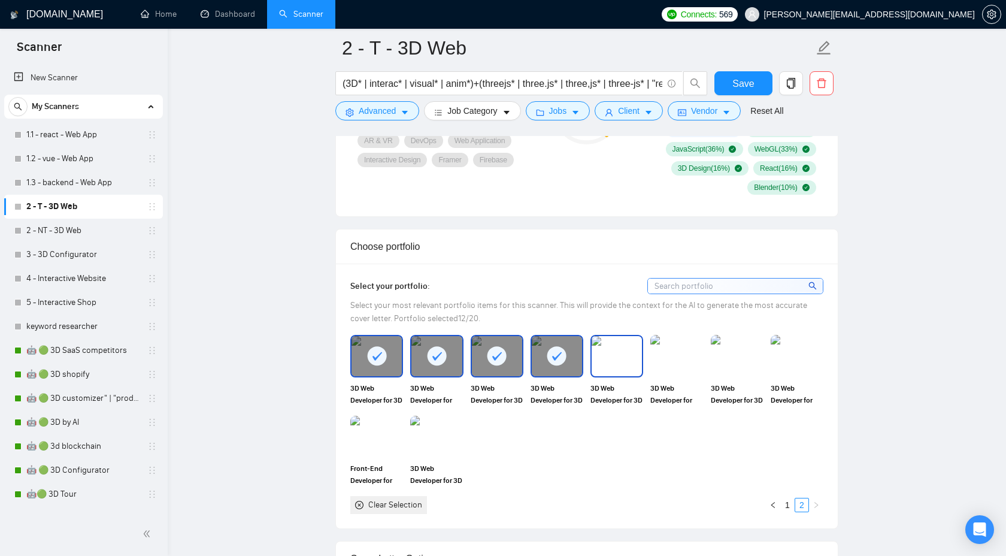
click at [602, 355] on img at bounding box center [616, 356] width 50 height 40
click at [672, 356] on img at bounding box center [676, 356] width 50 height 40
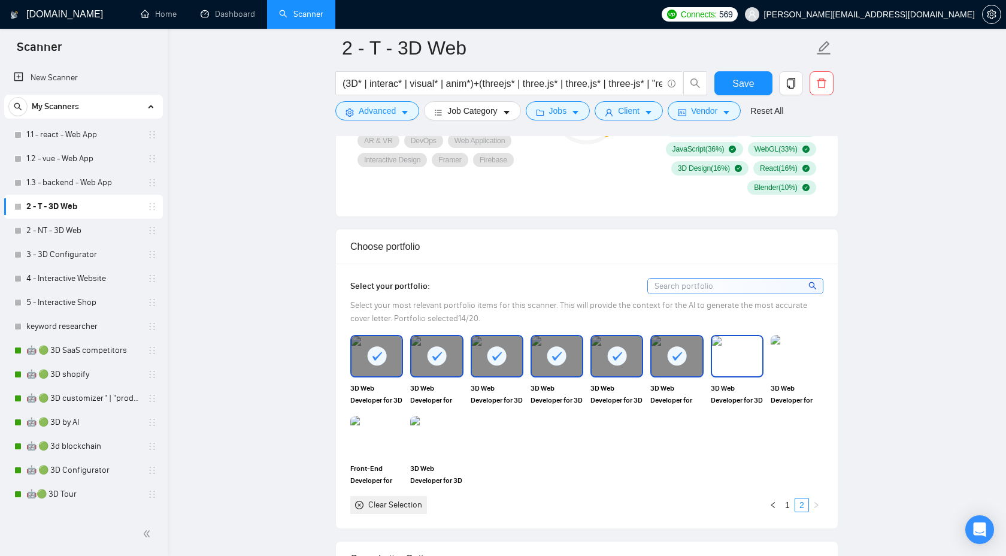
click at [741, 356] on img at bounding box center [737, 356] width 50 height 40
click at [793, 356] on img at bounding box center [796, 356] width 53 height 42
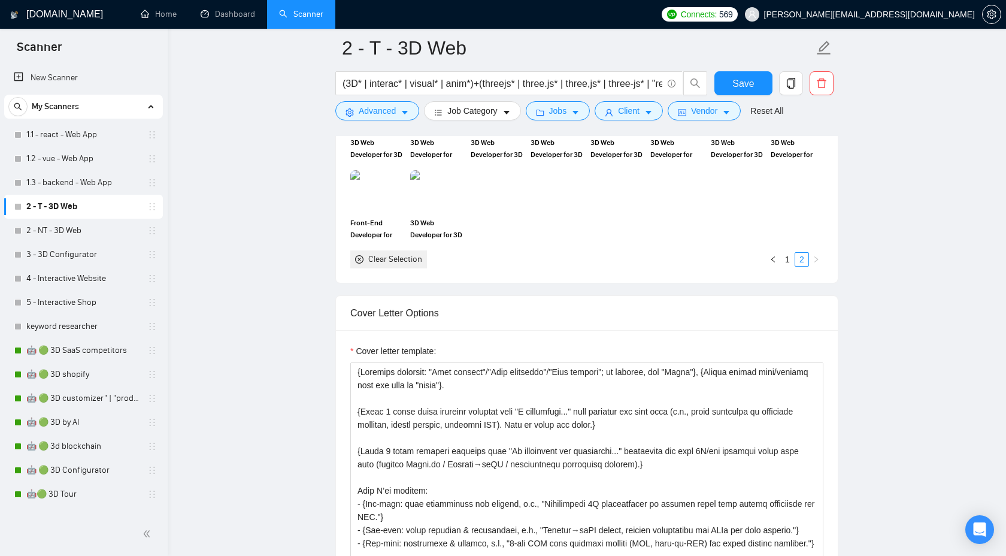
scroll to position [1212, 0]
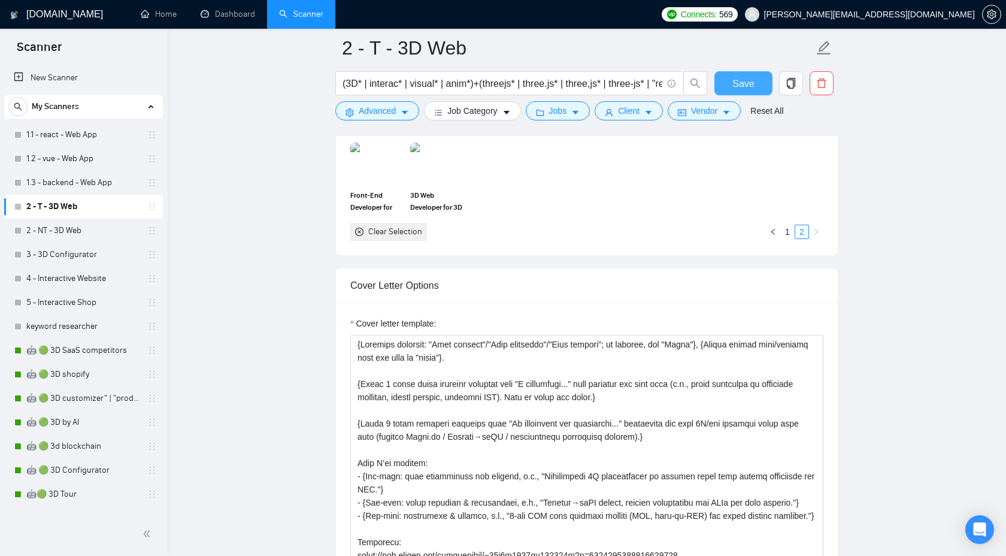
click at [748, 80] on span "Save" at bounding box center [743, 83] width 22 height 15
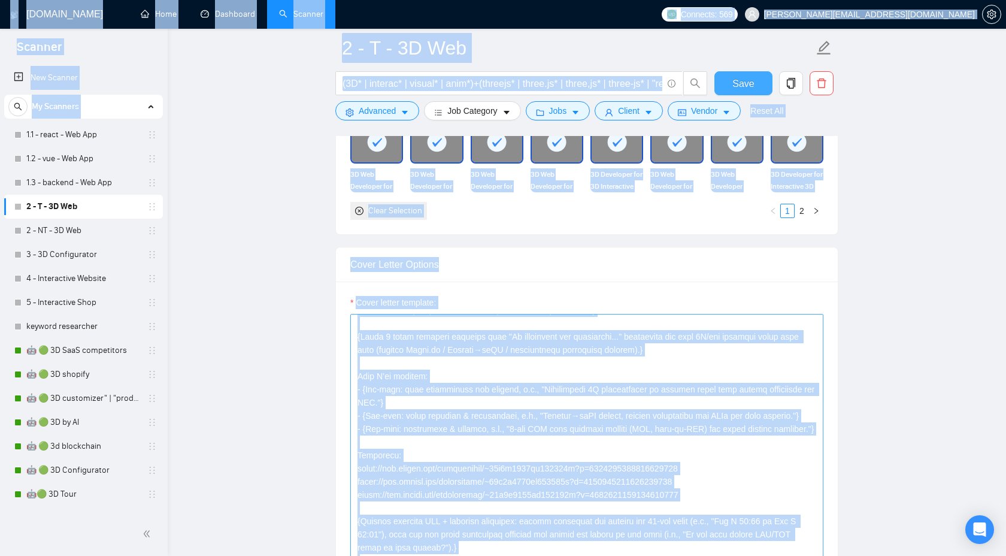
scroll to position [1237, 0]
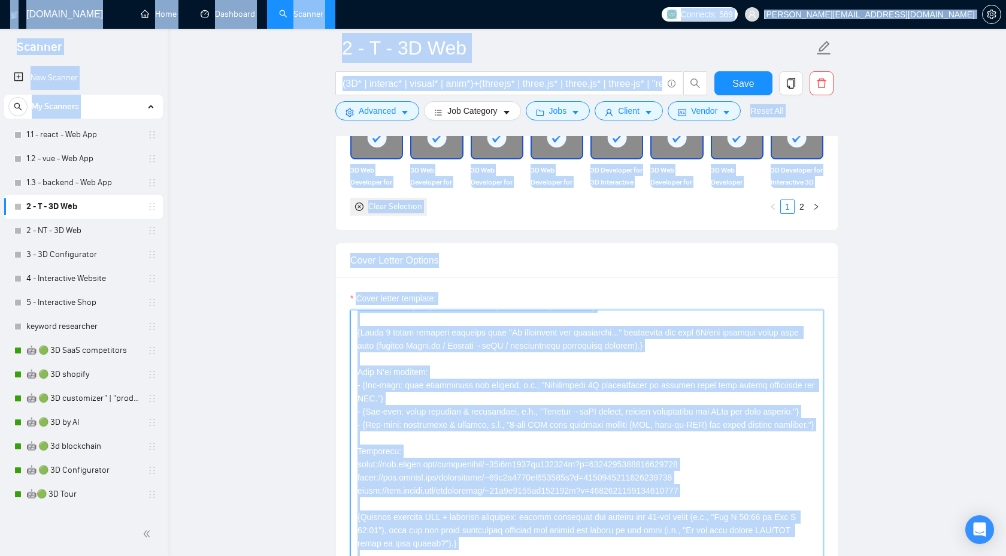
click at [661, 430] on textarea "Cover letter template:" at bounding box center [586, 443] width 473 height 269
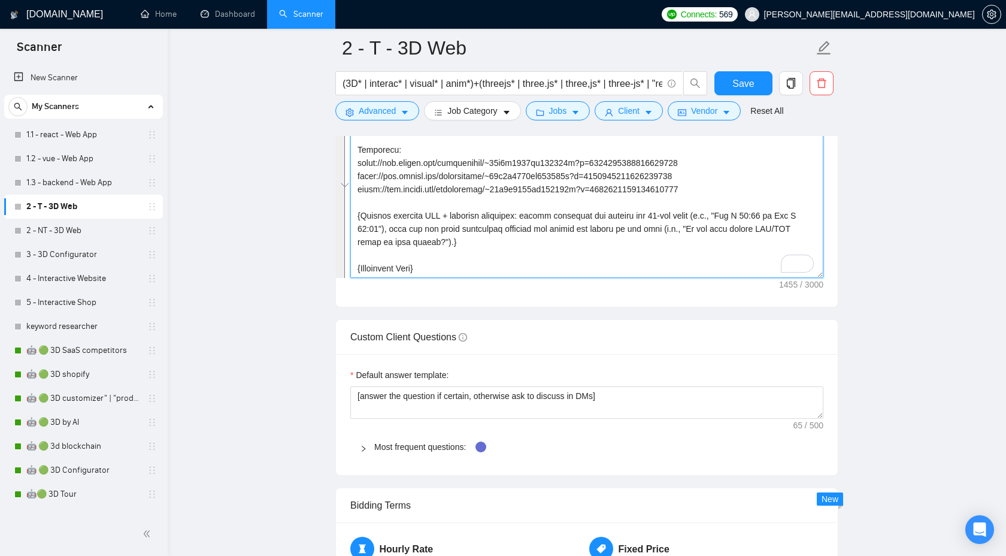
scroll to position [105, 0]
click at [484, 262] on textarea "Cover letter template:" at bounding box center [586, 142] width 473 height 269
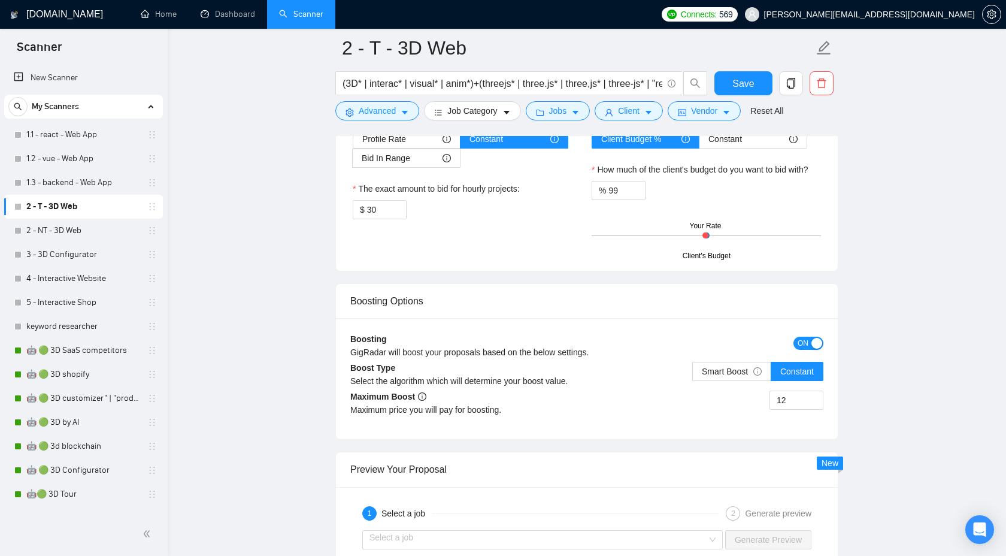
scroll to position [2056, 0]
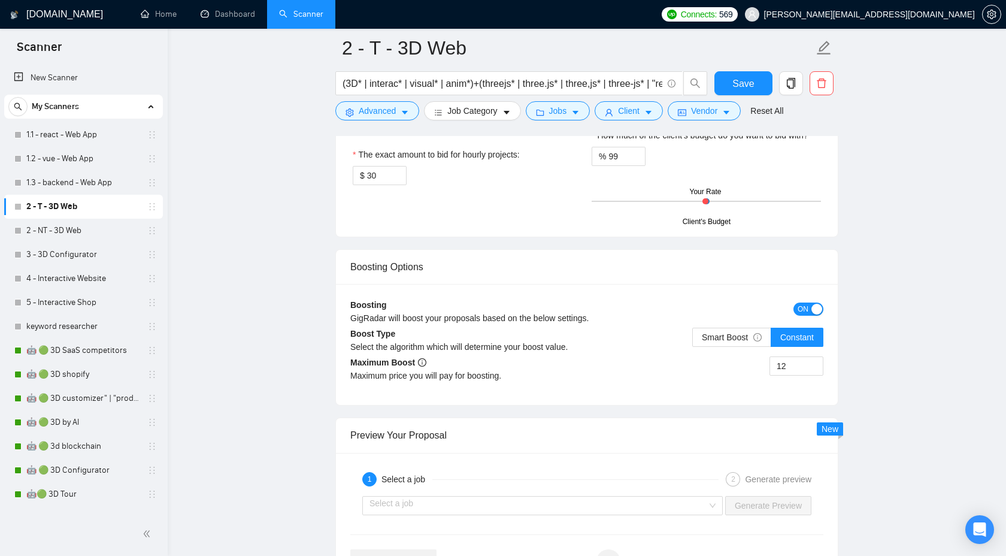
type textarea "{Loremips dolorsit: "Amet consect"/"Adip elitseddo"/"Eius tempori"; ut laboree,…"
click at [735, 86] on span "Save" at bounding box center [743, 83] width 22 height 15
click at [100, 235] on link "2 - NT - 3D Web" at bounding box center [83, 231] width 114 height 24
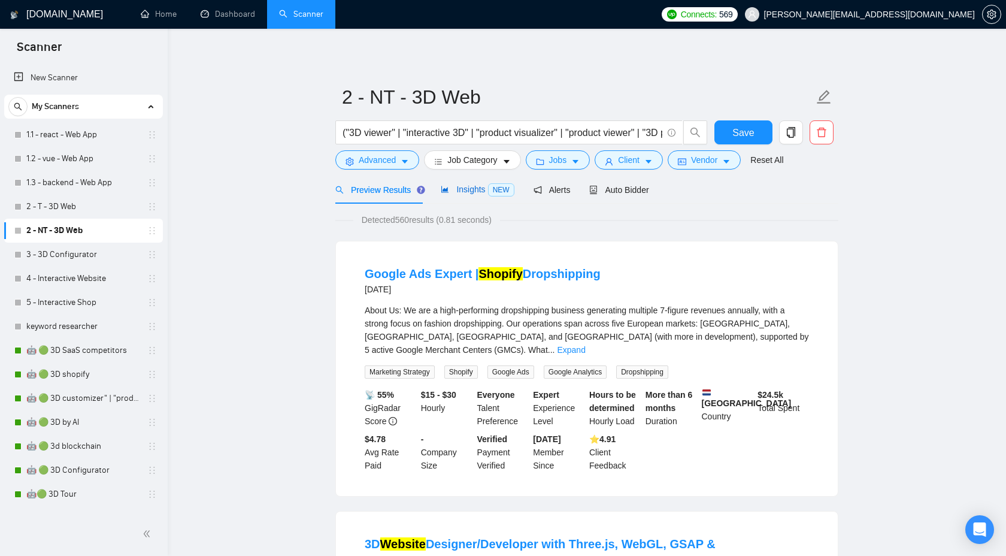
click at [463, 193] on span "Insights NEW" at bounding box center [477, 189] width 73 height 10
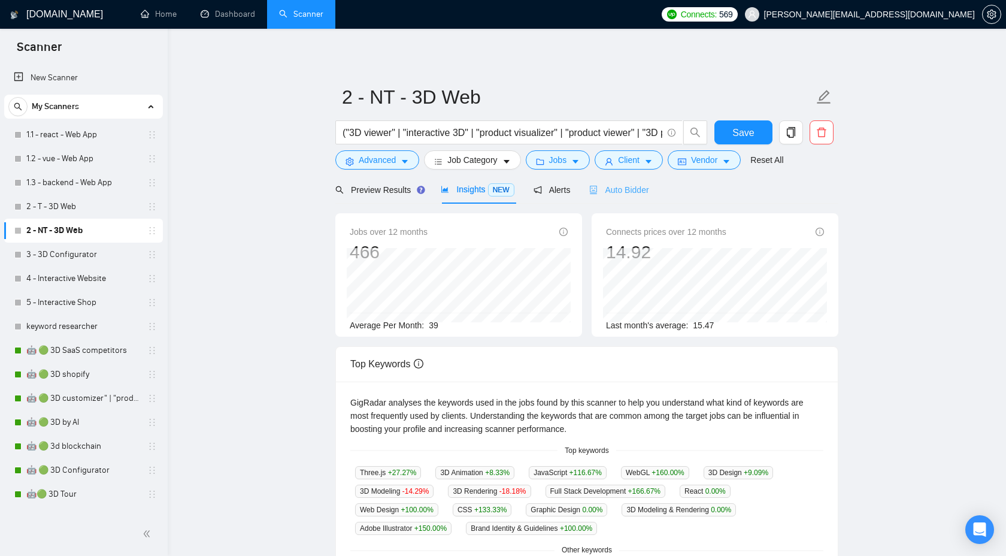
click at [620, 196] on div "Auto Bidder" at bounding box center [618, 189] width 59 height 28
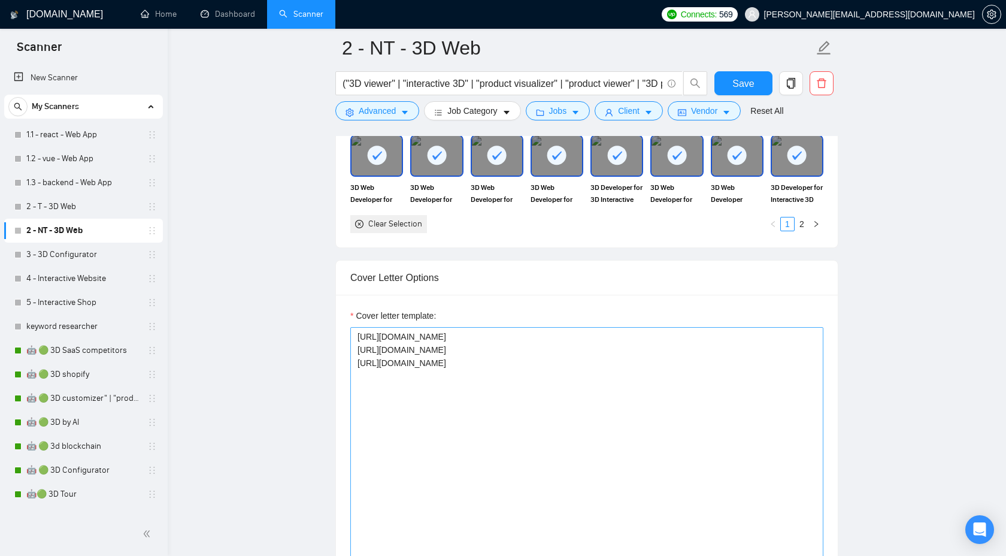
scroll to position [1239, 0]
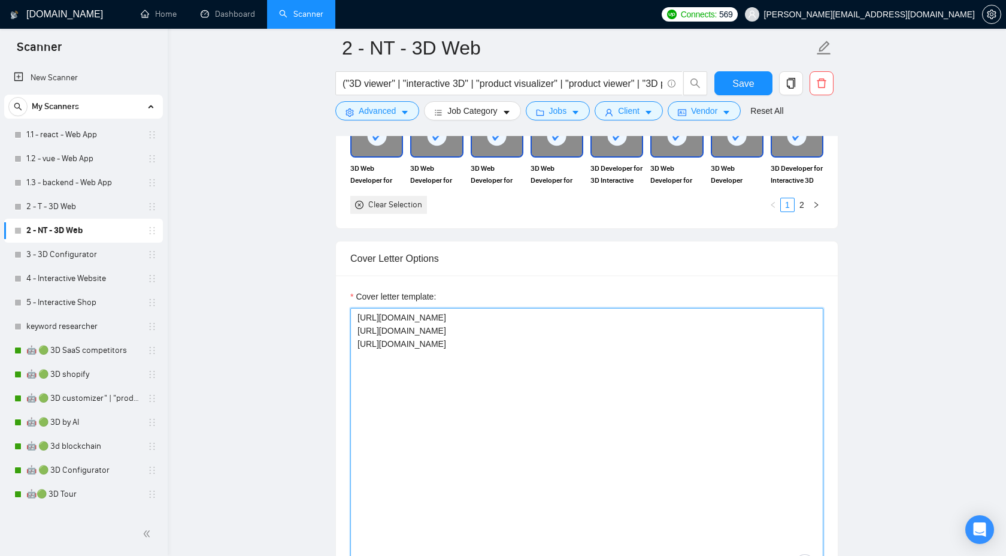
click at [723, 341] on textarea "[URL][DOMAIN_NAME] [URL][DOMAIN_NAME] [URL][DOMAIN_NAME]" at bounding box center [586, 442] width 473 height 269
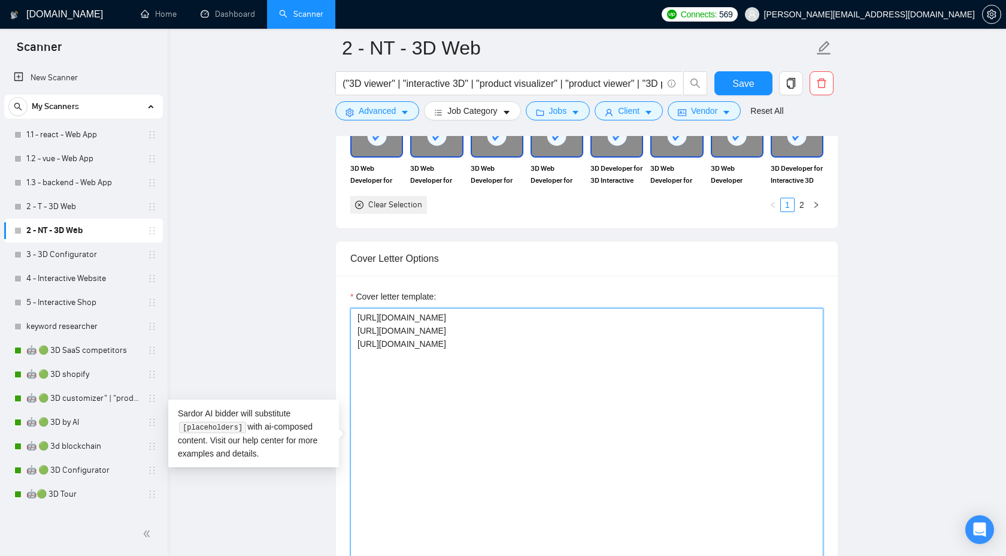
paste textarea "{Loremips dolorsit: "Amet consect"/"Adip elitseddo"/"Eius tempori"; ut laboree,…"
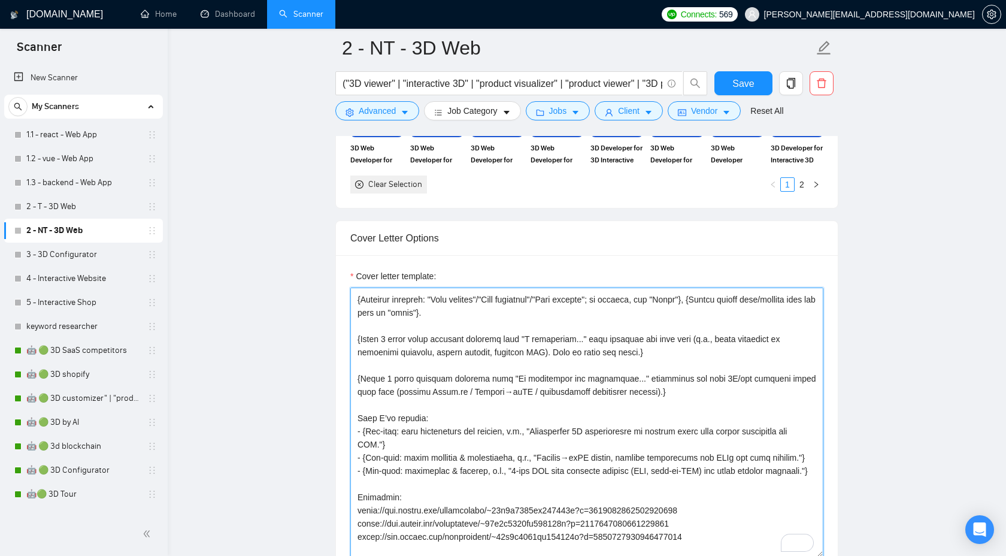
scroll to position [0, 0]
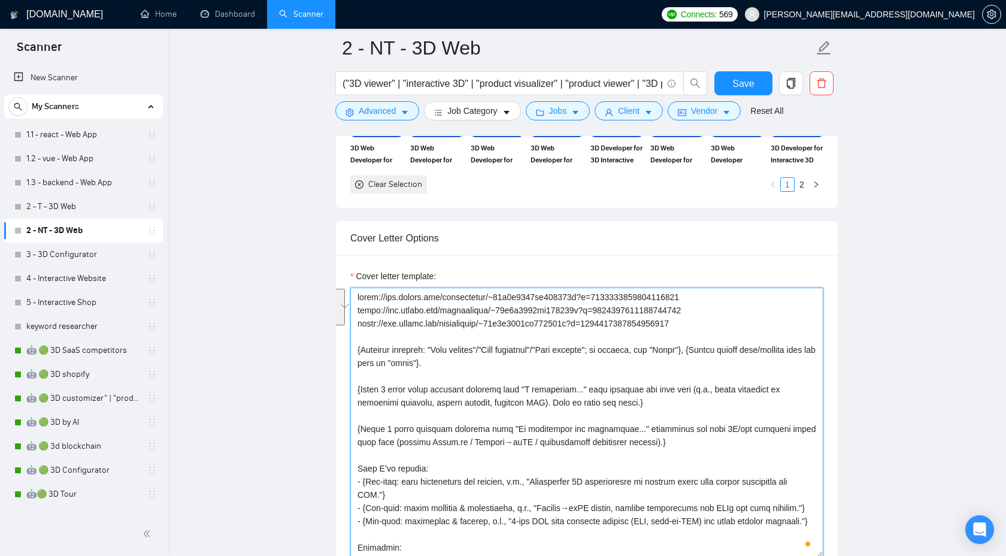
drag, startPoint x: 732, startPoint y: 323, endPoint x: 302, endPoint y: 213, distance: 443.1
click at [302, 213] on main "2 - NT - 3D Web ("3D viewer" | "interactive 3D" | "product visualizer" | "produ…" at bounding box center [587, 445] width 800 height 3312
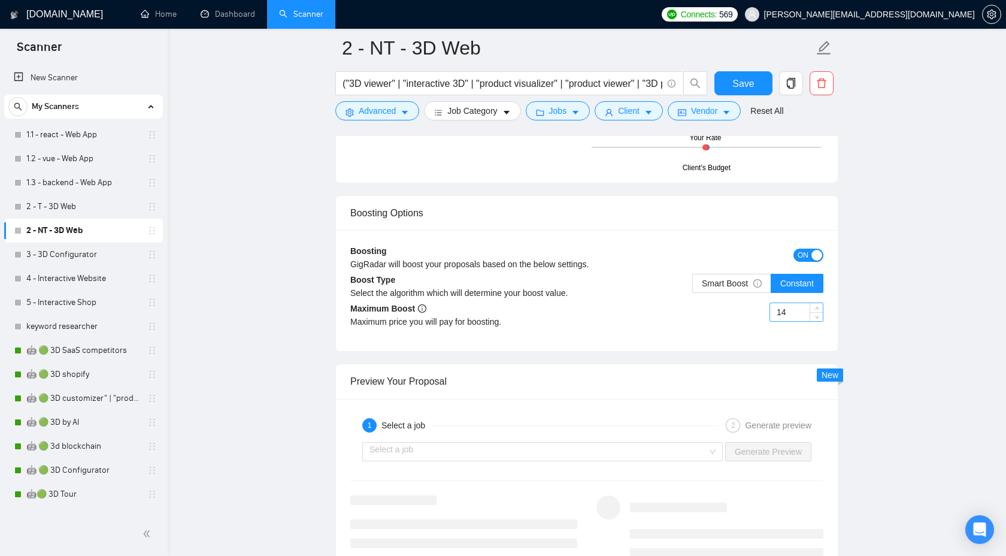
type textarea "{Loremips dolorsit: "Amet consect"/"Adip elitseddo"/"Eius tempori"; ut laboree,…"
drag, startPoint x: 798, startPoint y: 315, endPoint x: 752, endPoint y: 315, distance: 46.1
click at [752, 315] on div "14" at bounding box center [705, 319] width 236 height 34
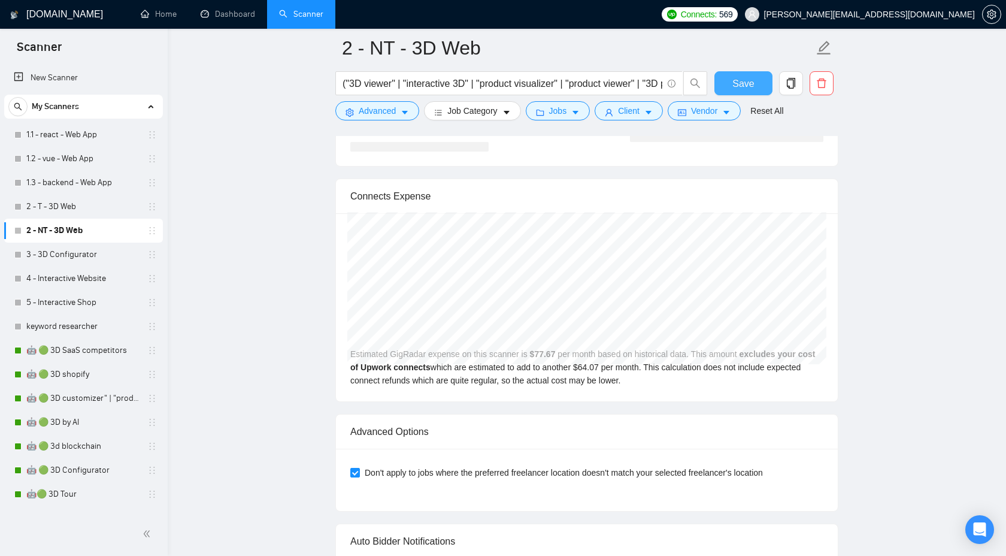
type input "9"
click at [744, 80] on span "Save" at bounding box center [743, 83] width 22 height 15
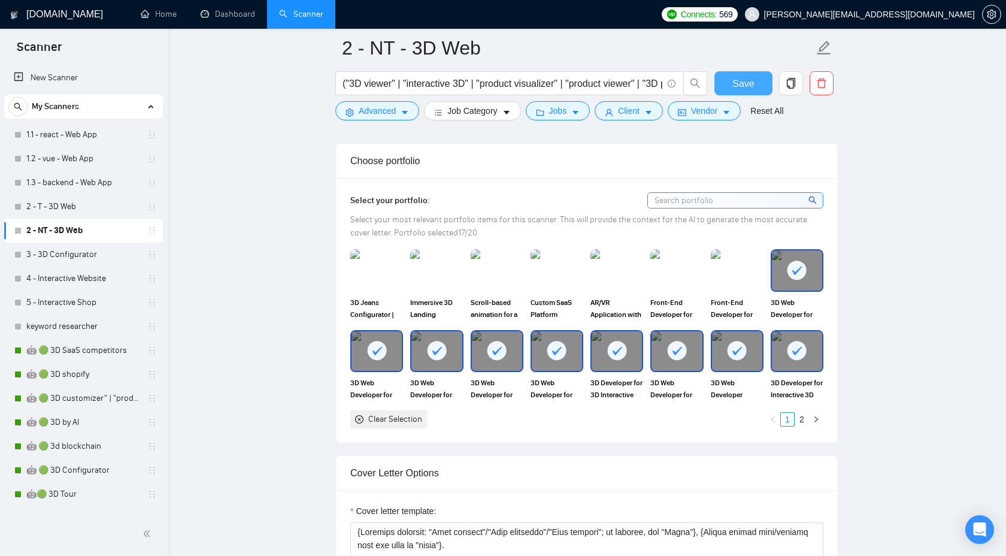
scroll to position [1012, 0]
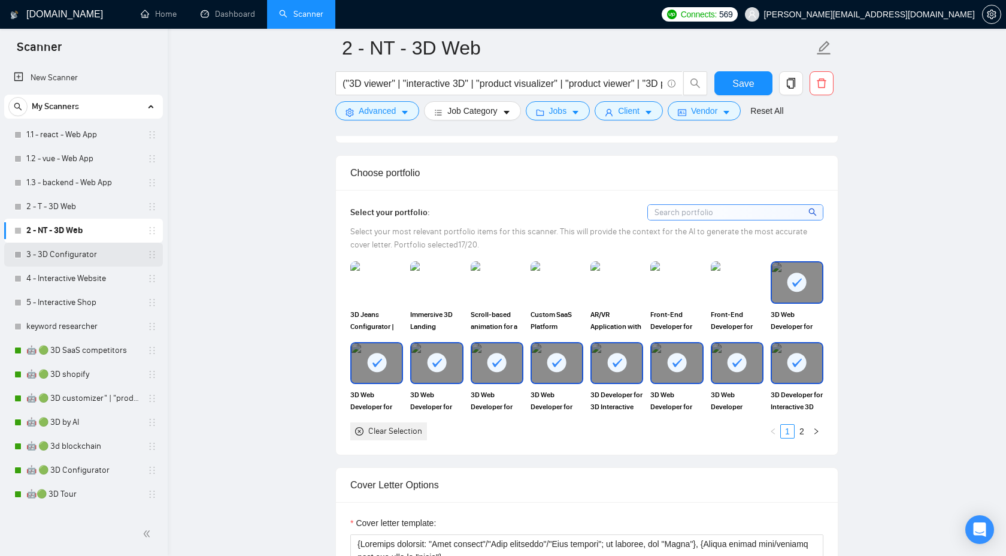
click at [86, 253] on link "3 - 3D Configurator" at bounding box center [83, 254] width 114 height 24
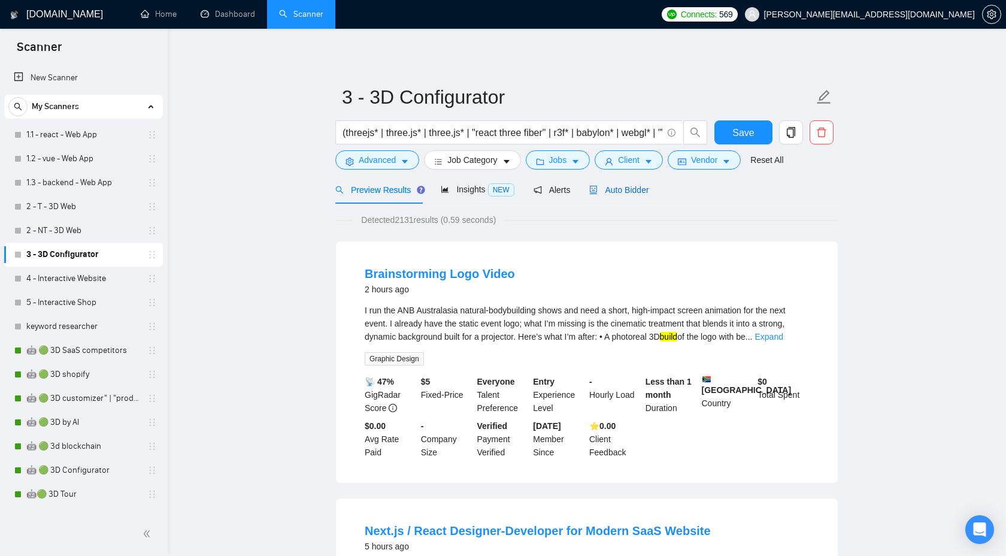
click at [609, 186] on span "Auto Bidder" at bounding box center [618, 190] width 59 height 10
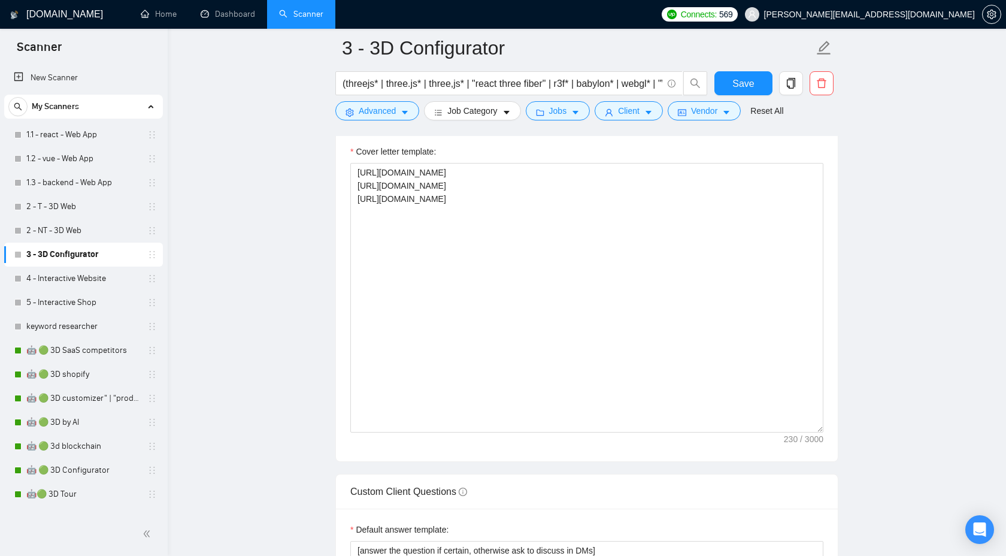
scroll to position [1386, 0]
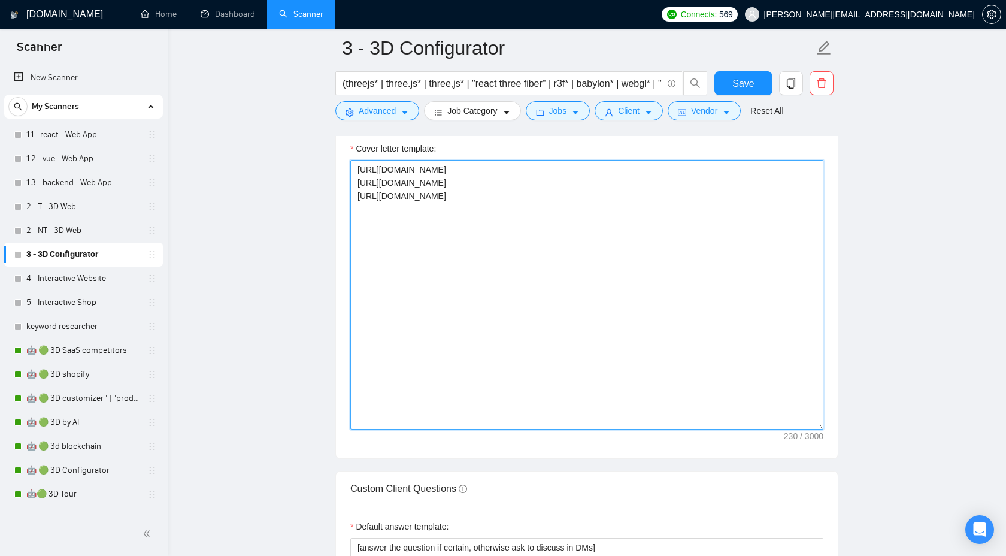
click at [615, 297] on textarea "[URL][DOMAIN_NAME] [URL][DOMAIN_NAME] [URL][DOMAIN_NAME]" at bounding box center [586, 294] width 473 height 269
paste textarea "{Loremips dolorsit: "Amet consect"/"Adip elitseddo"/"Eius tempori"; ut laboree,…"
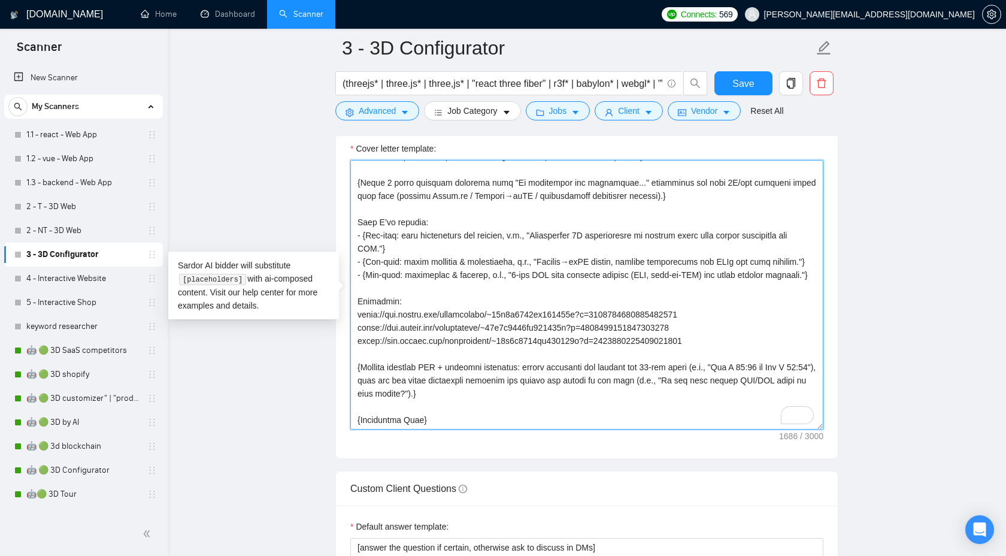
scroll to position [122, 0]
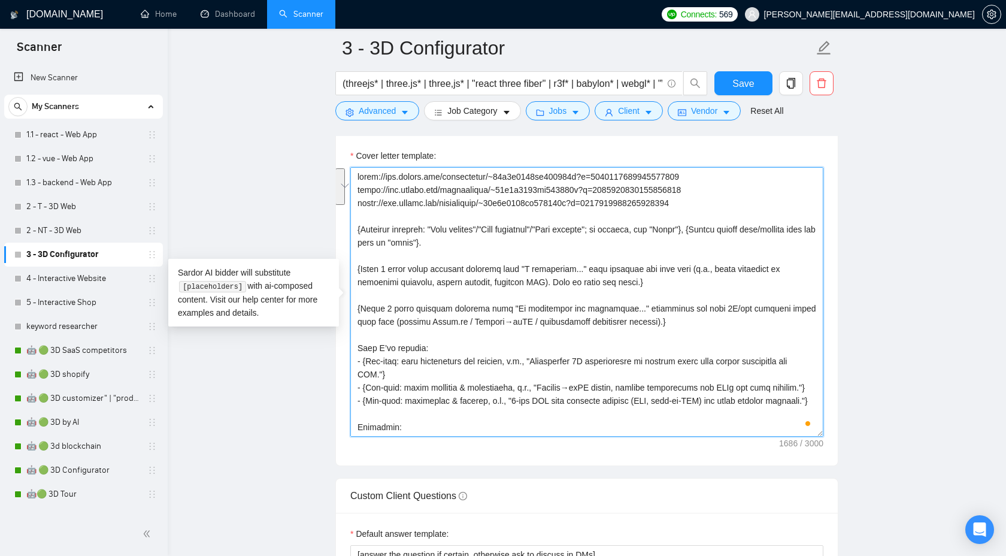
drag, startPoint x: 717, startPoint y: 204, endPoint x: 349, endPoint y: 156, distance: 370.8
click at [349, 156] on div "Cover letter template:" at bounding box center [587, 300] width 502 height 330
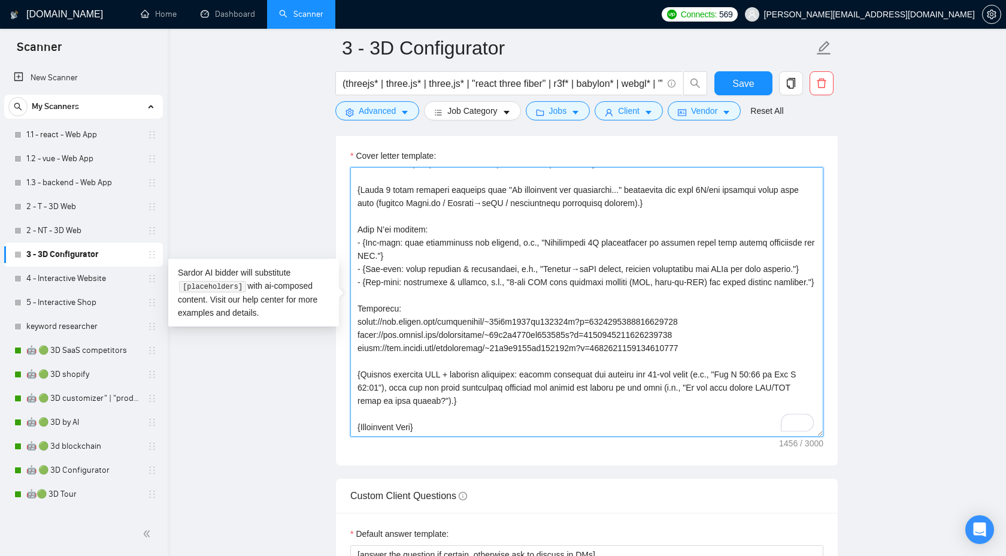
drag, startPoint x: 727, startPoint y: 350, endPoint x: 309, endPoint y: 324, distance: 418.0
paste textarea "52658298177720320 [URL][DOMAIN_NAME] [URL][DOMAIN_NAME]"
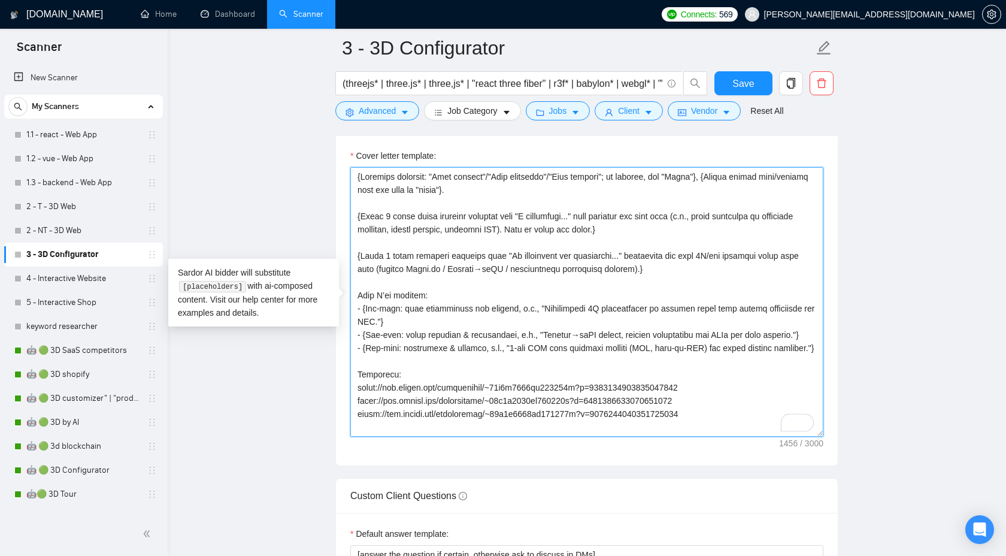
click at [358, 198] on textarea "Cover letter template:" at bounding box center [586, 301] width 473 height 269
type textarea "{Loremips dolorsit: "Amet consect"/"Adip elitseddo"/"Eius tempori"; ut laboree,…"
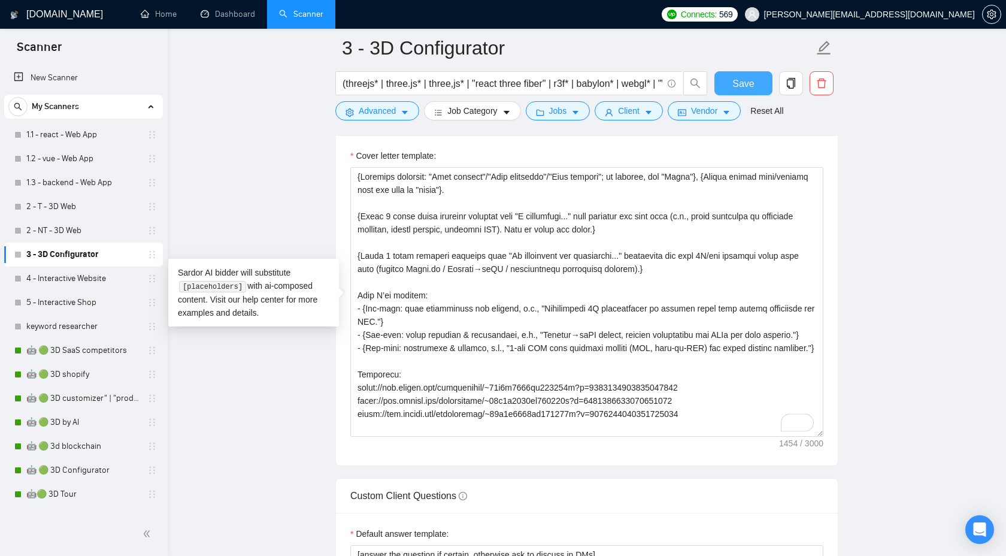
click at [732, 78] on button "Save" at bounding box center [743, 83] width 58 height 24
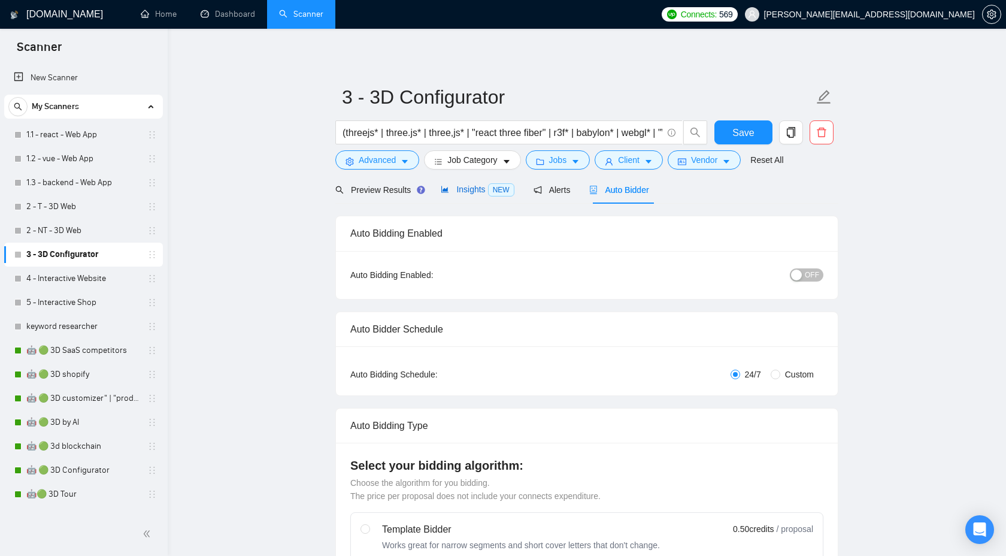
click at [456, 190] on span "Insights NEW" at bounding box center [477, 189] width 73 height 10
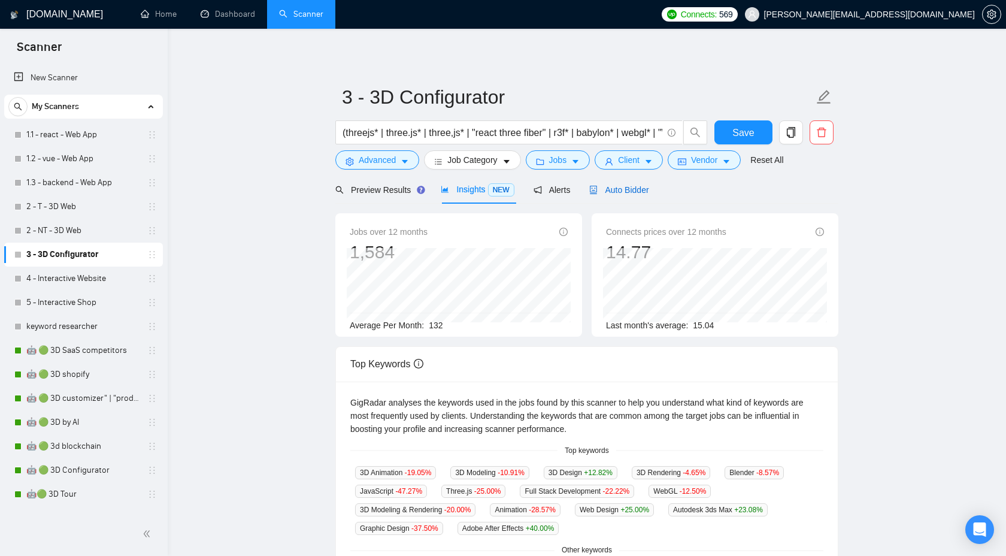
click at [638, 193] on span "Auto Bidder" at bounding box center [618, 190] width 59 height 10
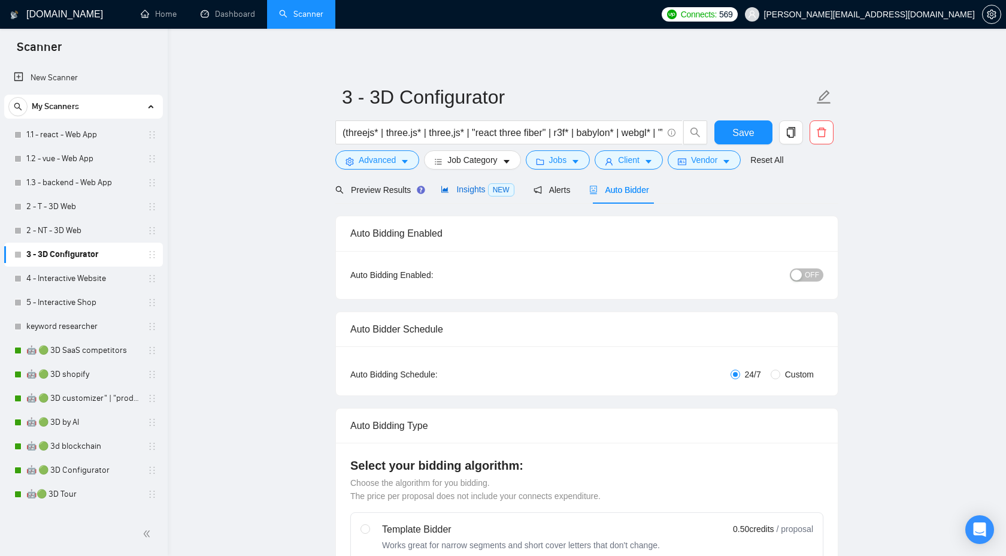
click at [477, 193] on span "Insights NEW" at bounding box center [477, 189] width 73 height 10
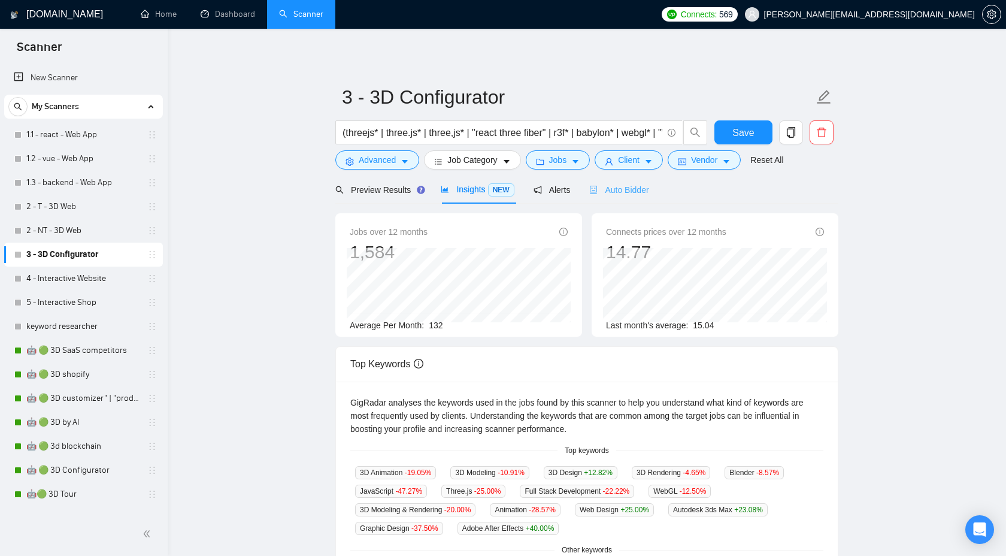
click at [614, 199] on div "Auto Bidder" at bounding box center [618, 189] width 59 height 28
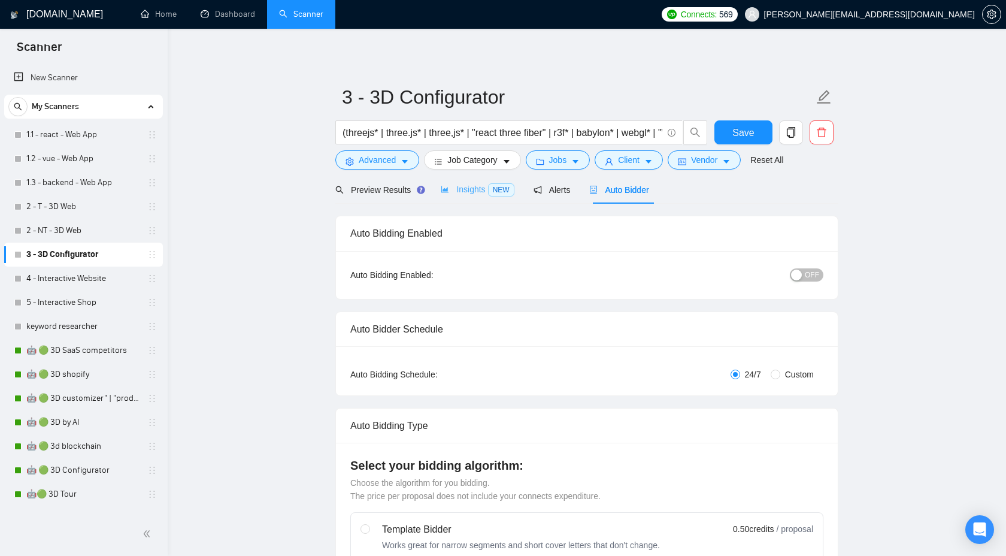
click at [454, 179] on div "Insights NEW" at bounding box center [477, 189] width 73 height 28
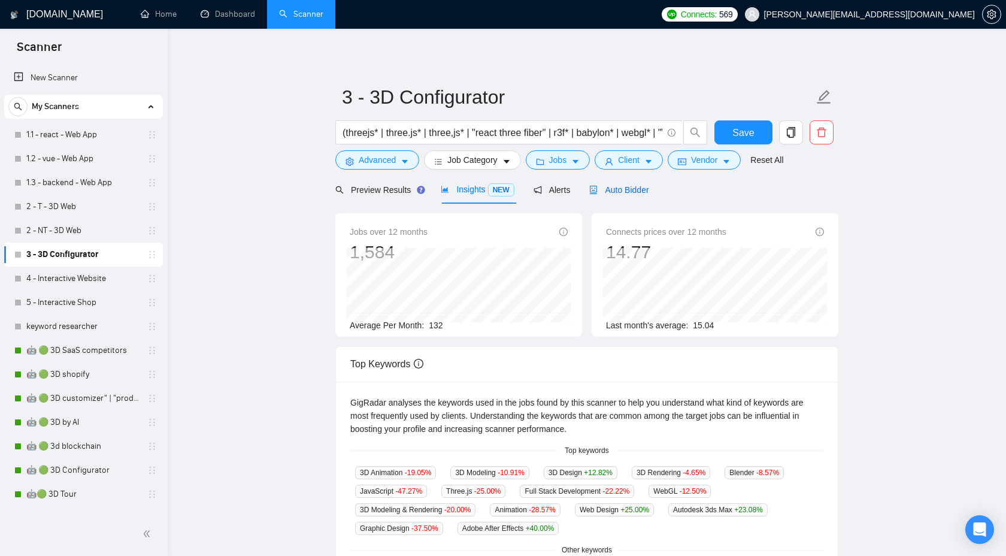
click at [648, 189] on span "Auto Bidder" at bounding box center [618, 190] width 59 height 10
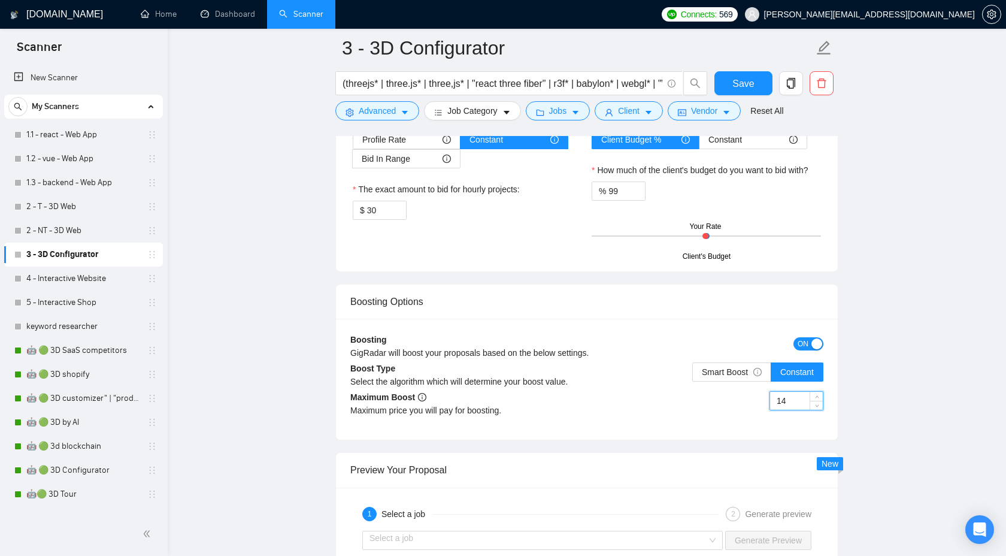
drag, startPoint x: 795, startPoint y: 397, endPoint x: 768, endPoint y: 397, distance: 26.9
click at [768, 397] on div "14" at bounding box center [705, 408] width 236 height 34
type input "7"
click at [747, 80] on span "Save" at bounding box center [743, 83] width 22 height 15
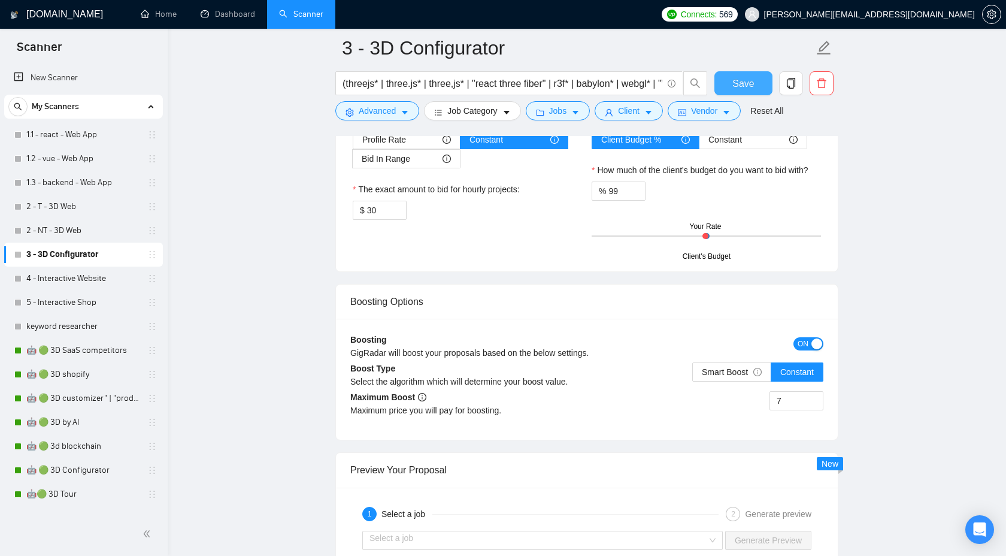
click at [745, 83] on span "Save" at bounding box center [743, 83] width 22 height 15
click at [79, 281] on link "4 - Interactive Website" at bounding box center [83, 278] width 114 height 24
